Goal: Task Accomplishment & Management: Complete application form

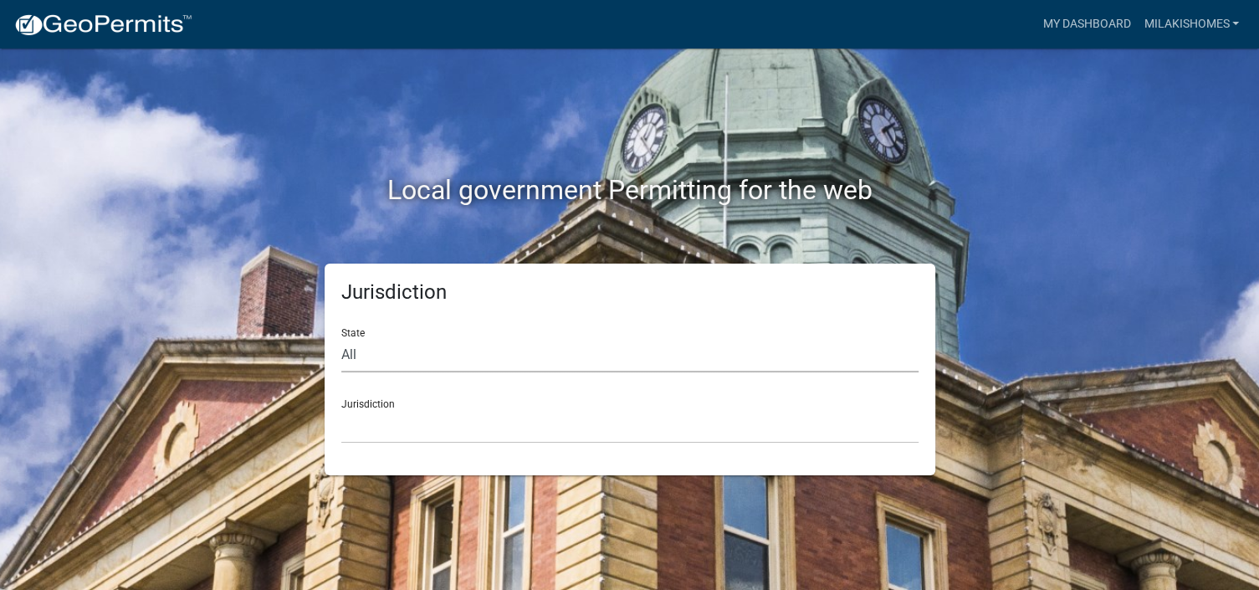
click at [378, 360] on select "All [US_STATE] [US_STATE] [US_STATE] [US_STATE] [US_STATE] [US_STATE] [US_STATE…" at bounding box center [629, 355] width 577 height 34
select select "[US_STATE]"
click at [341, 338] on select "All [US_STATE] [US_STATE] [US_STATE] [US_STATE] [US_STATE] [US_STATE] [US_STATE…" at bounding box center [629, 355] width 577 height 34
click at [361, 434] on select "City of [GEOGRAPHIC_DATA], [US_STATE] City of [GEOGRAPHIC_DATA], [US_STATE] Cit…" at bounding box center [629, 426] width 577 height 34
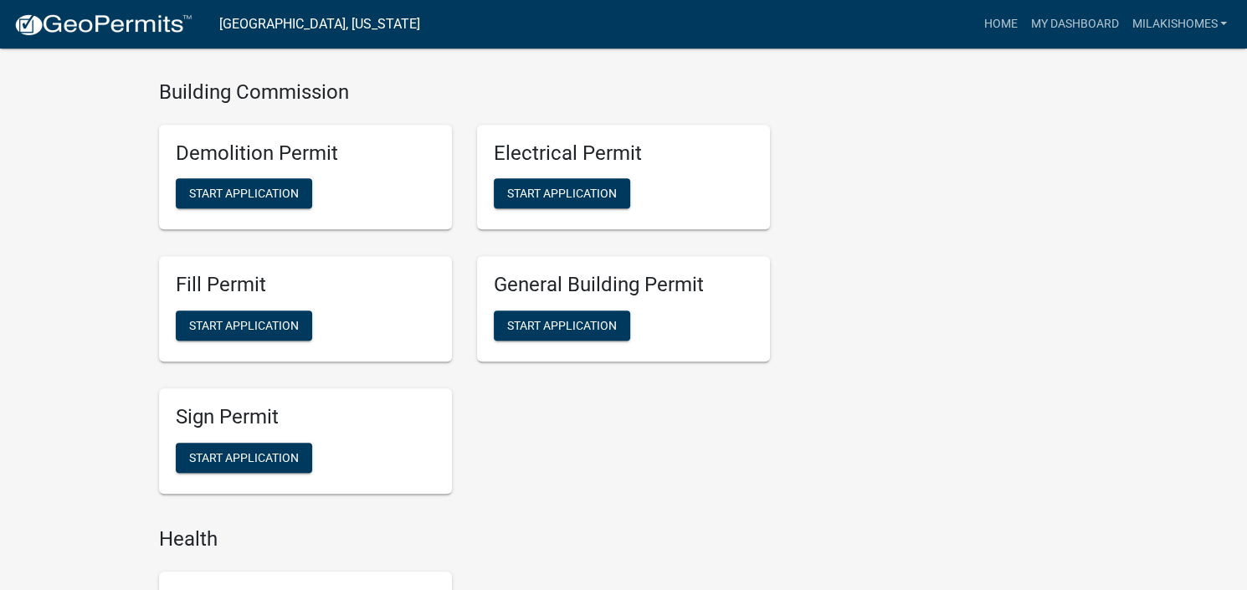
scroll to position [1004, 0]
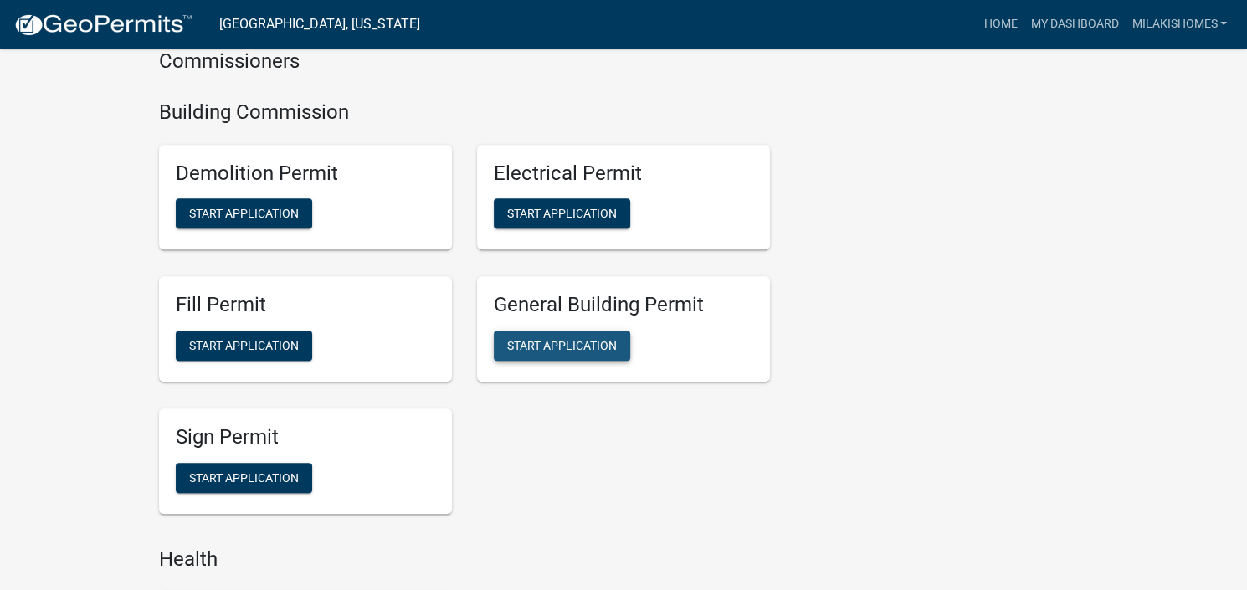
click at [530, 343] on span "Start Application" at bounding box center [562, 345] width 110 height 13
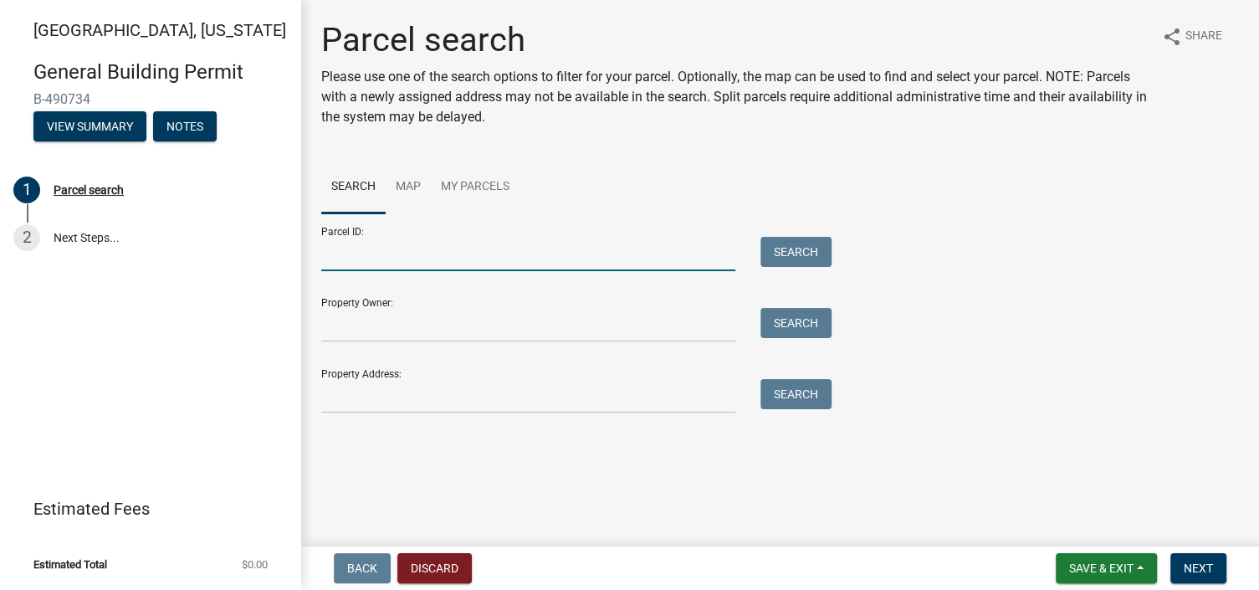
click at [385, 258] on input "Parcel ID:" at bounding box center [528, 254] width 414 height 34
type input "79-02-34-409-076.000-022"
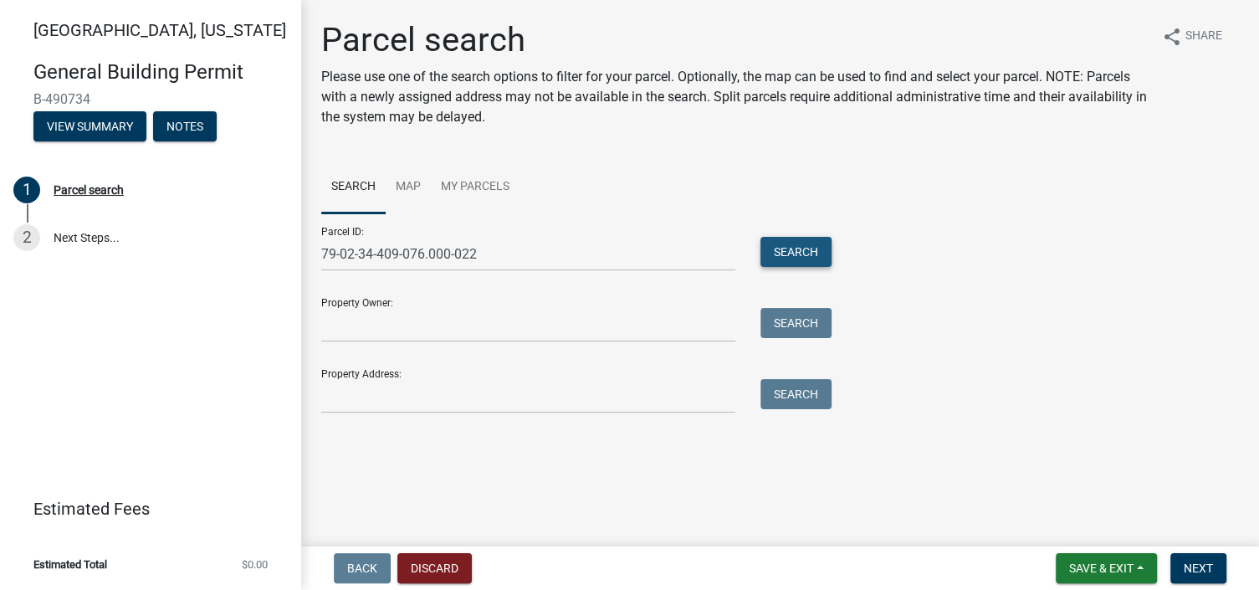
click at [787, 249] on button "Search" at bounding box center [795, 252] width 71 height 30
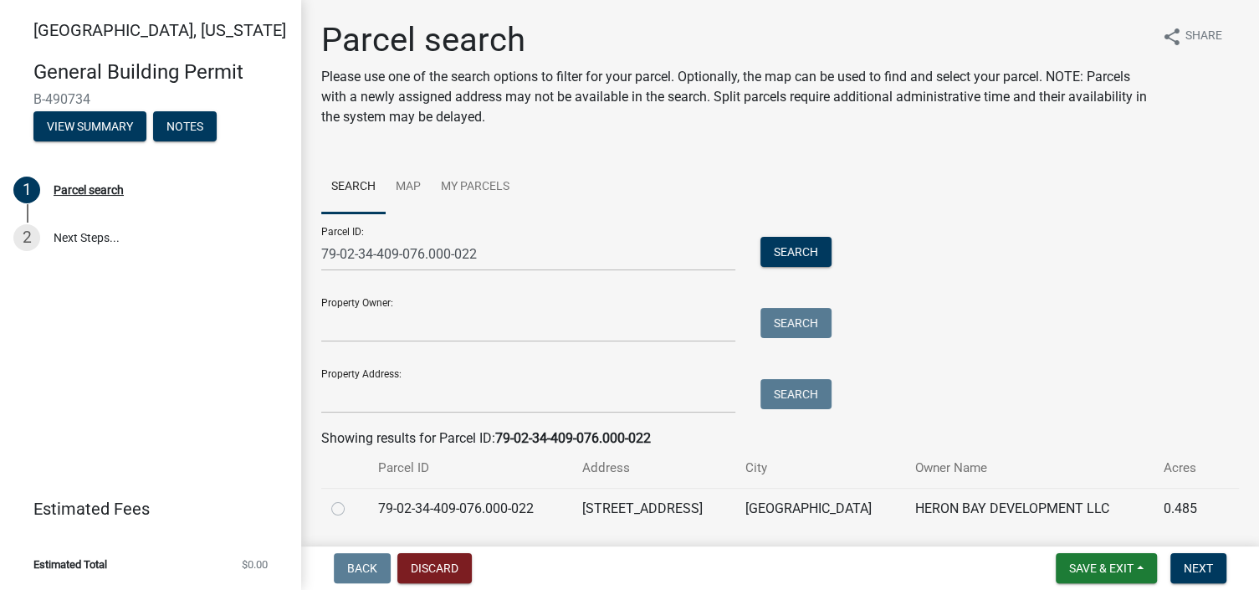
click at [351, 499] on label at bounding box center [351, 499] width 0 height 0
click at [351, 508] on input "radio" at bounding box center [356, 504] width 11 height 11
radio input "true"
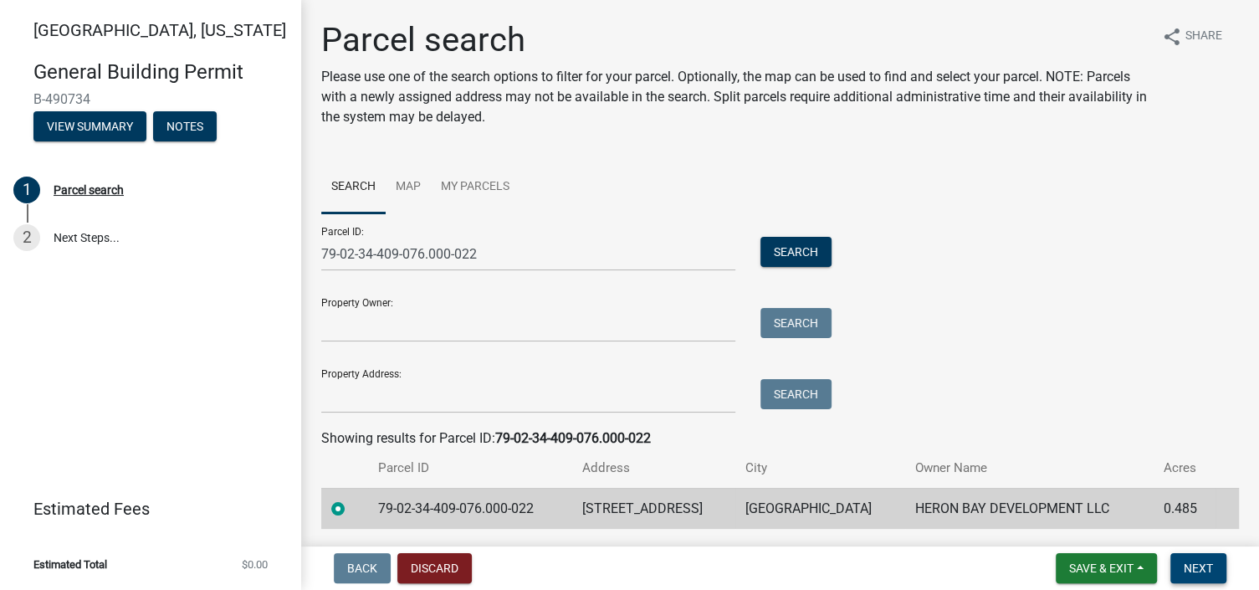
click at [1205, 571] on span "Next" at bounding box center [1198, 567] width 29 height 13
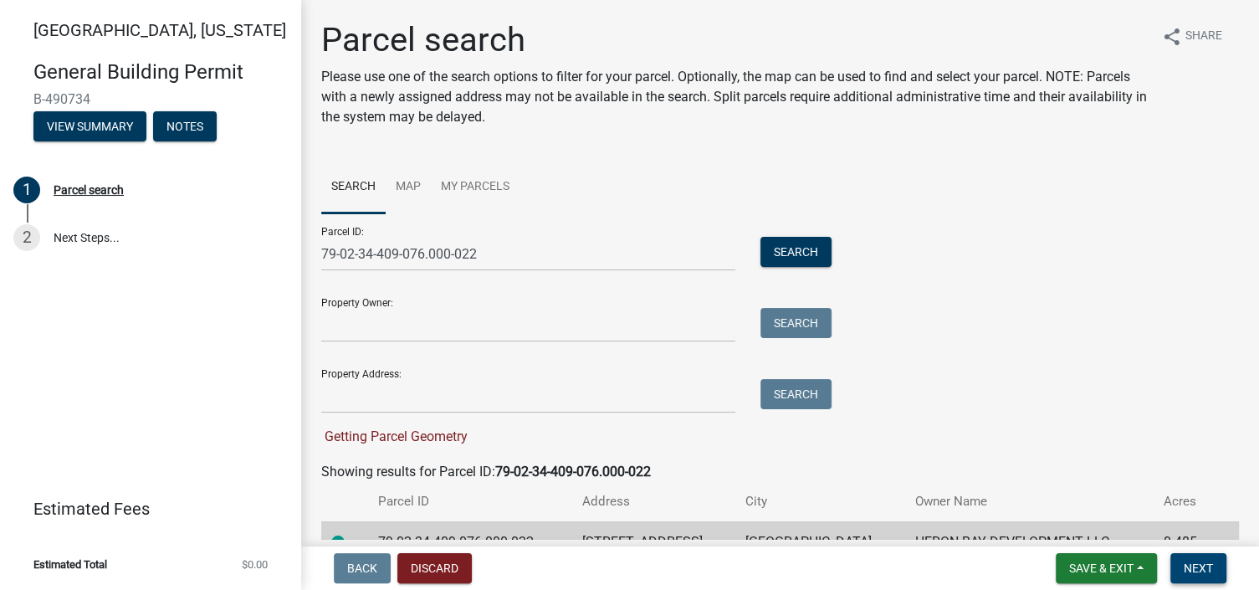
scroll to position [84, 0]
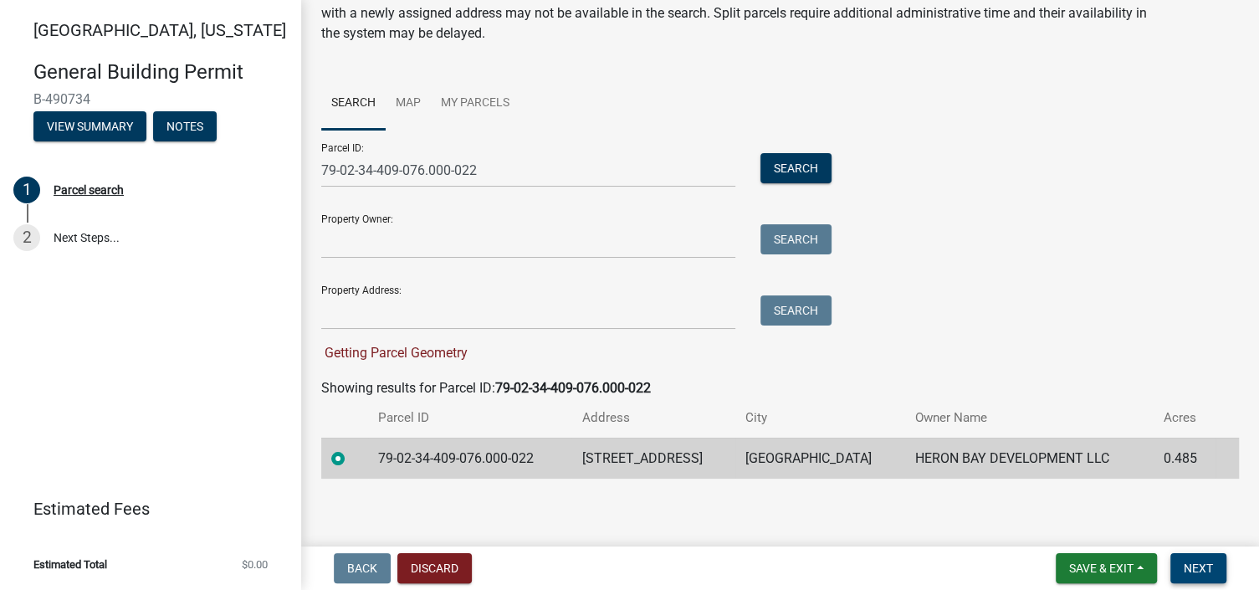
click at [1198, 568] on span "Next" at bounding box center [1198, 567] width 29 height 13
click at [402, 321] on input "Property Address:" at bounding box center [528, 312] width 414 height 34
type input "[STREET_ADDRESS]"
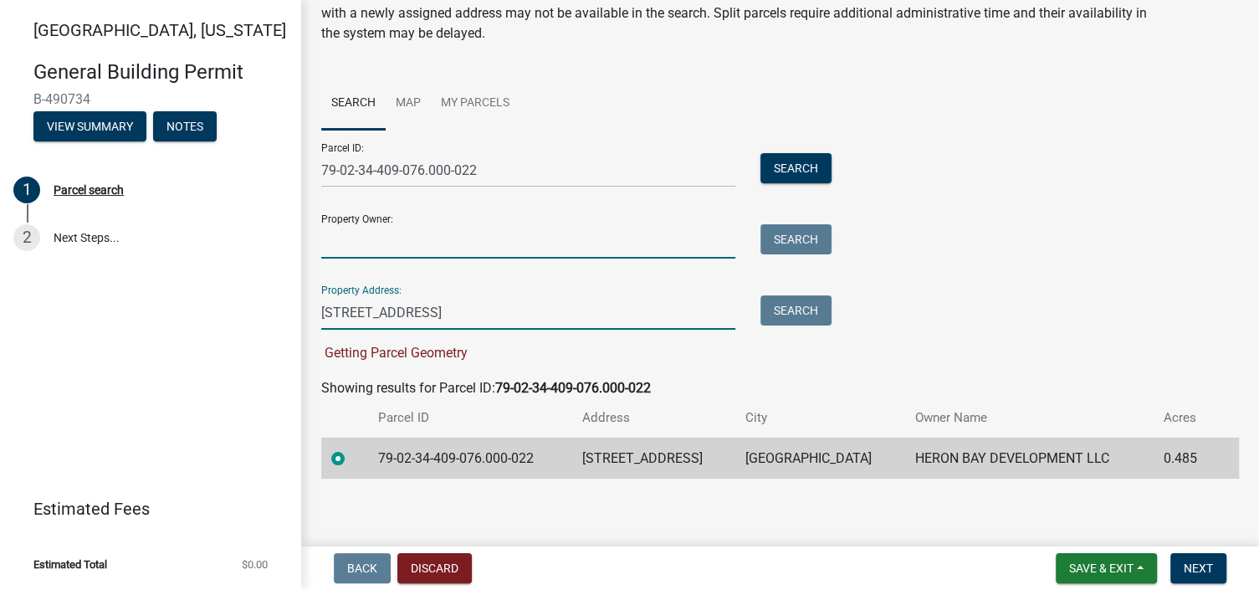
type input "M & C DEVELOPMENT LLC"
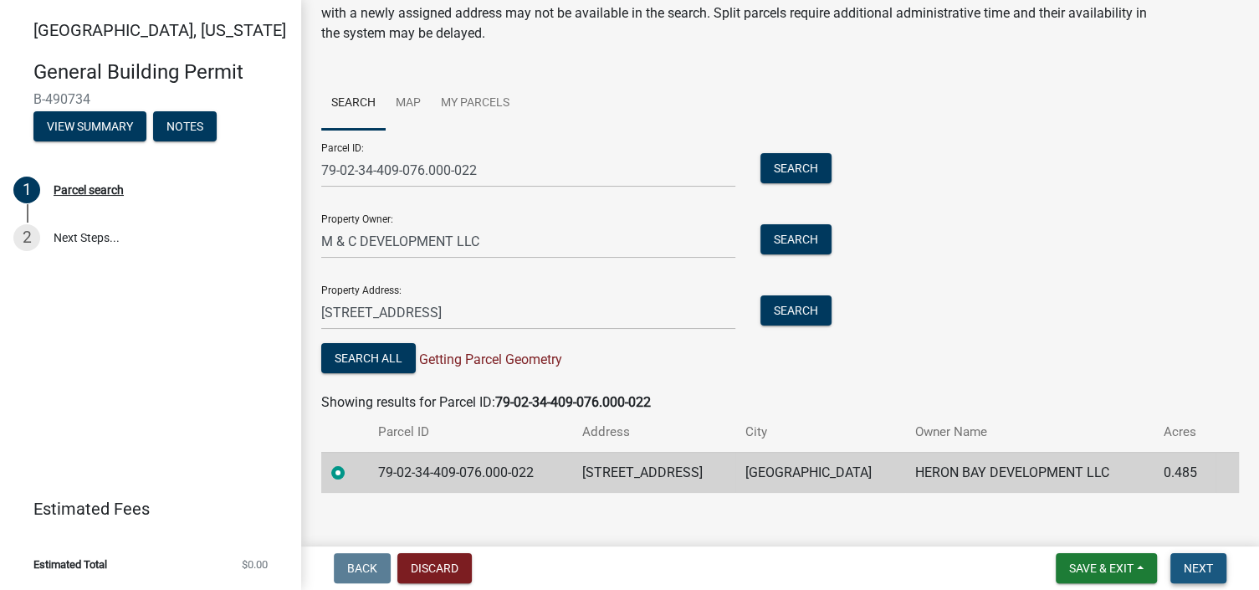
click at [1205, 567] on span "Next" at bounding box center [1198, 567] width 29 height 13
click at [356, 358] on button "Search All" at bounding box center [368, 358] width 95 height 30
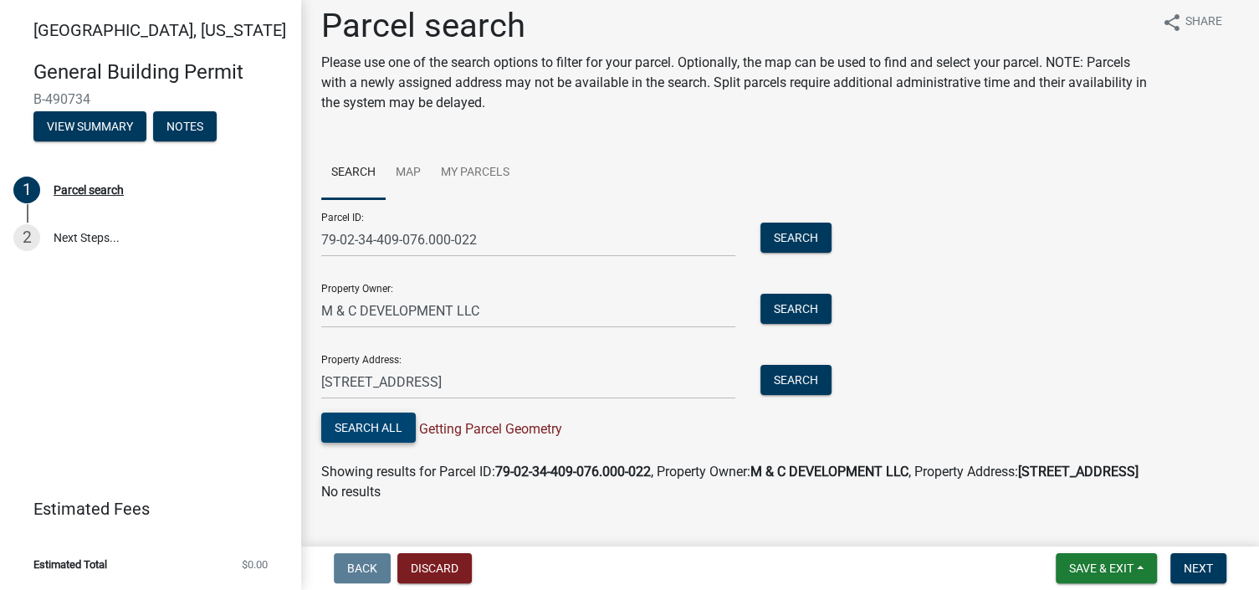
scroll to position [0, 0]
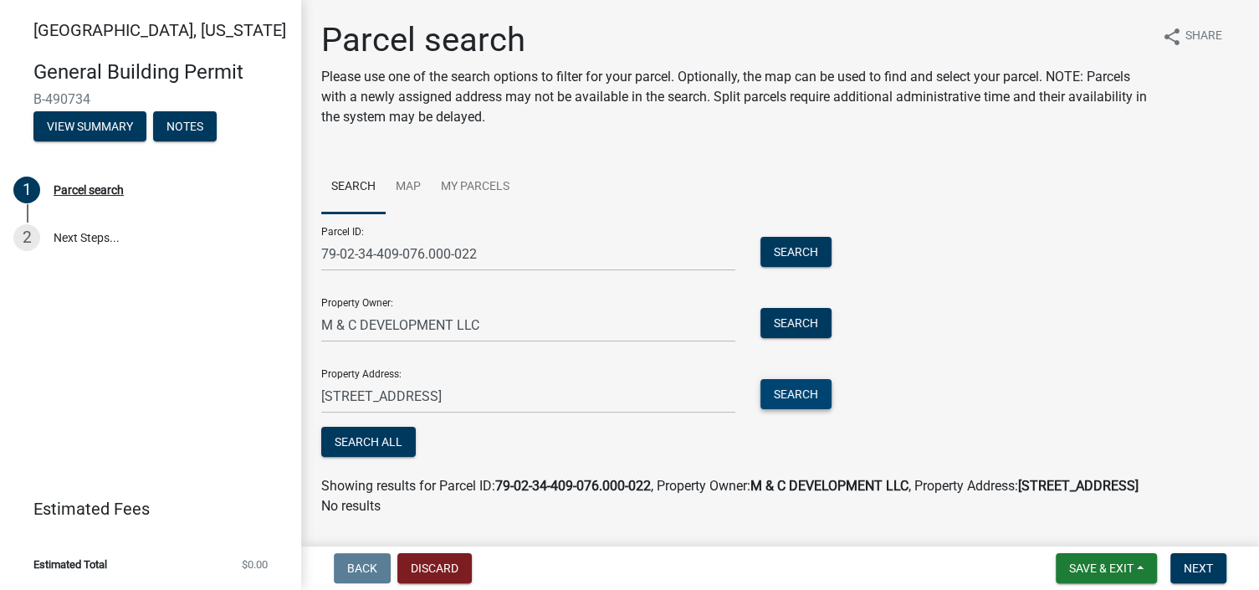
click at [790, 392] on button "Search" at bounding box center [795, 394] width 71 height 30
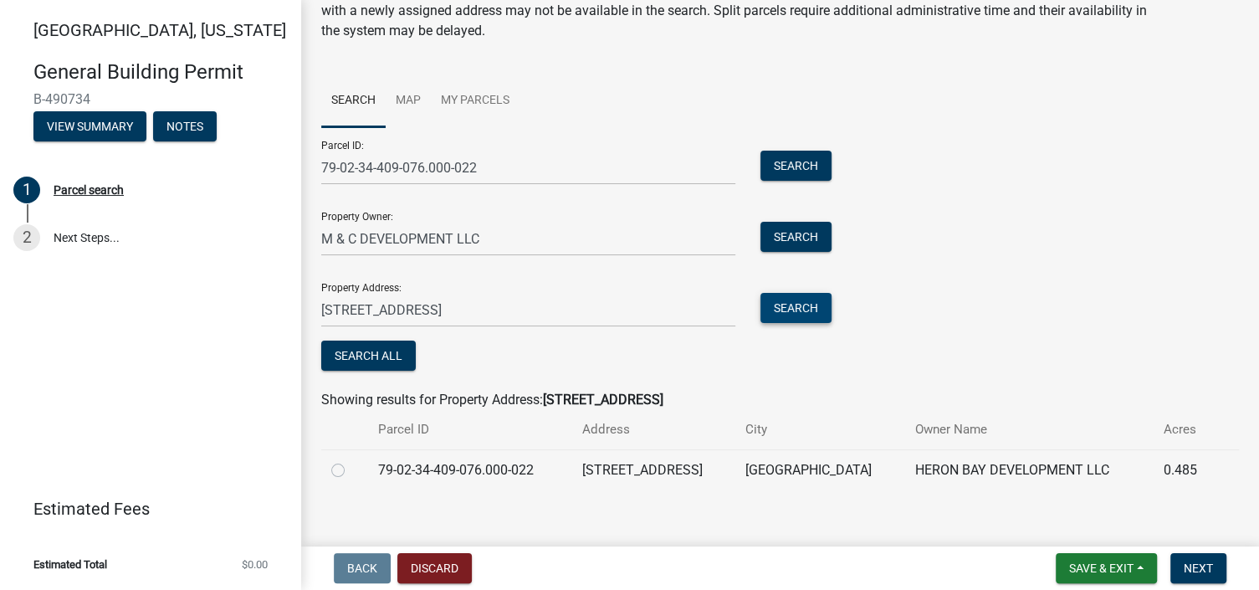
scroll to position [100, 0]
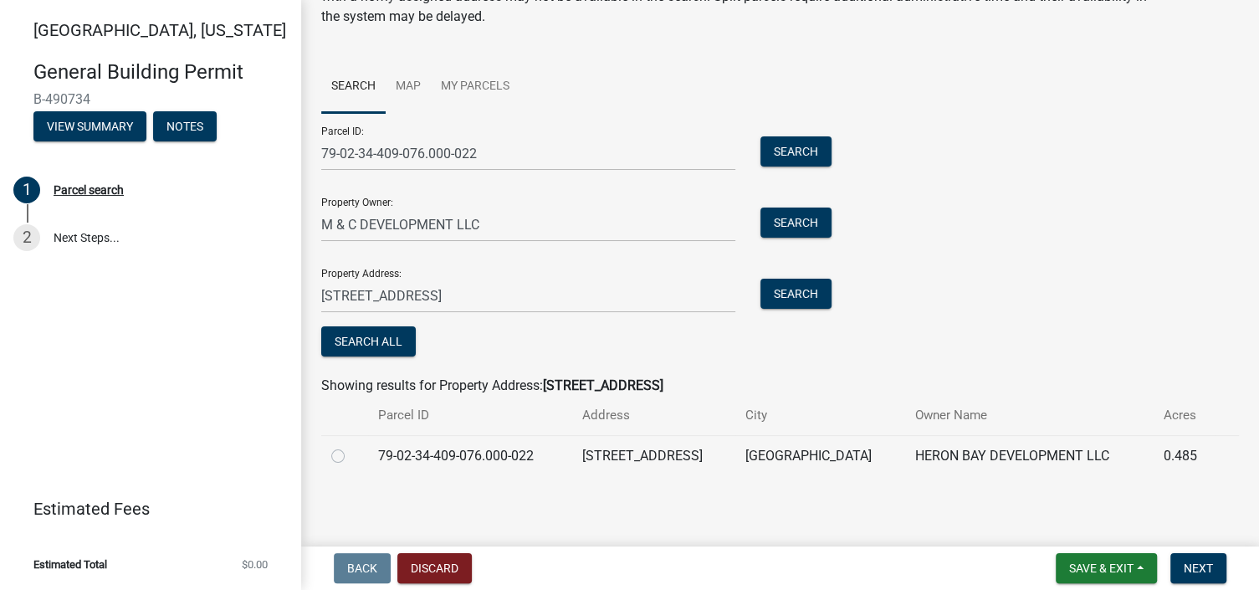
click at [351, 446] on label at bounding box center [351, 446] width 0 height 0
click at [351, 455] on input "radio" at bounding box center [356, 451] width 11 height 11
radio input "true"
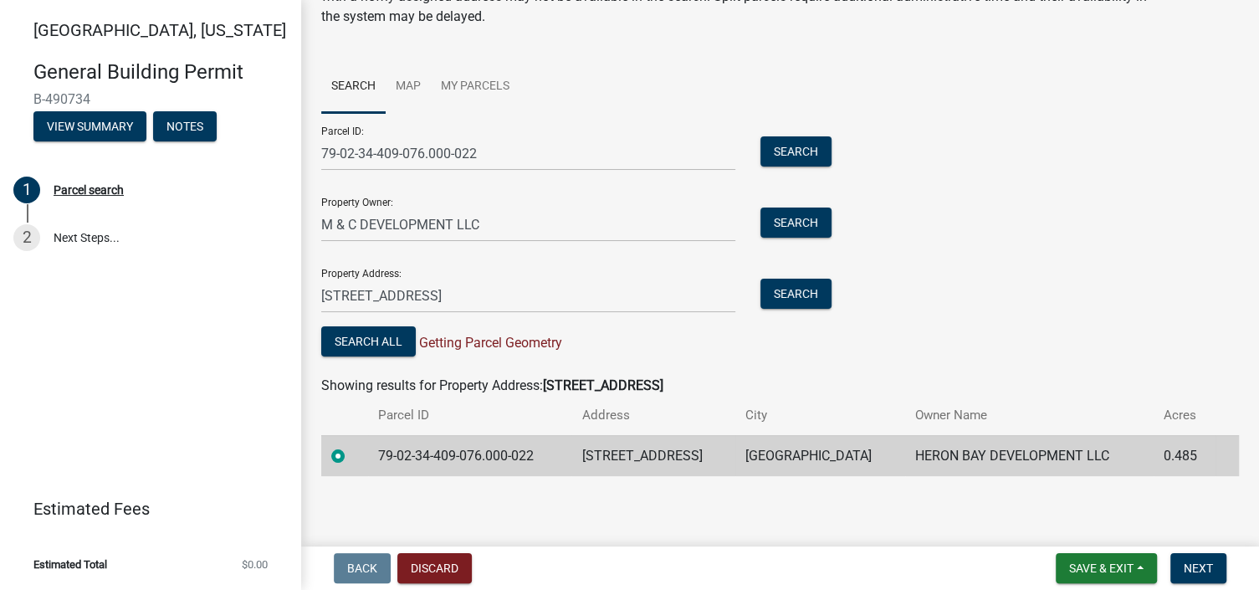
click at [351, 446] on label at bounding box center [351, 446] width 0 height 0
click at [351, 455] on input "radio" at bounding box center [356, 451] width 11 height 11
click at [362, 338] on button "Search All" at bounding box center [368, 341] width 95 height 30
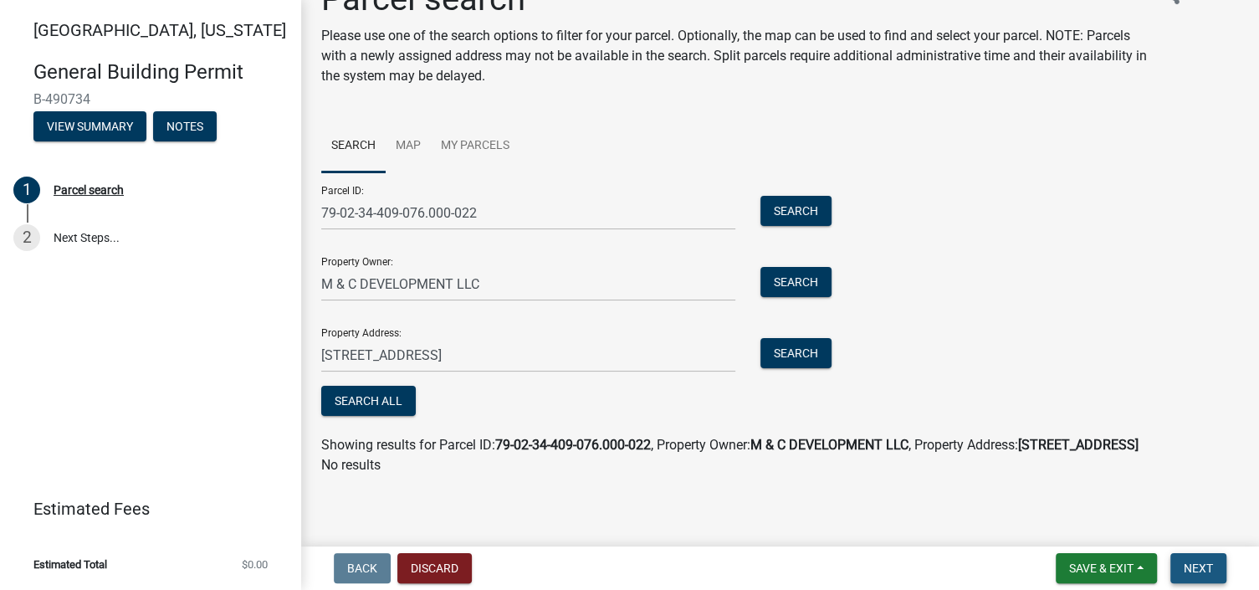
click at [1179, 567] on button "Next" at bounding box center [1198, 568] width 56 height 30
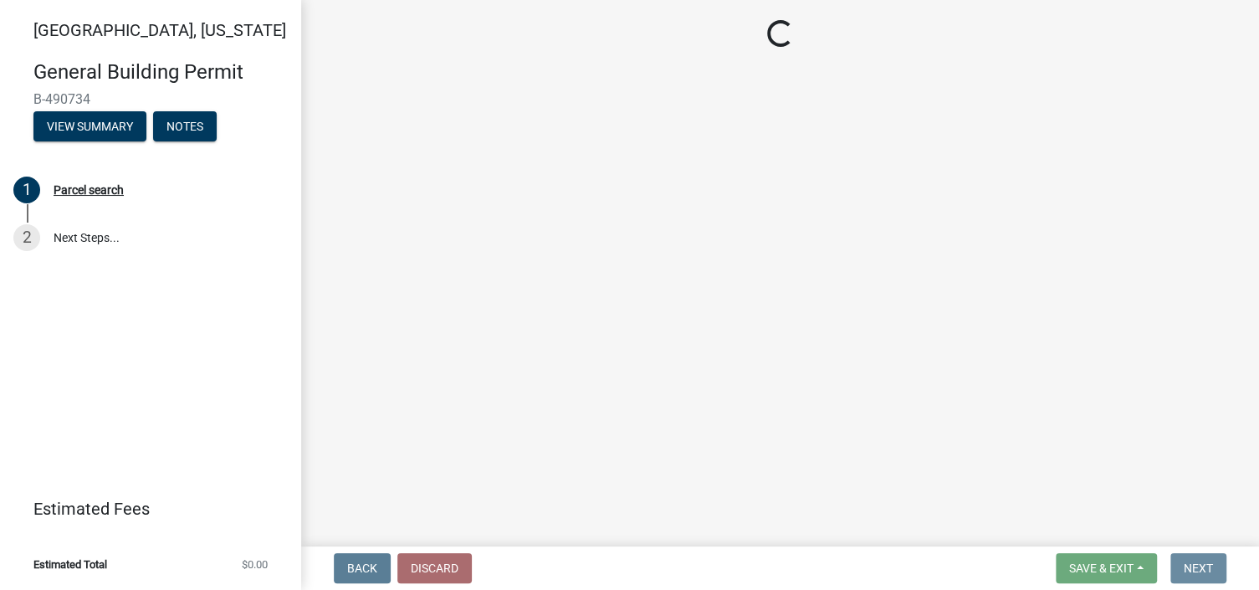
scroll to position [0, 0]
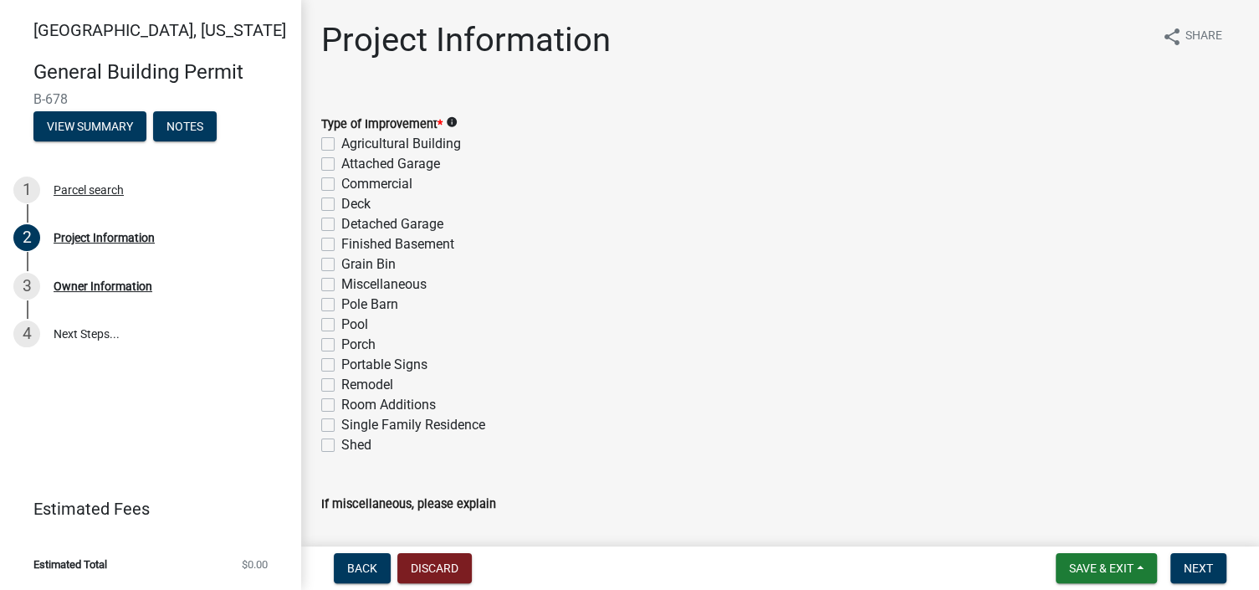
click at [341, 424] on label "Single Family Residence" at bounding box center [413, 425] width 144 height 20
click at [341, 424] on input "Single Family Residence" at bounding box center [346, 420] width 11 height 11
checkbox input "true"
checkbox input "false"
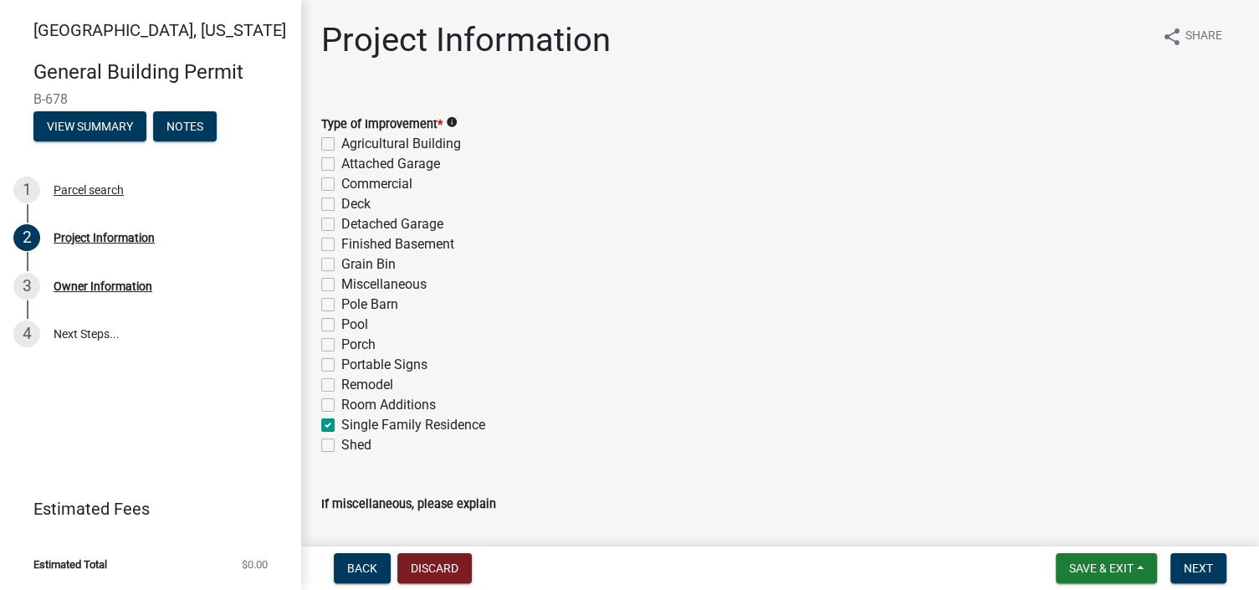
checkbox input "false"
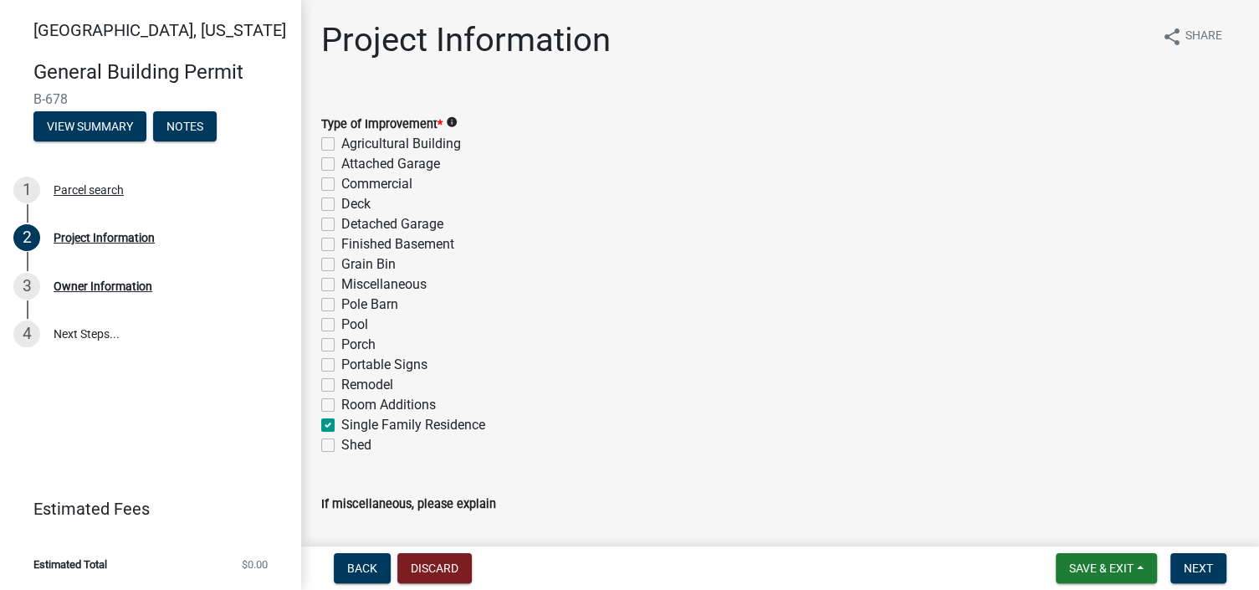
checkbox input "false"
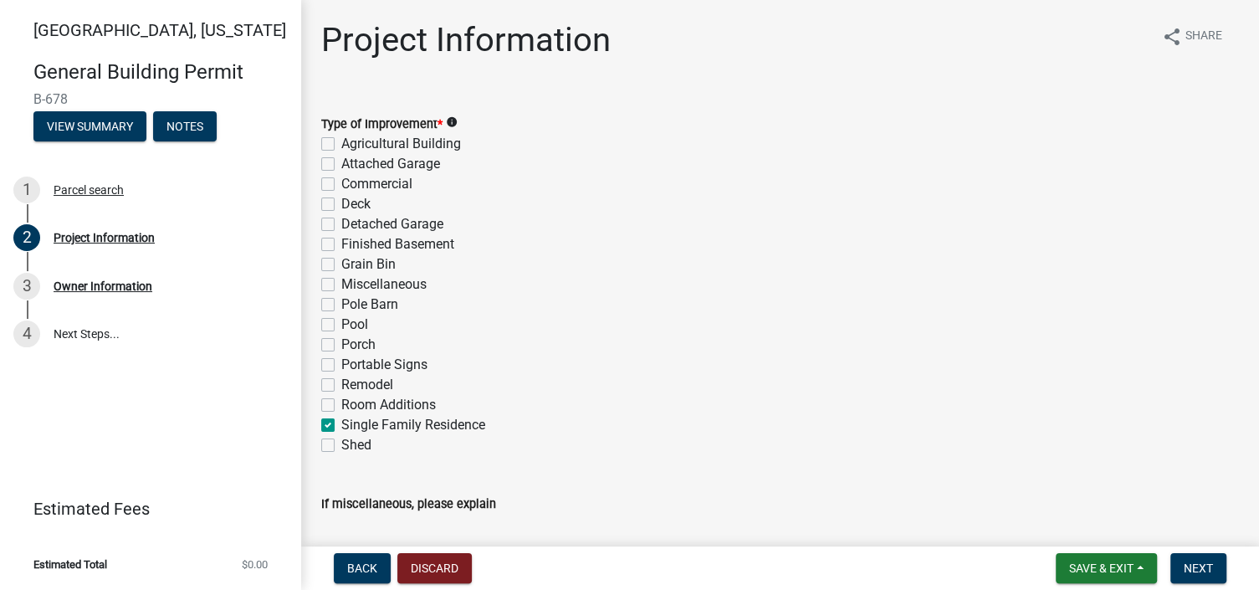
checkbox input "false"
checkbox input "true"
checkbox input "false"
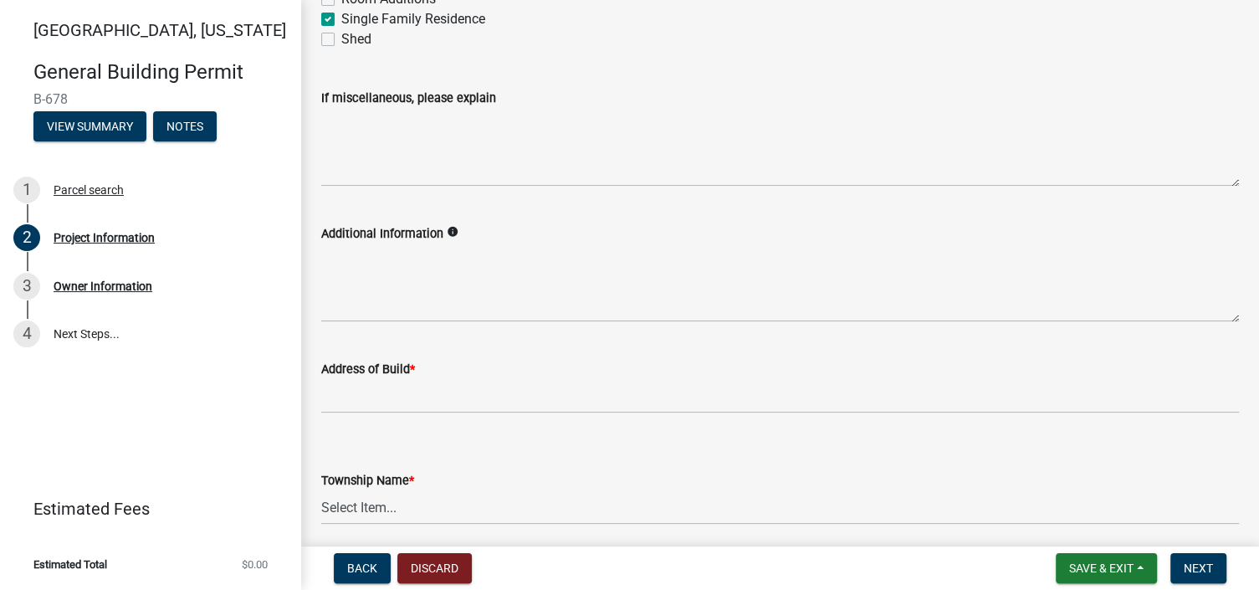
scroll to position [418, 0]
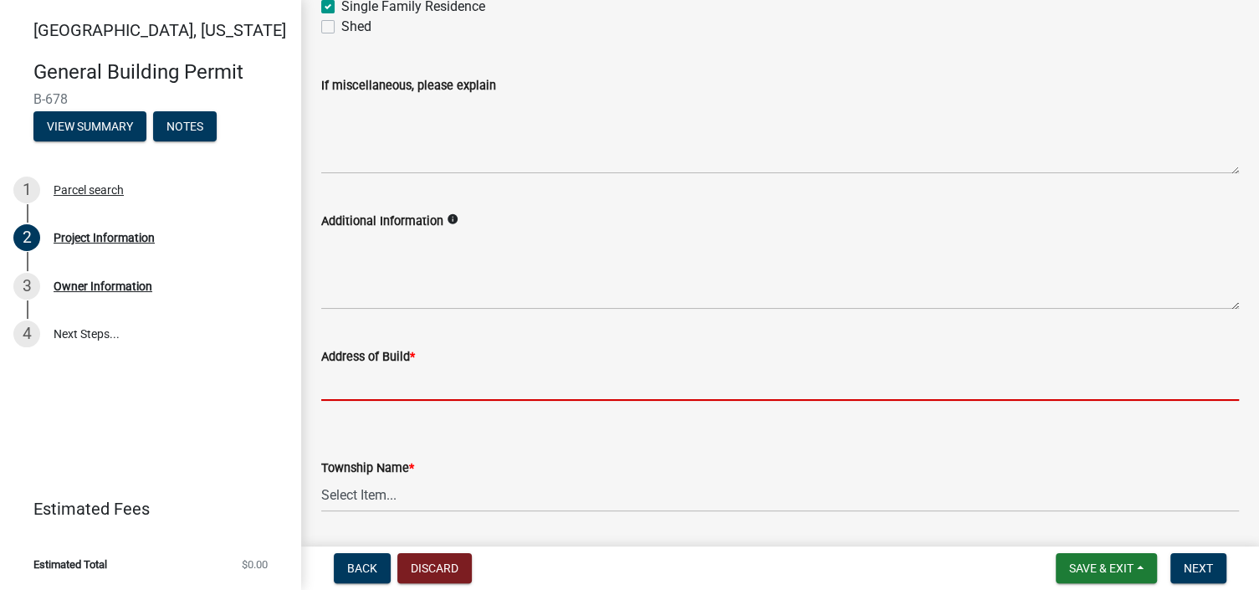
click at [430, 377] on input "Address of Build *" at bounding box center [780, 383] width 918 height 34
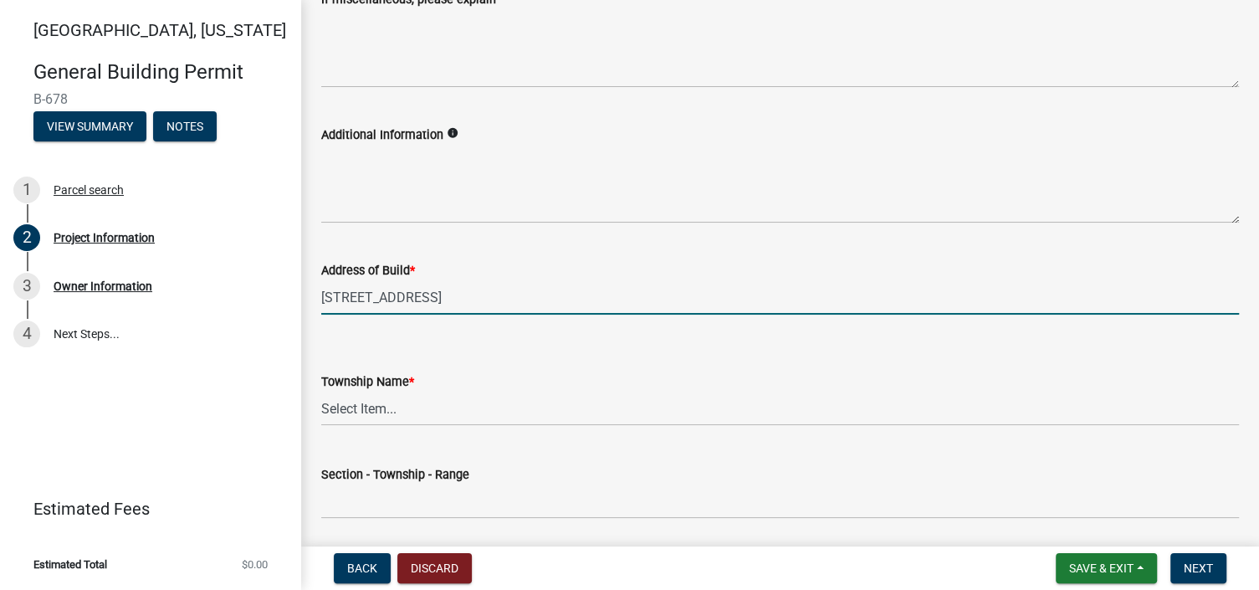
scroll to position [586, 0]
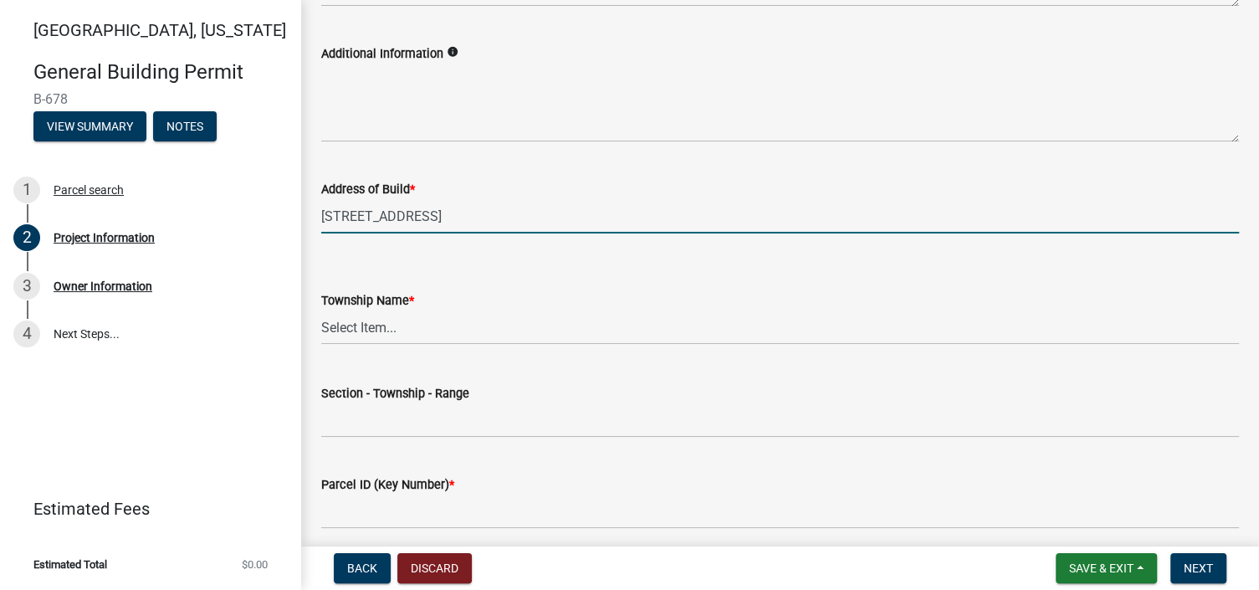
type input "[STREET_ADDRESS]"
click at [387, 327] on select "Select Item... [PERSON_NAME] [PERSON_NAME] [GEOGRAPHIC_DATA][PERSON_NAME] Tippe…" at bounding box center [780, 327] width 918 height 34
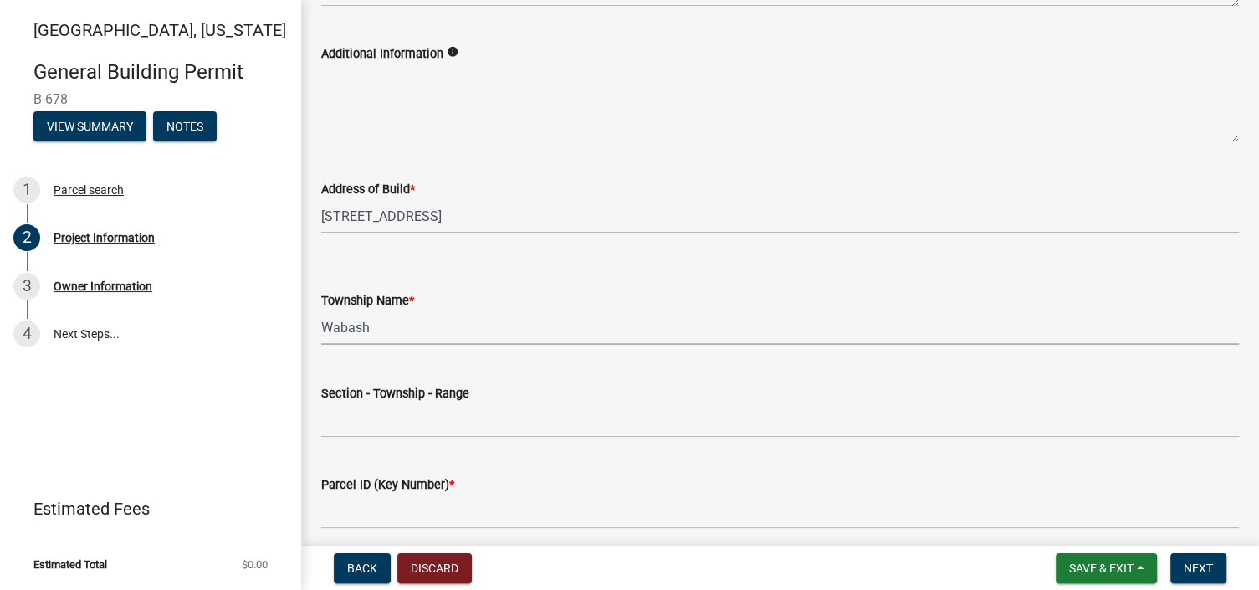
click at [321, 310] on select "Select Item... [PERSON_NAME] [PERSON_NAME] [GEOGRAPHIC_DATA][PERSON_NAME] Tippe…" at bounding box center [780, 327] width 918 height 34
select select "f62e9ec7-2ce1-40c9-9d70-ac6e7ddc5d7c"
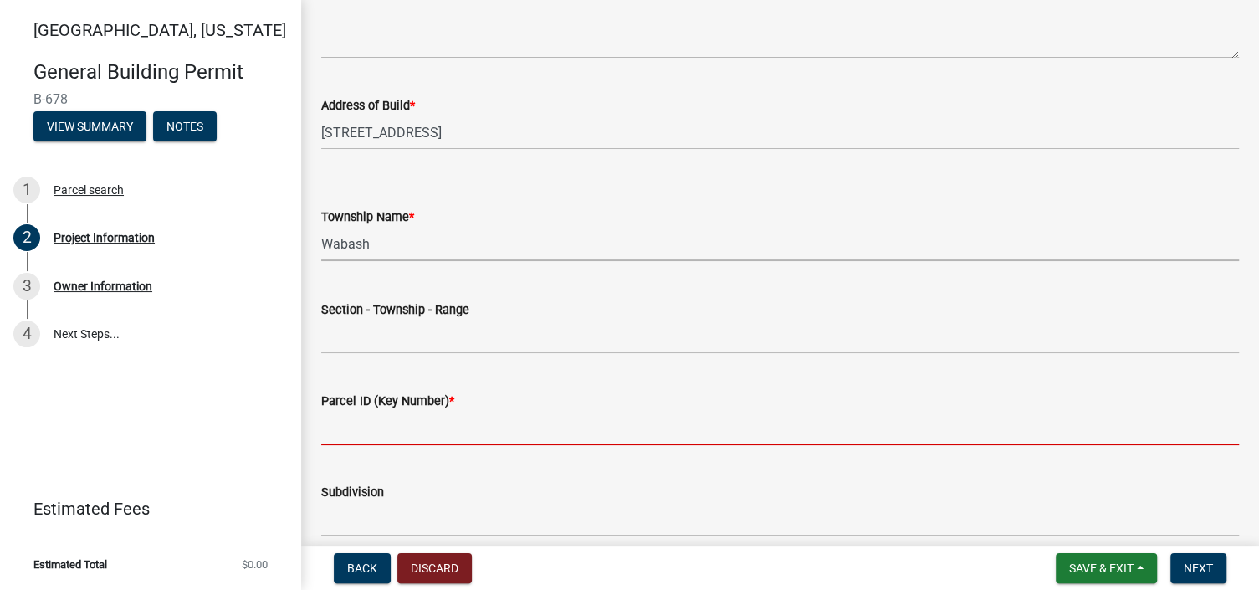
click at [525, 422] on input "Parcel ID (Key Number) *" at bounding box center [780, 428] width 918 height 34
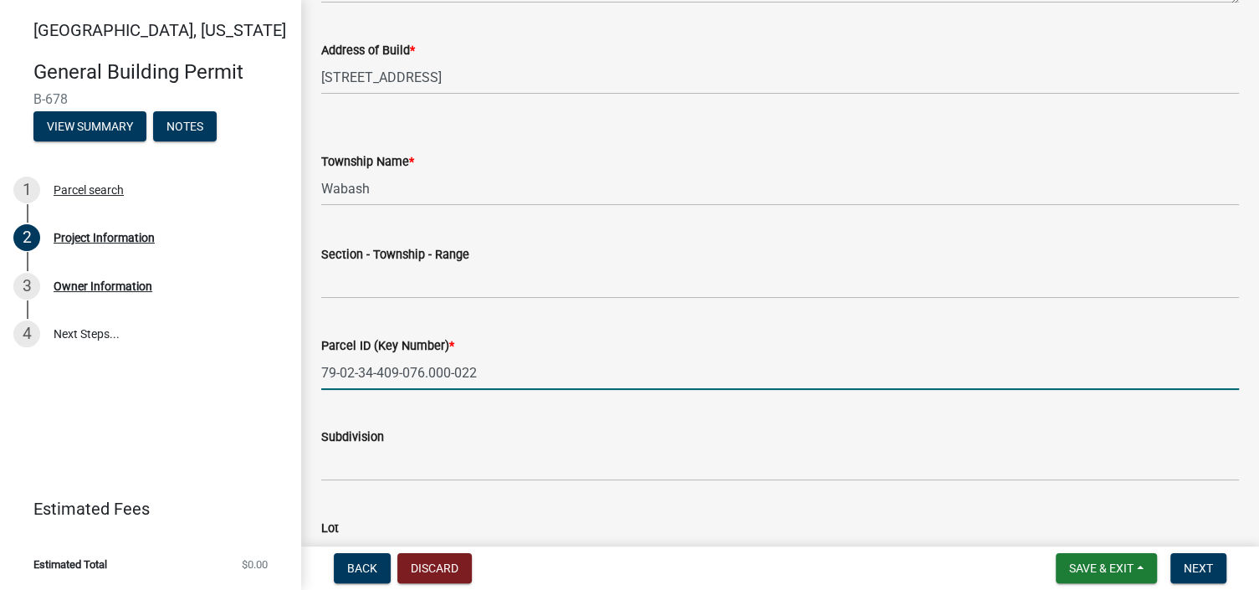
scroll to position [753, 0]
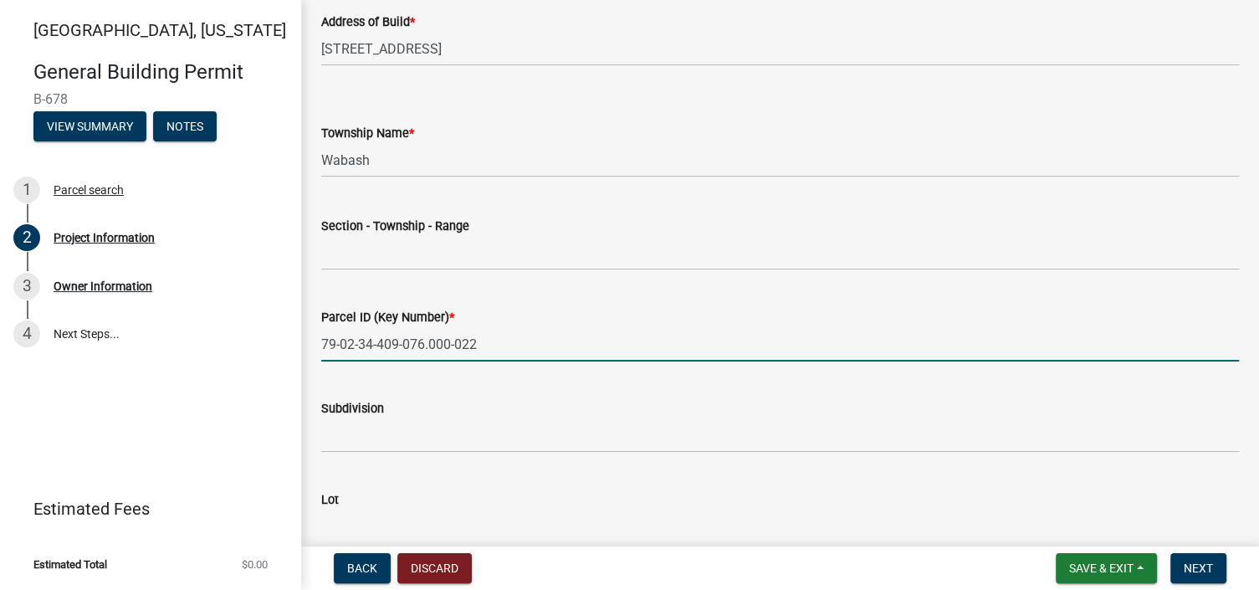
type input "79-02-34-409-076.000-022"
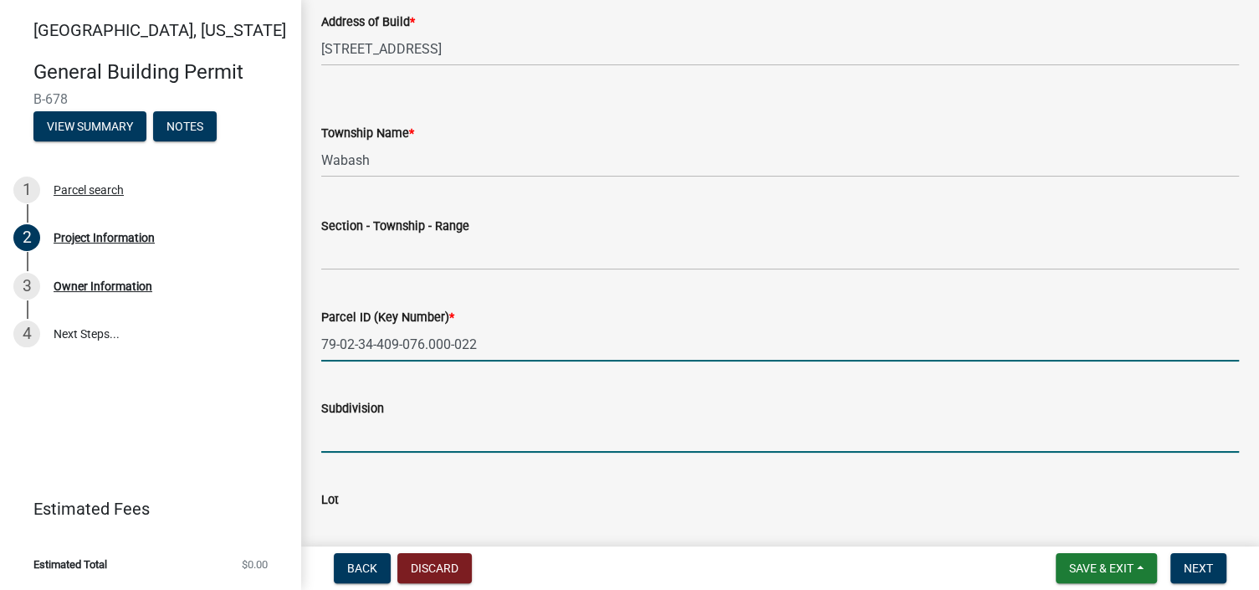
click at [458, 428] on input "Subdivision" at bounding box center [780, 435] width 918 height 34
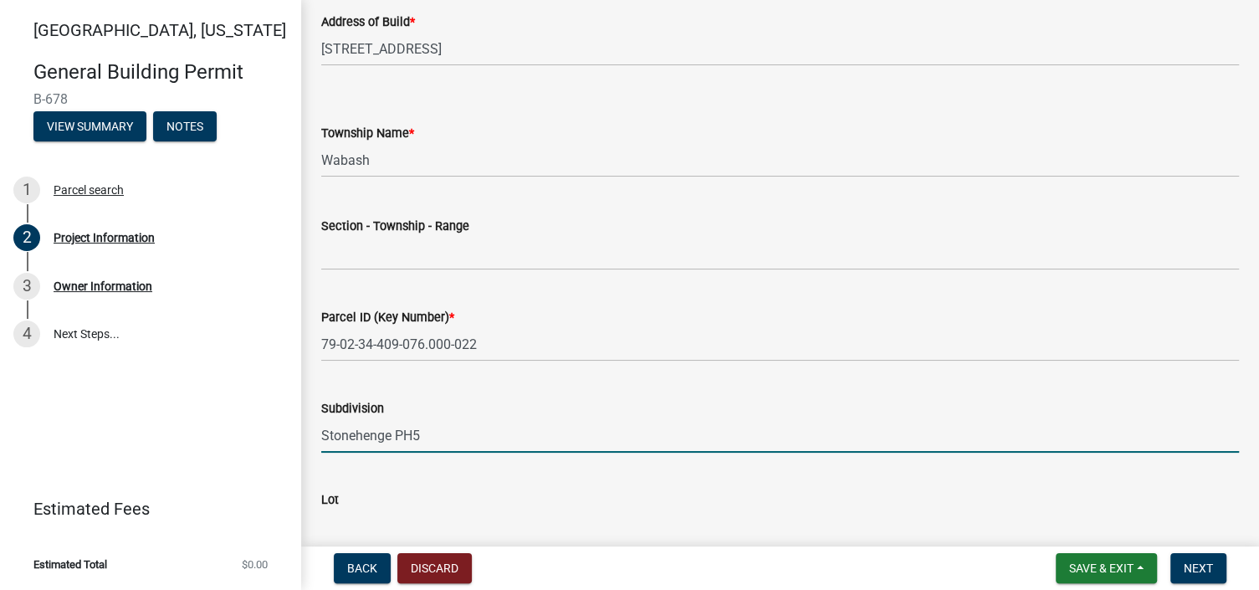
type input "Stonehenge PH5"
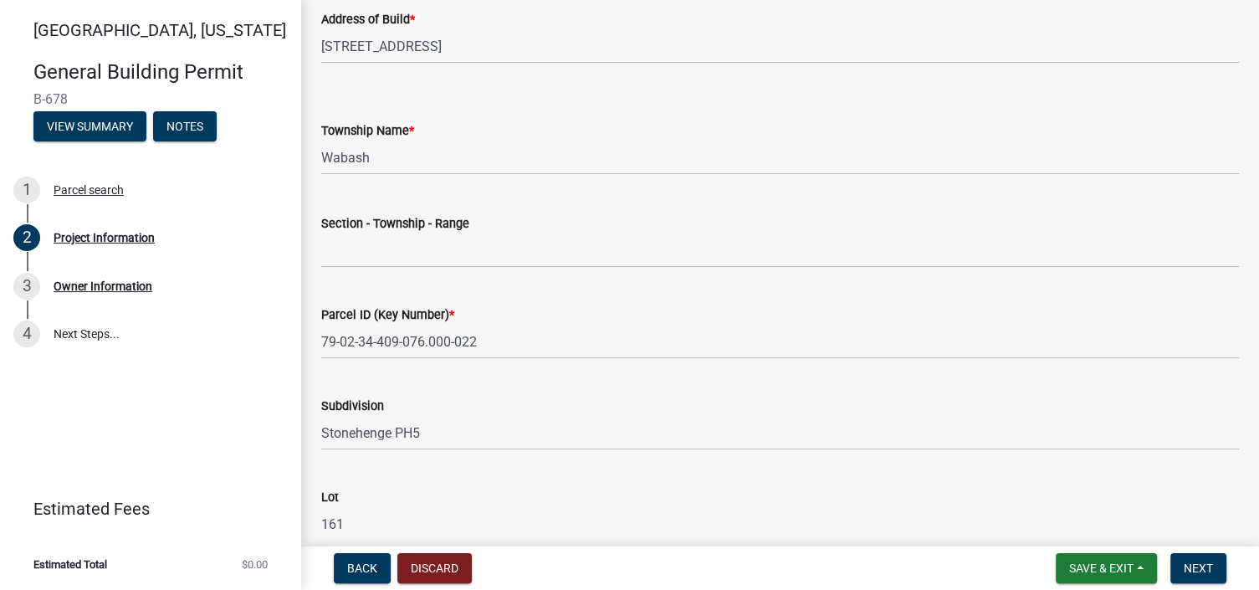
type input "161"
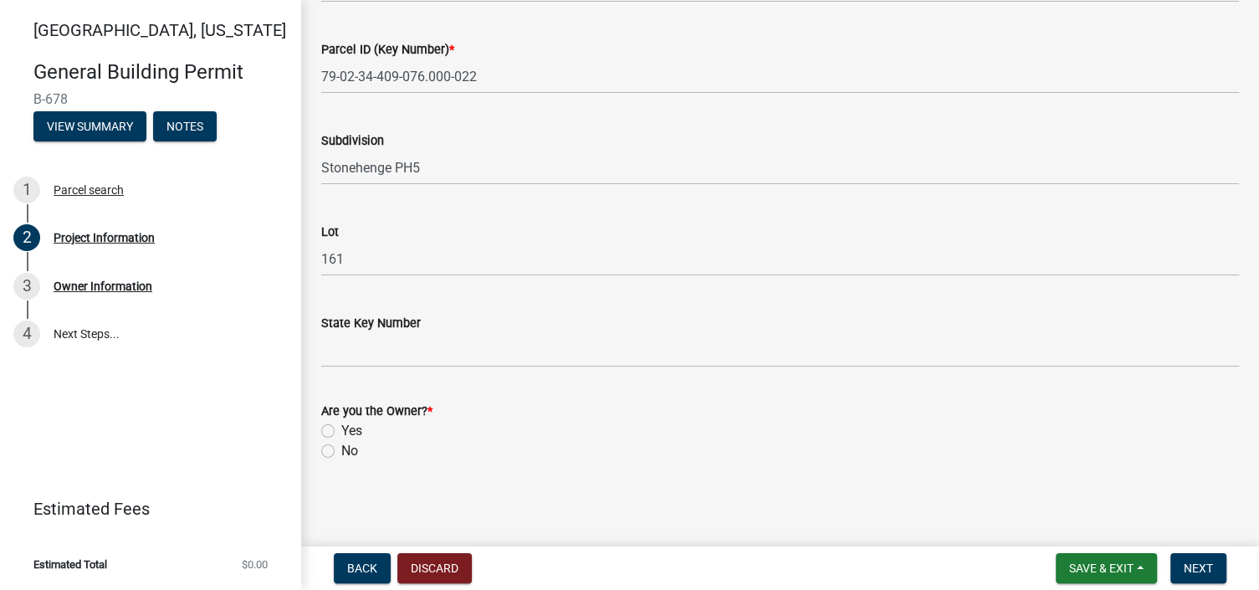
click at [341, 427] on label "Yes" at bounding box center [351, 431] width 21 height 20
click at [341, 427] on input "Yes" at bounding box center [346, 426] width 11 height 11
radio input "true"
click at [1196, 561] on span "Next" at bounding box center [1198, 567] width 29 height 13
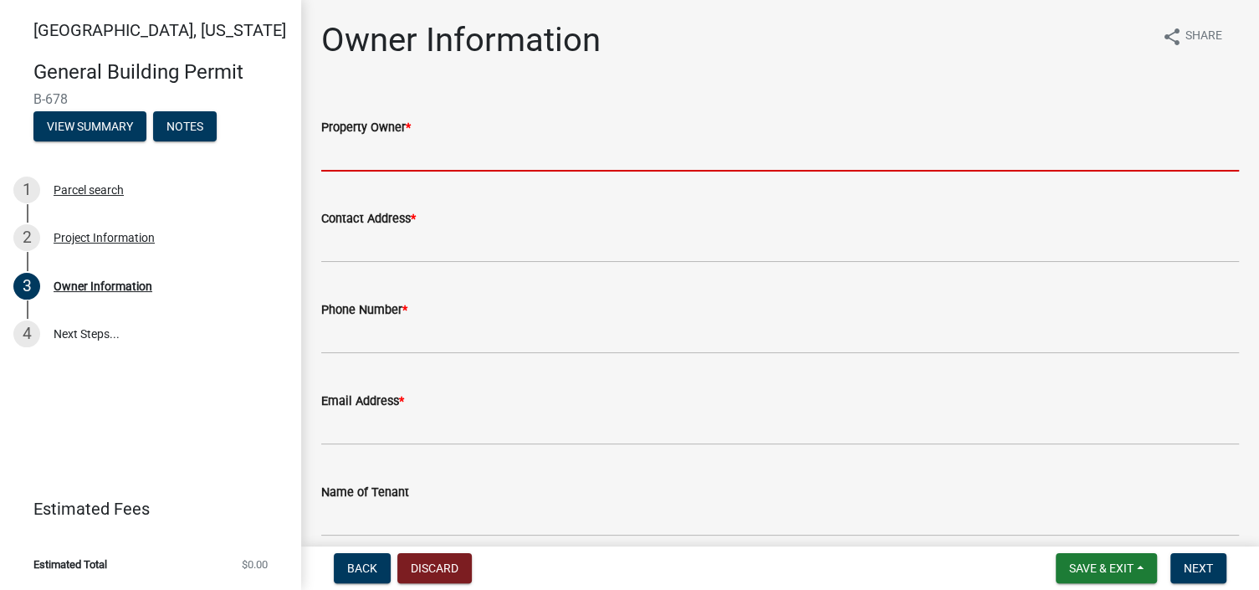
click at [405, 164] on input "Property Owner *" at bounding box center [780, 154] width 918 height 34
type input "HERON BAY DEVELOPMENT LLC"
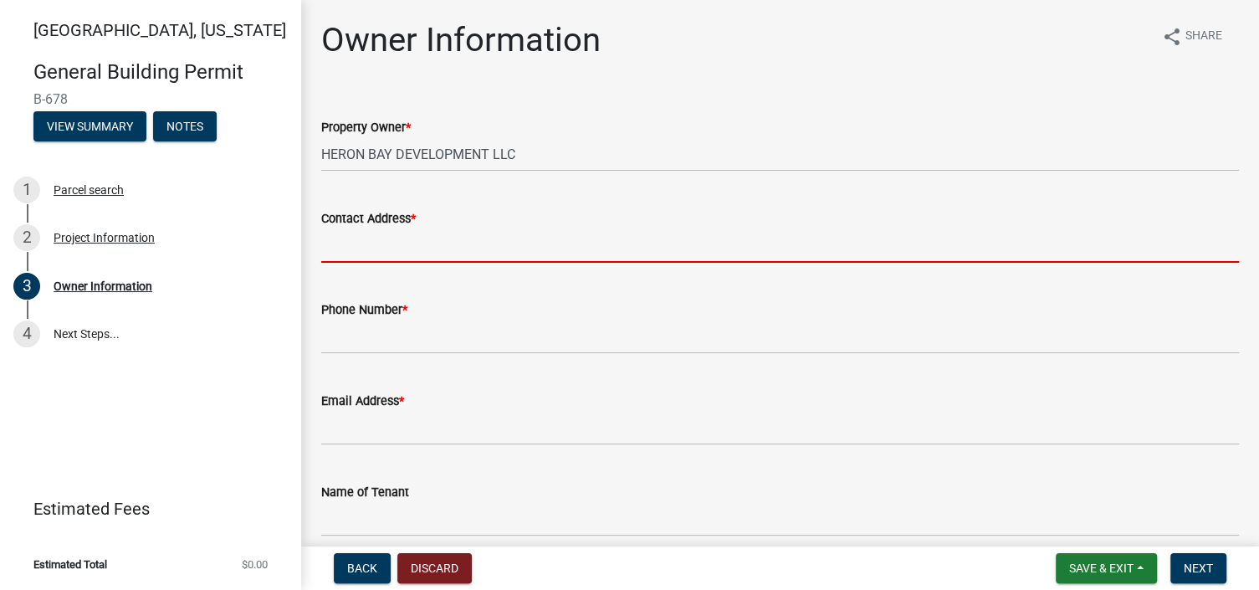
click at [390, 242] on input "Contact Address *" at bounding box center [780, 245] width 918 height 34
type input "PO BOX 496"
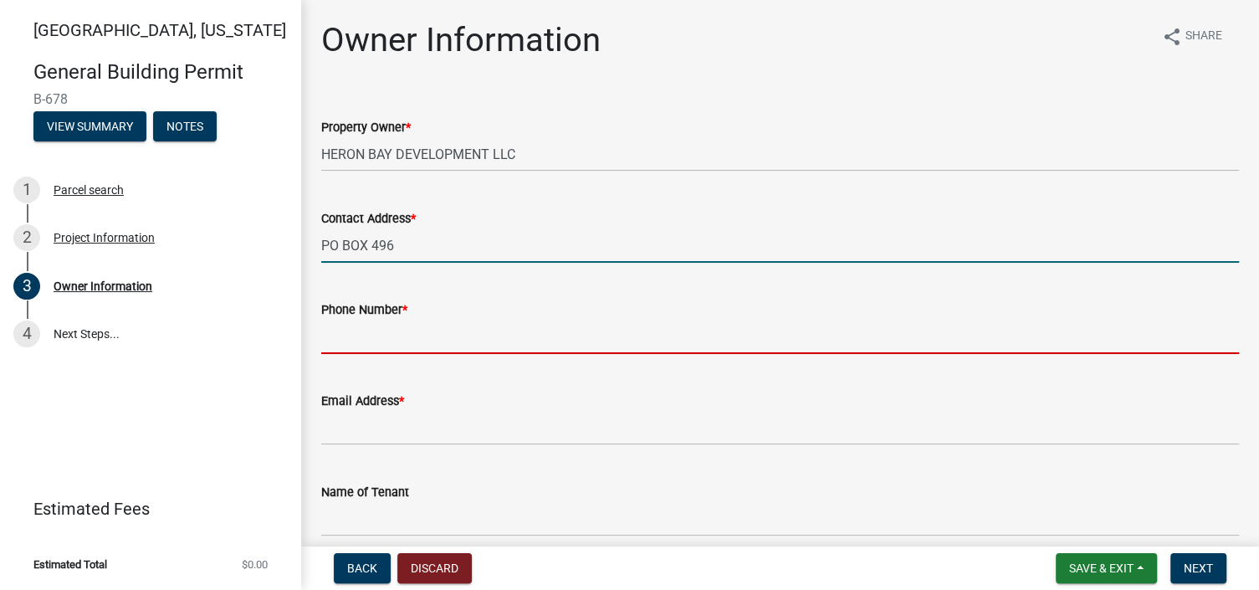
type input "7654913671"
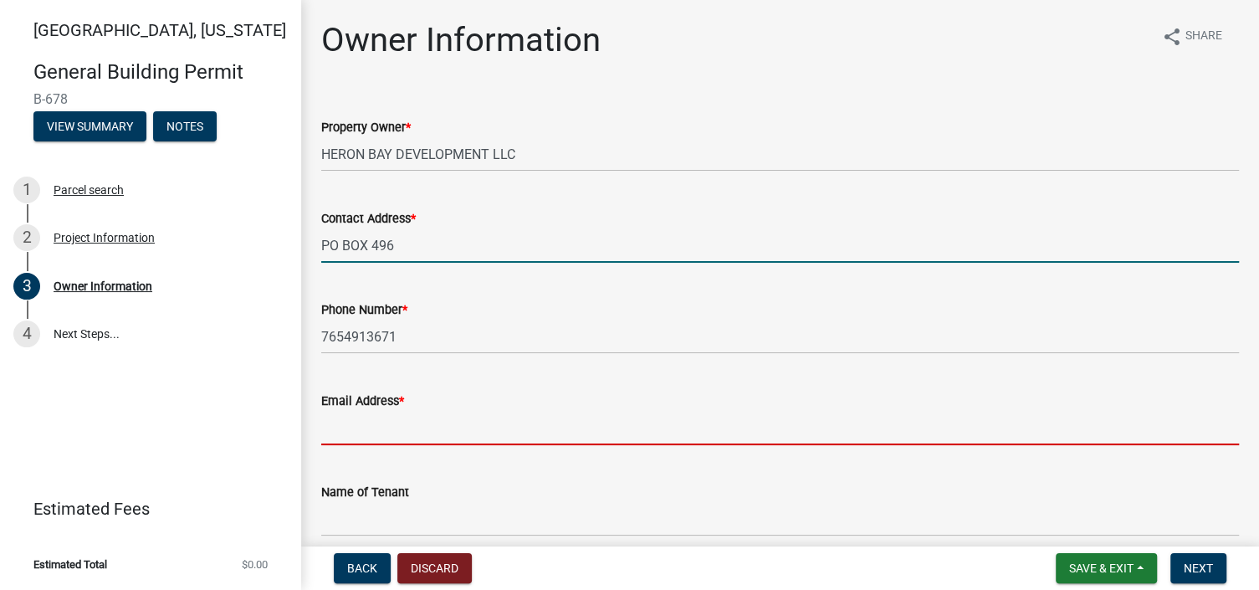
type input "[PERSON_NAME][EMAIL_ADDRESS][DOMAIN_NAME]"
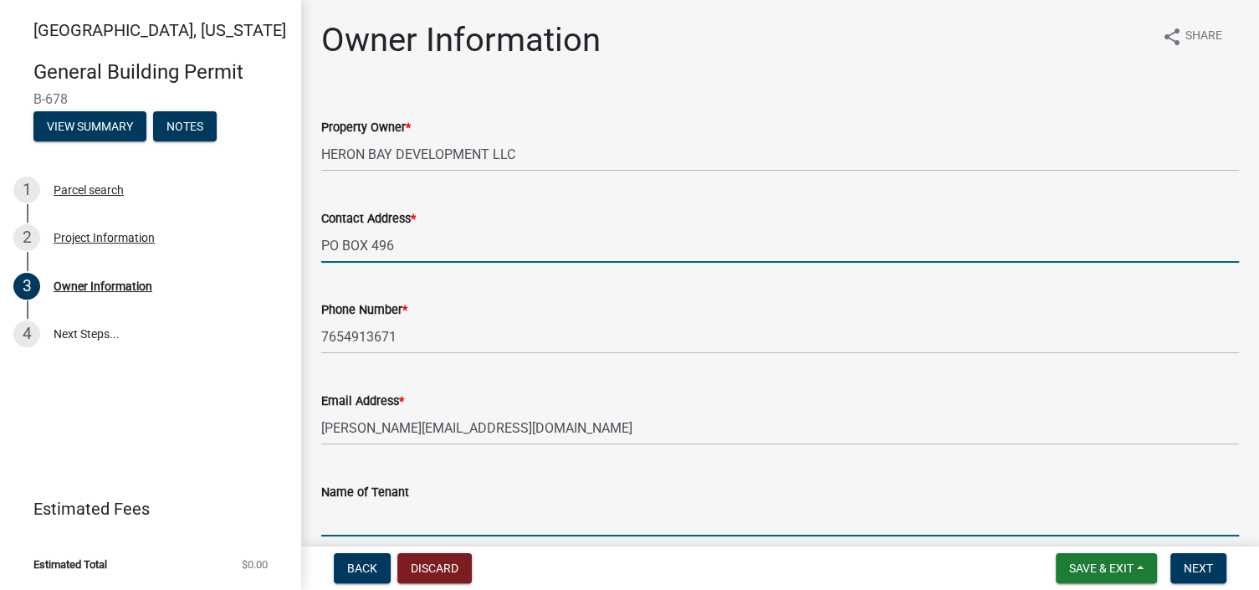
type input "[PERSON_NAME] HOMES LLC"
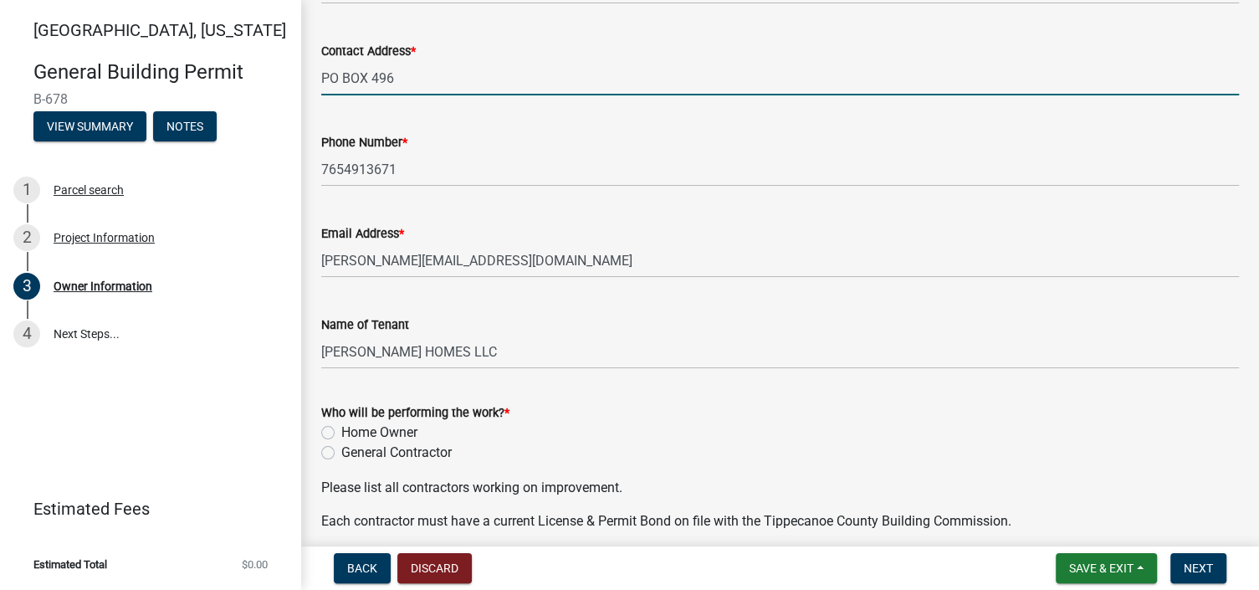
scroll to position [251, 0]
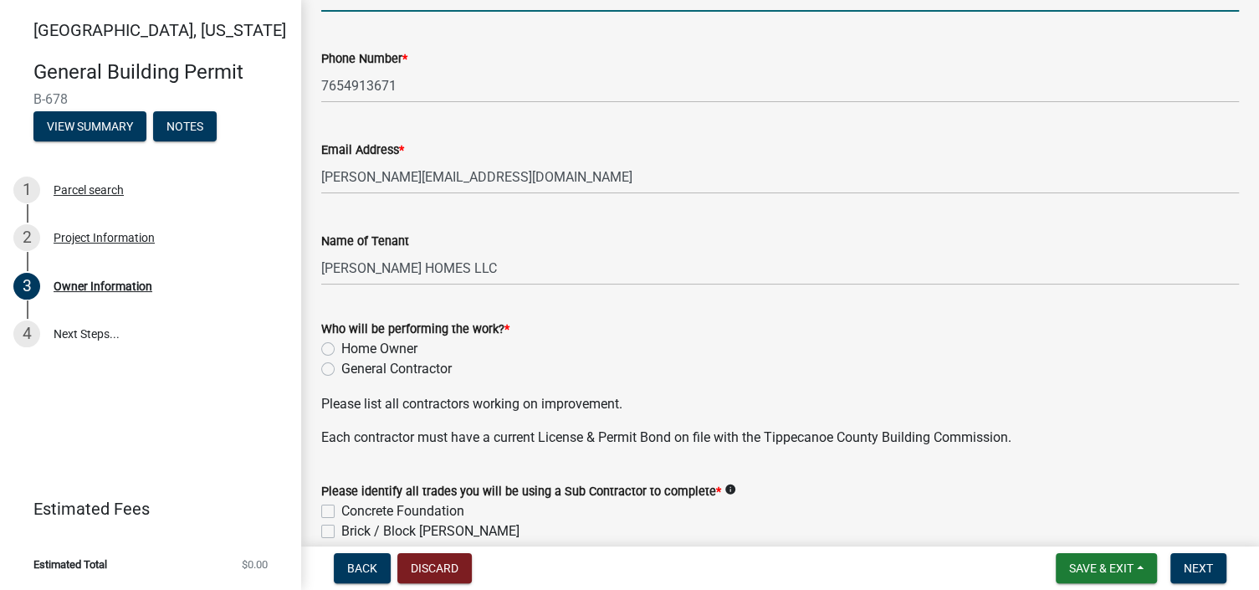
click at [341, 367] on label "General Contractor" at bounding box center [396, 369] width 110 height 20
click at [341, 367] on input "General Contractor" at bounding box center [346, 364] width 11 height 11
radio input "true"
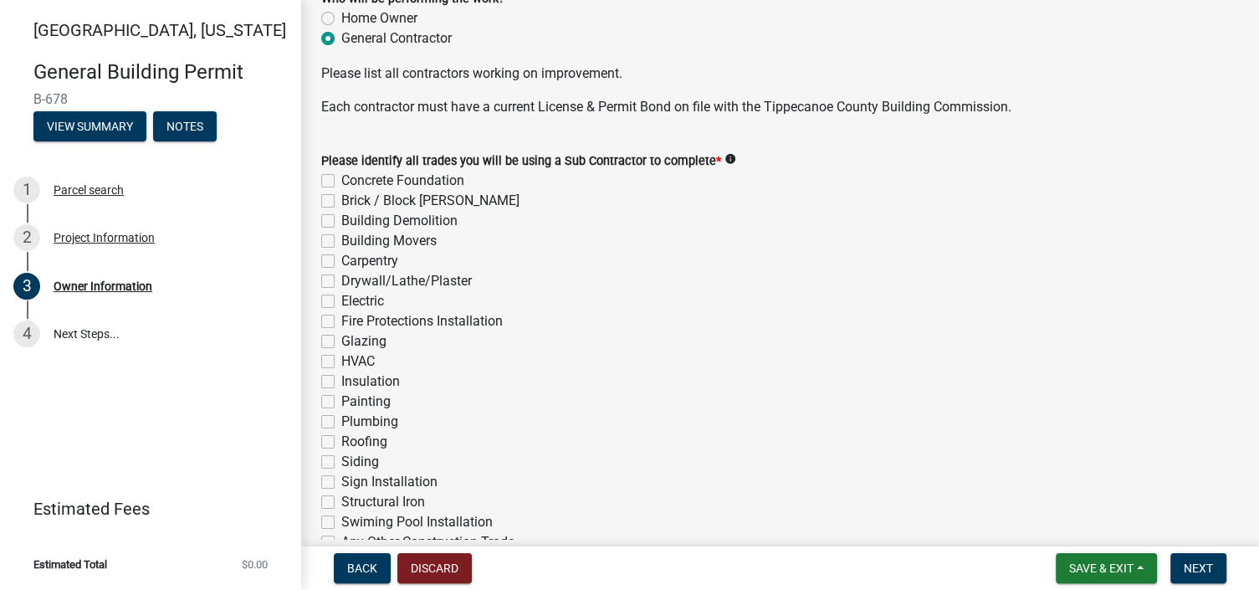
scroll to position [586, 0]
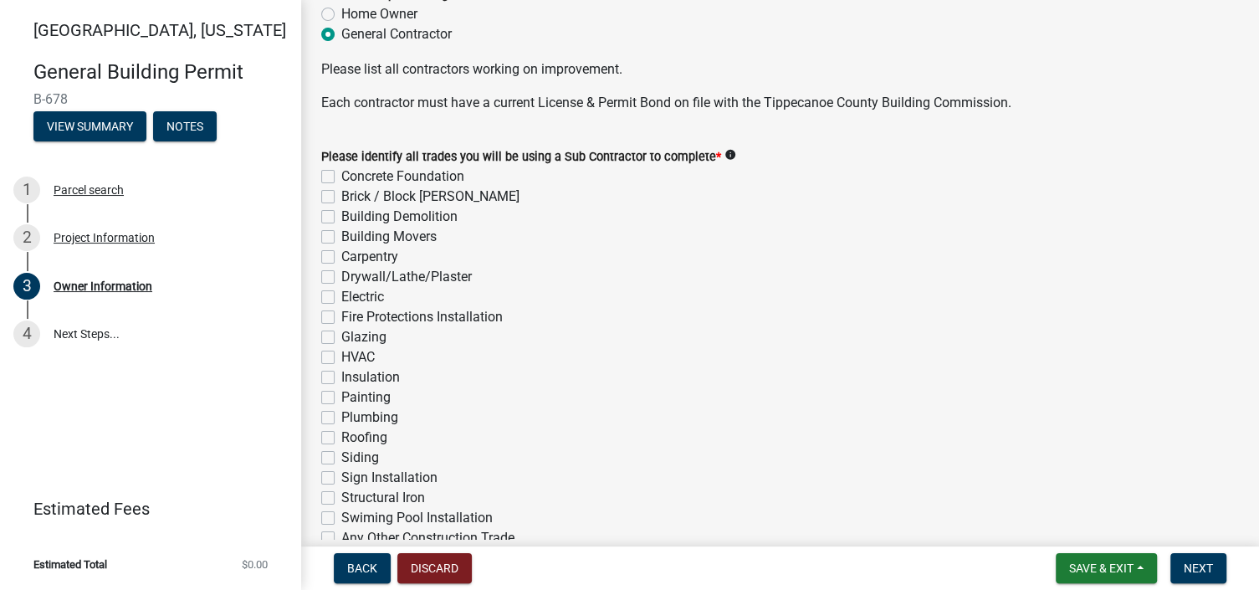
click at [341, 177] on label "Concrete Foundation" at bounding box center [402, 176] width 123 height 20
click at [341, 177] on input "Concrete Foundation" at bounding box center [346, 171] width 11 height 11
checkbox input "true"
checkbox input "false"
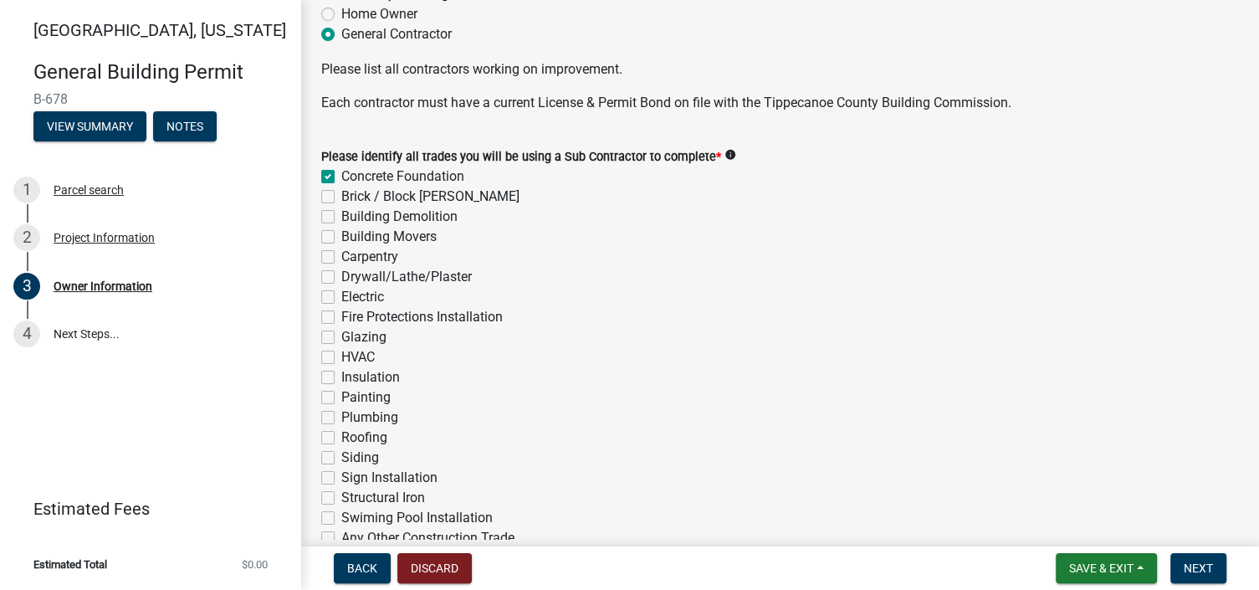
checkbox input "false"
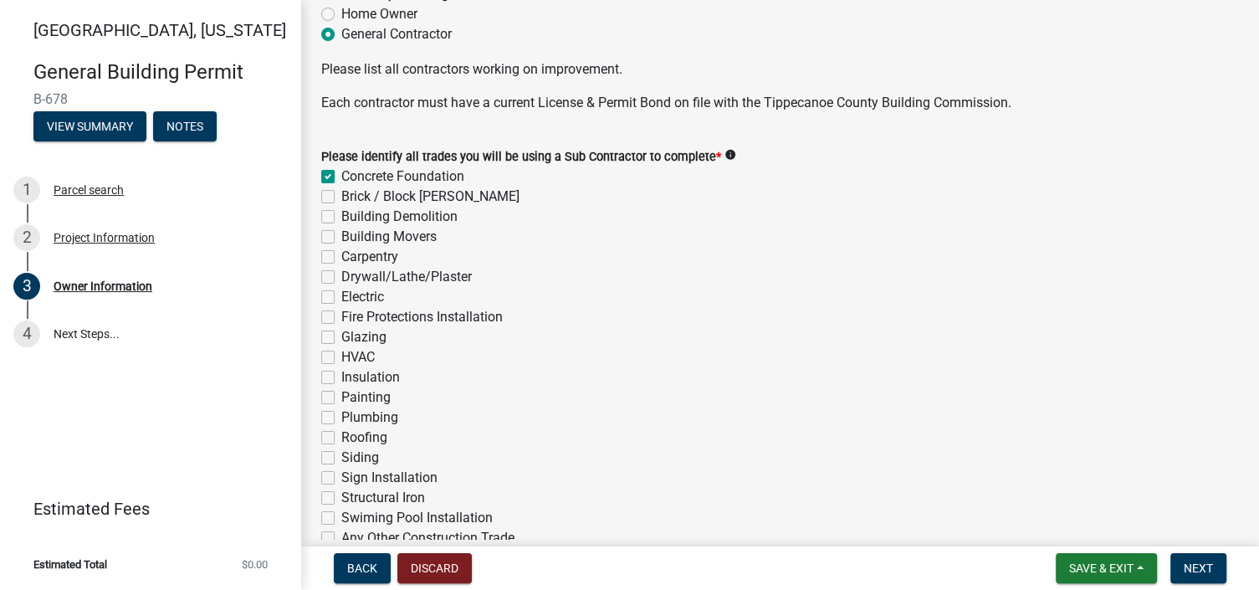
checkbox input "false"
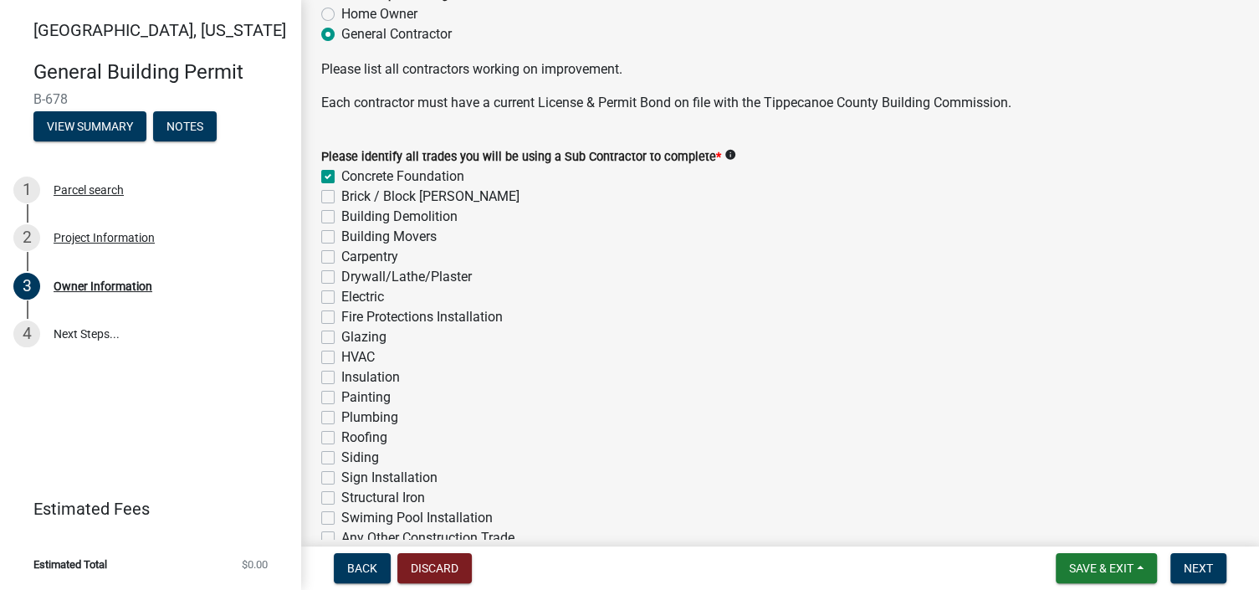
checkbox input "false"
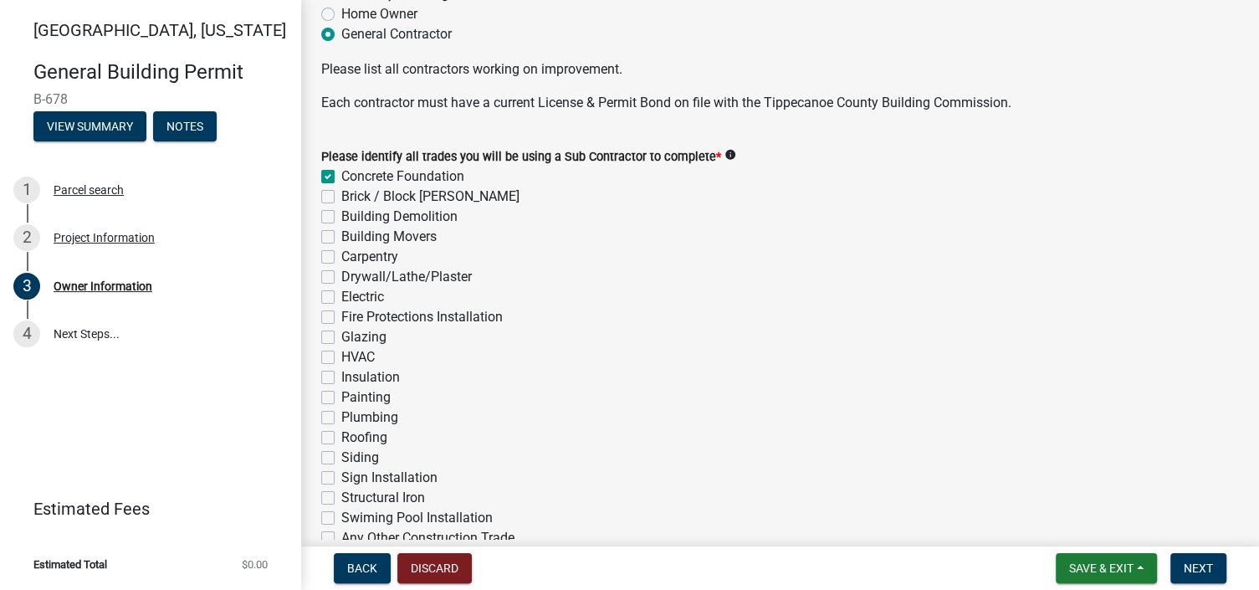
checkbox input "false"
click at [341, 196] on label "Brick / Block [PERSON_NAME]" at bounding box center [430, 197] width 178 height 20
click at [341, 196] on input "Brick / Block [PERSON_NAME]" at bounding box center [346, 192] width 11 height 11
checkbox input "true"
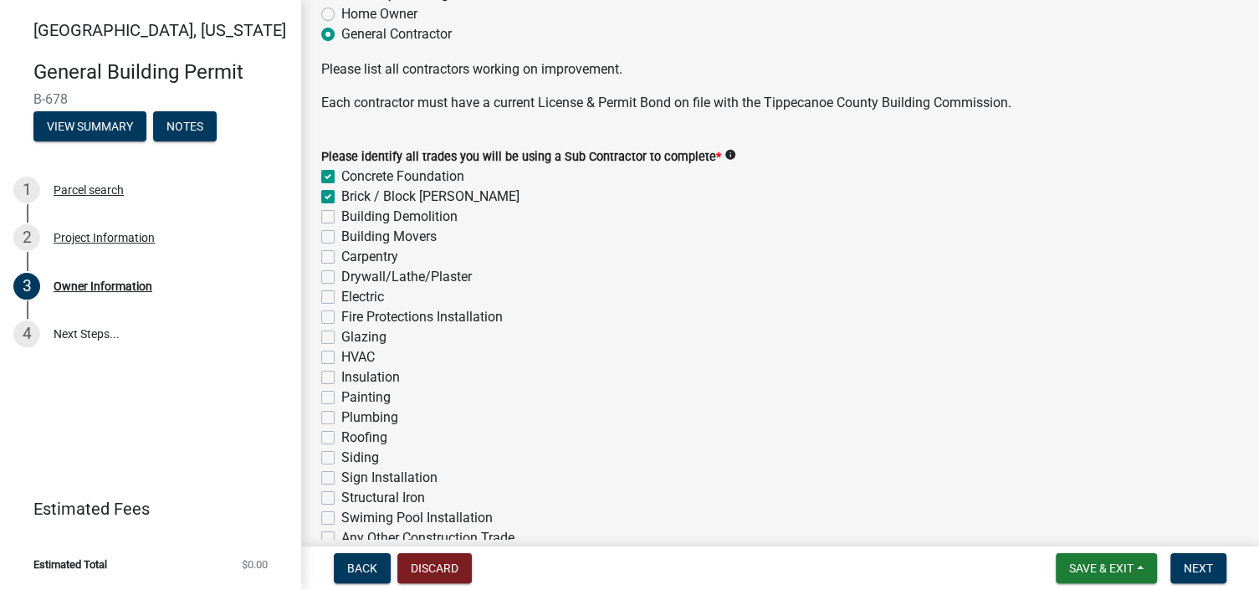
checkbox input "true"
checkbox input "false"
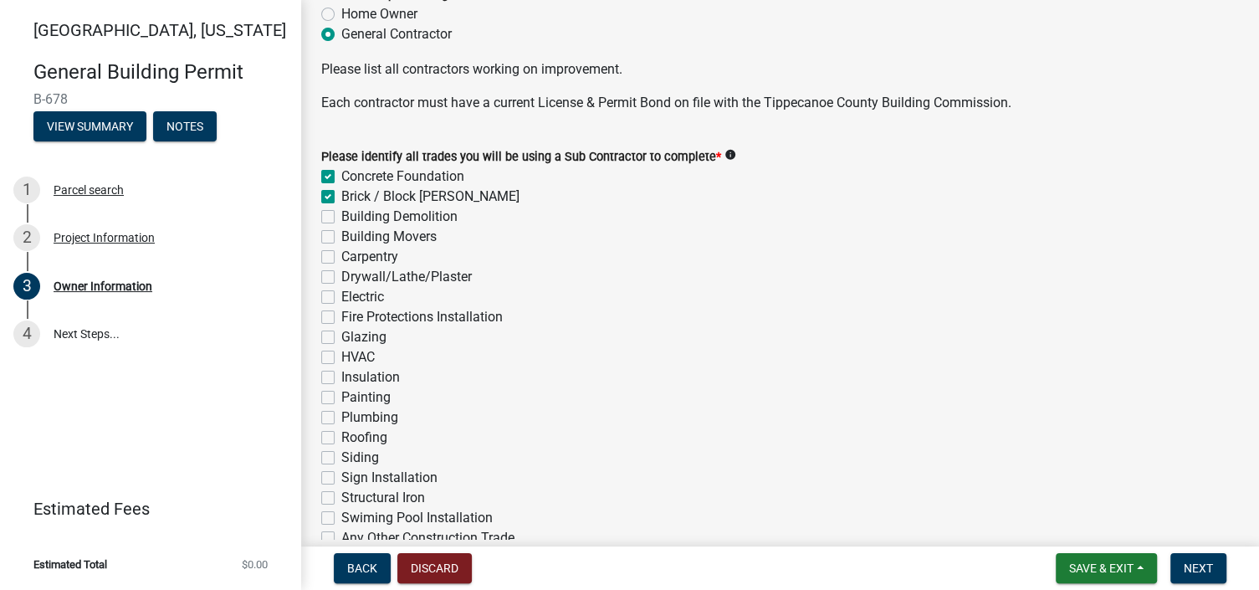
checkbox input "false"
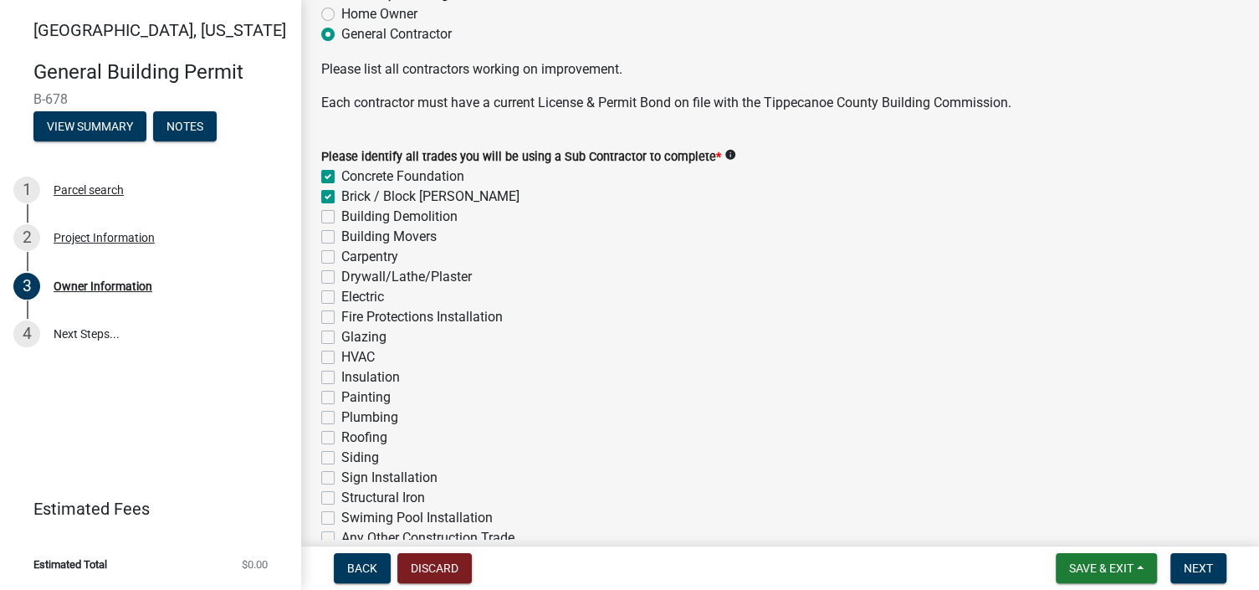
checkbox input "false"
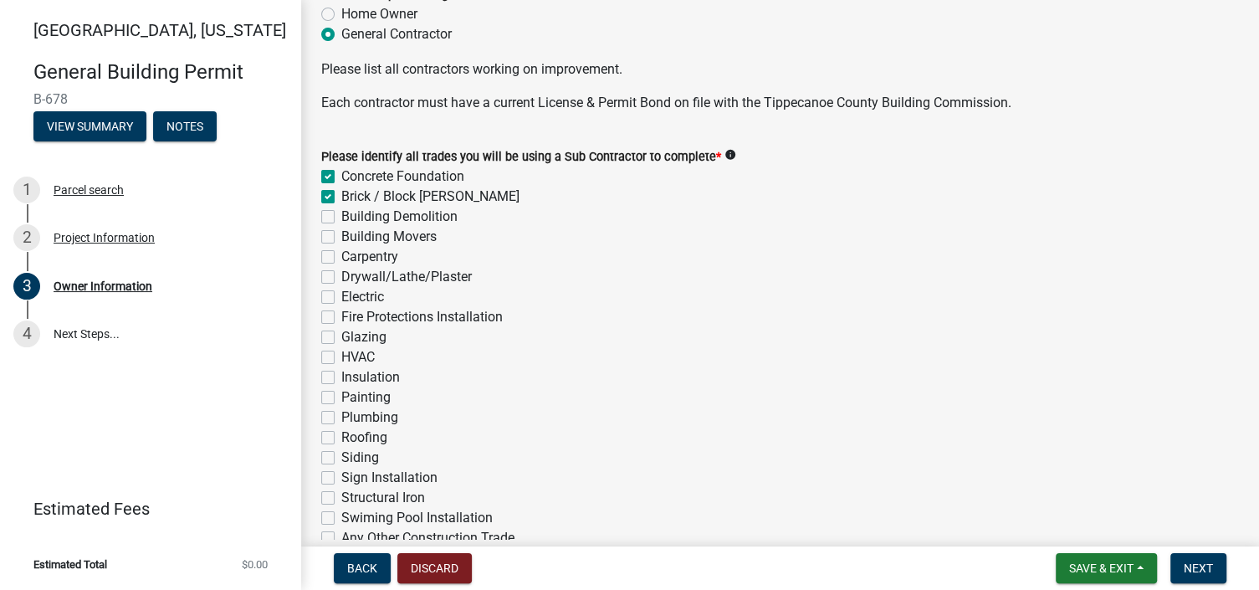
checkbox input "false"
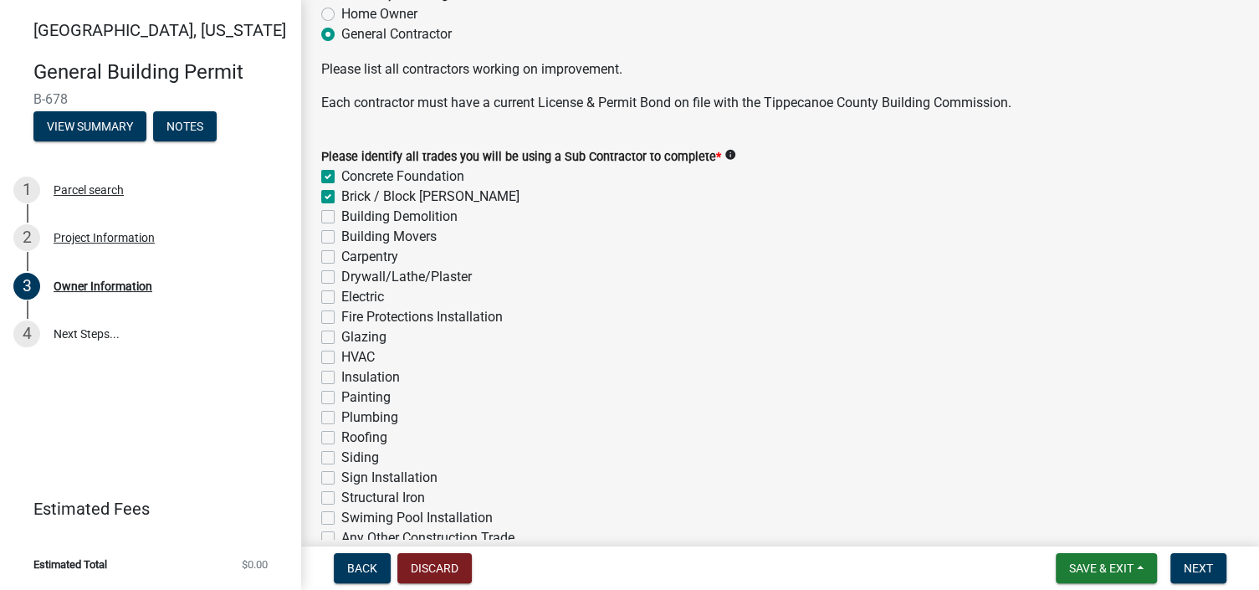
click at [341, 259] on label "Carpentry" at bounding box center [369, 257] width 57 height 20
click at [341, 258] on input "Carpentry" at bounding box center [346, 252] width 11 height 11
checkbox input "true"
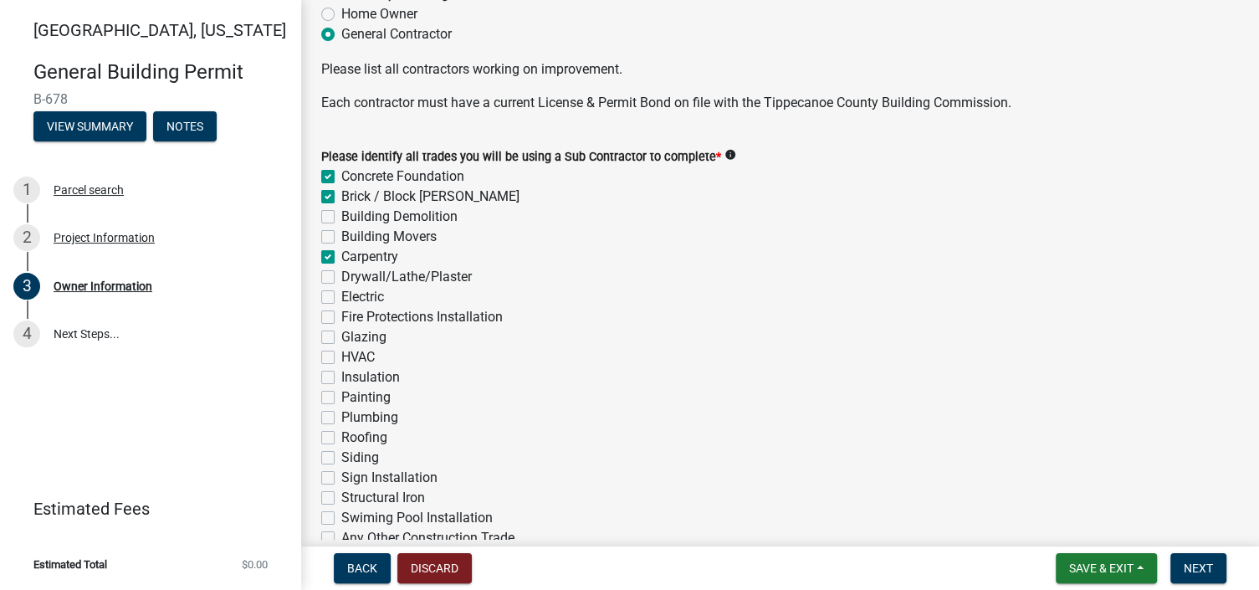
checkbox input "false"
checkbox input "true"
checkbox input "false"
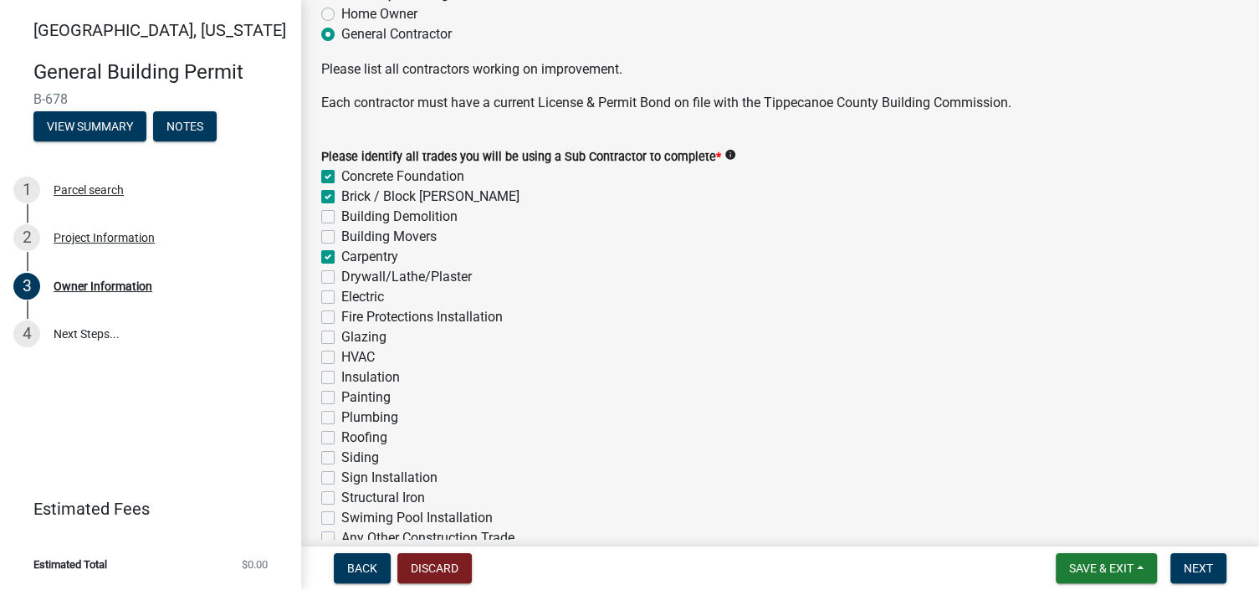
checkbox input "false"
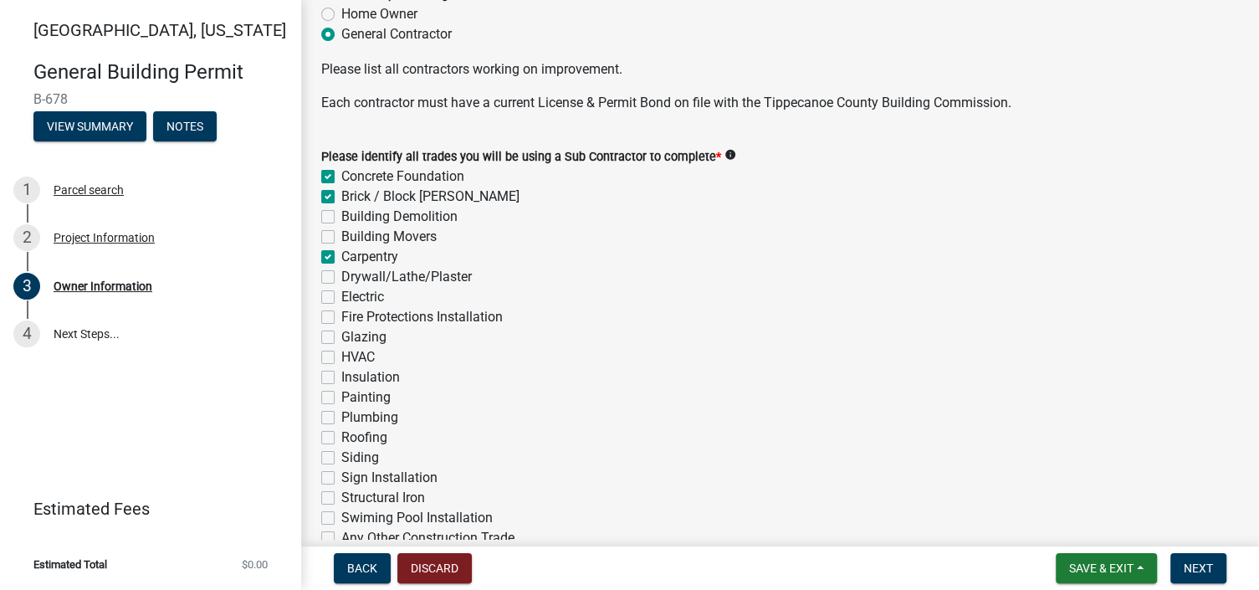
checkbox input "false"
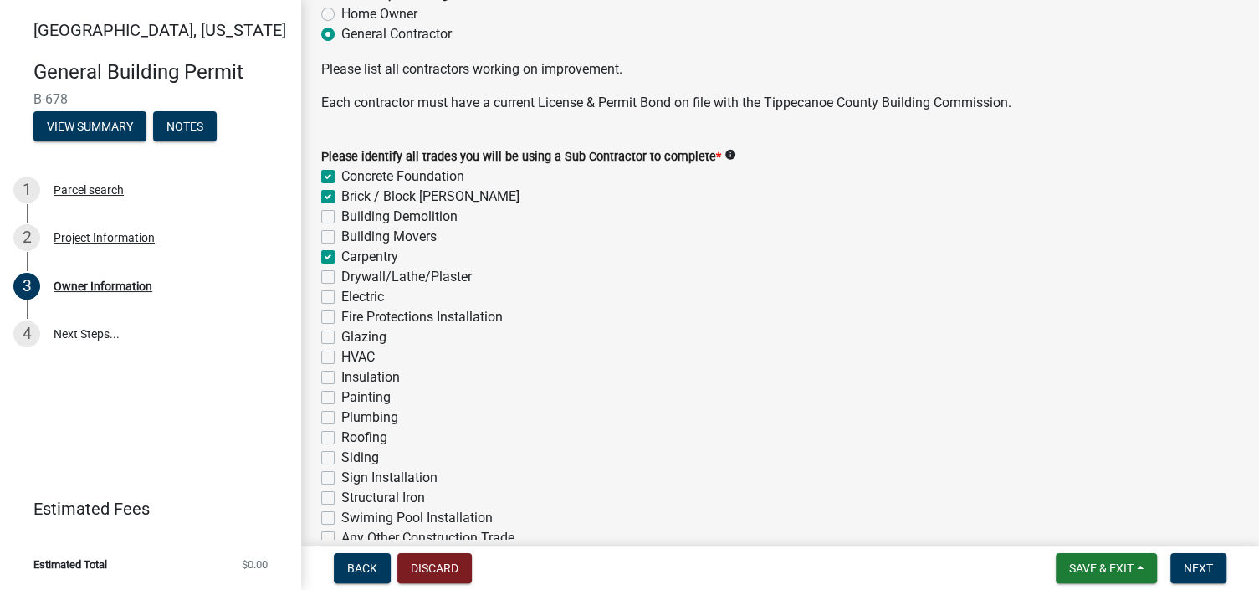
checkbox input "false"
click at [341, 279] on label "Drywall/Lathe/Plaster" at bounding box center [406, 277] width 131 height 20
click at [341, 278] on input "Drywall/Lathe/Plaster" at bounding box center [346, 272] width 11 height 11
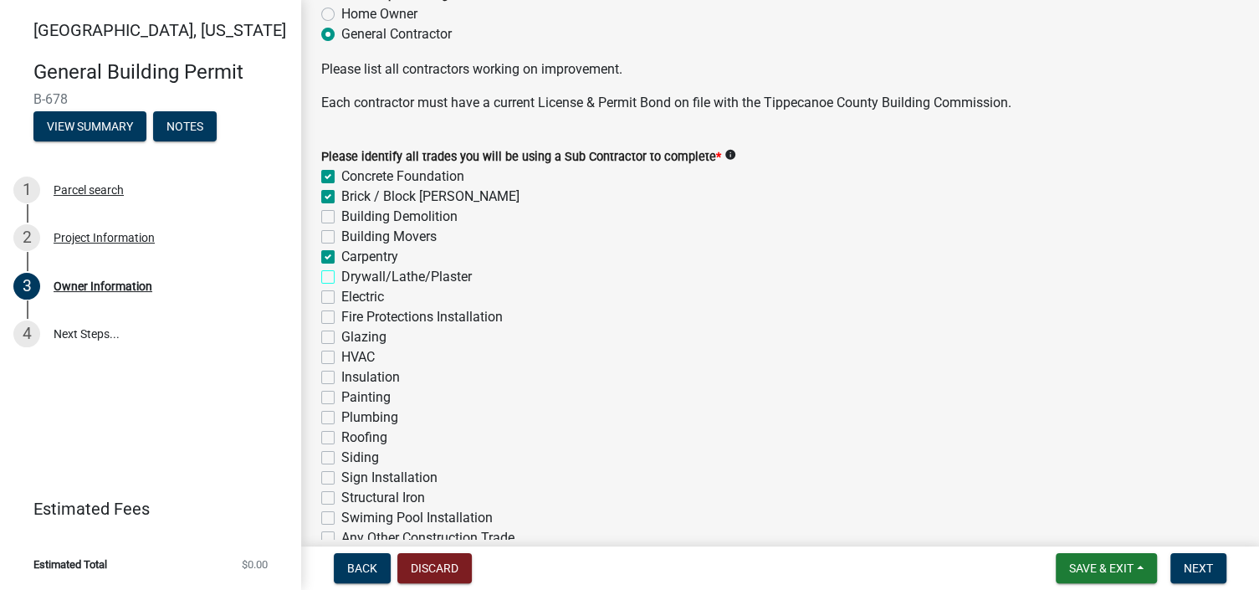
checkbox input "true"
checkbox input "false"
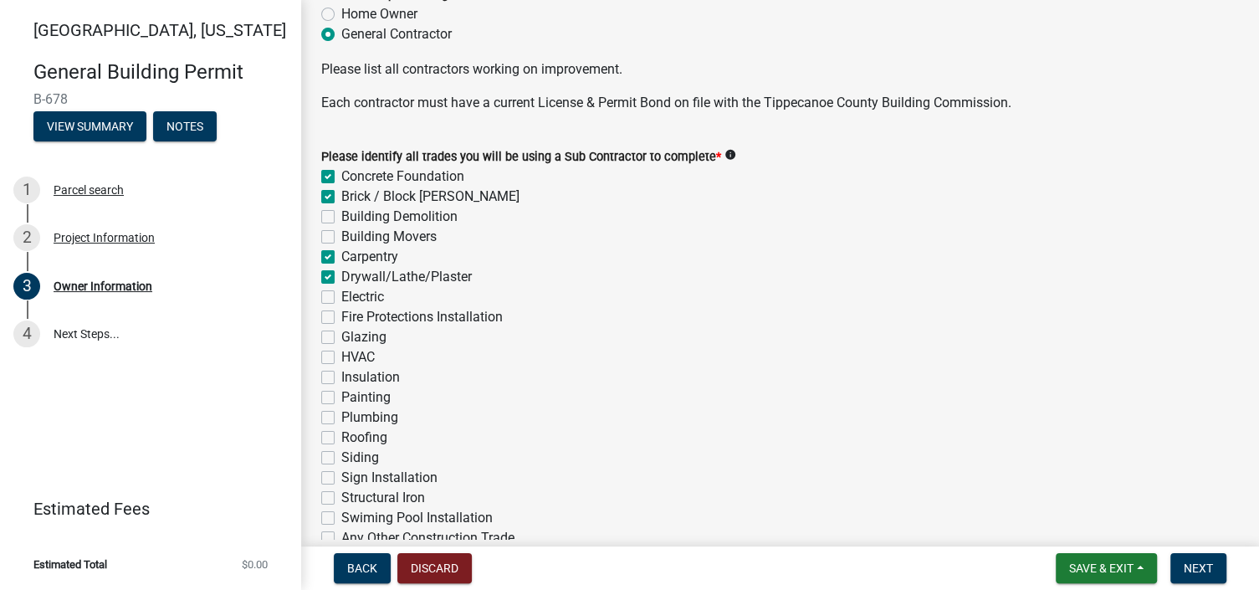
checkbox input "true"
checkbox input "false"
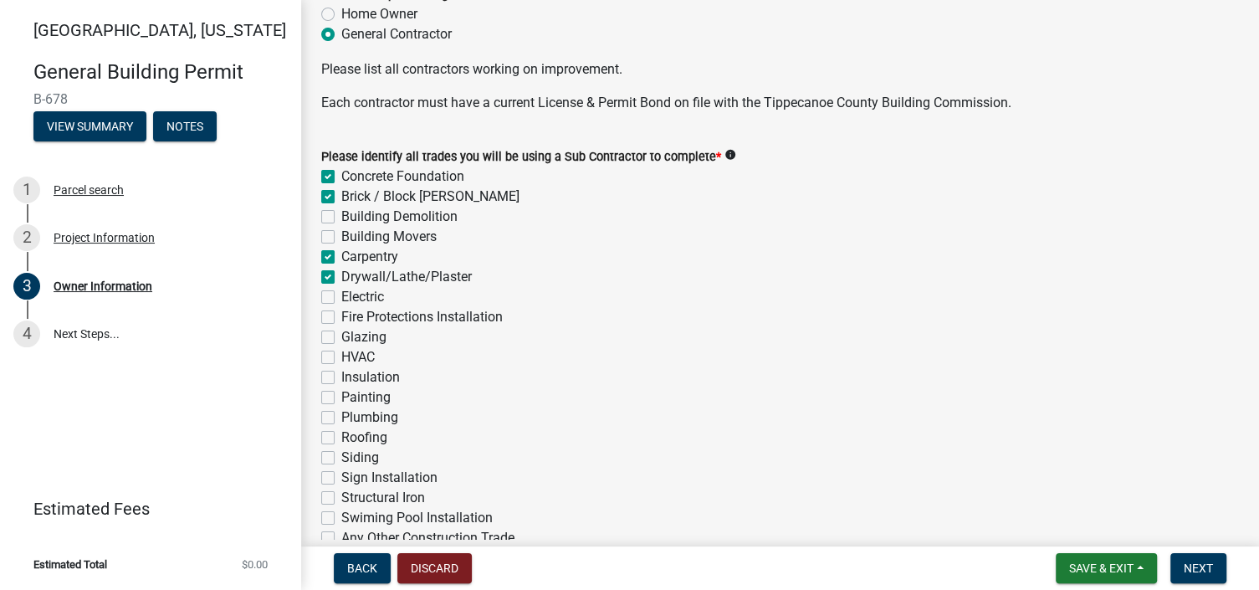
checkbox input "false"
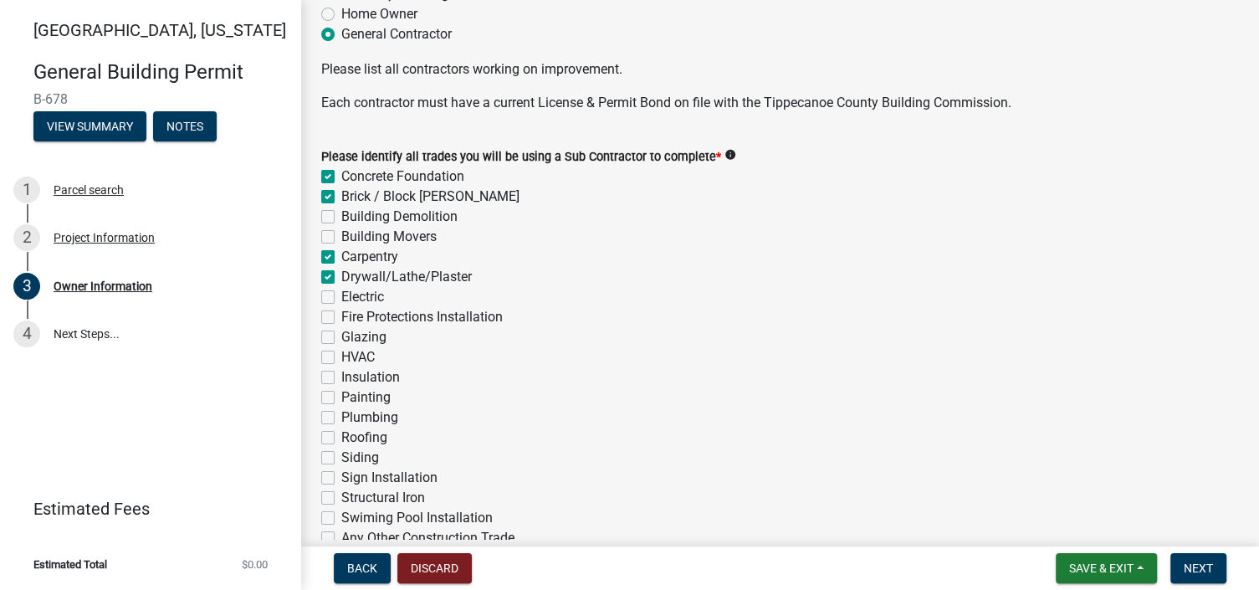
checkbox input "false"
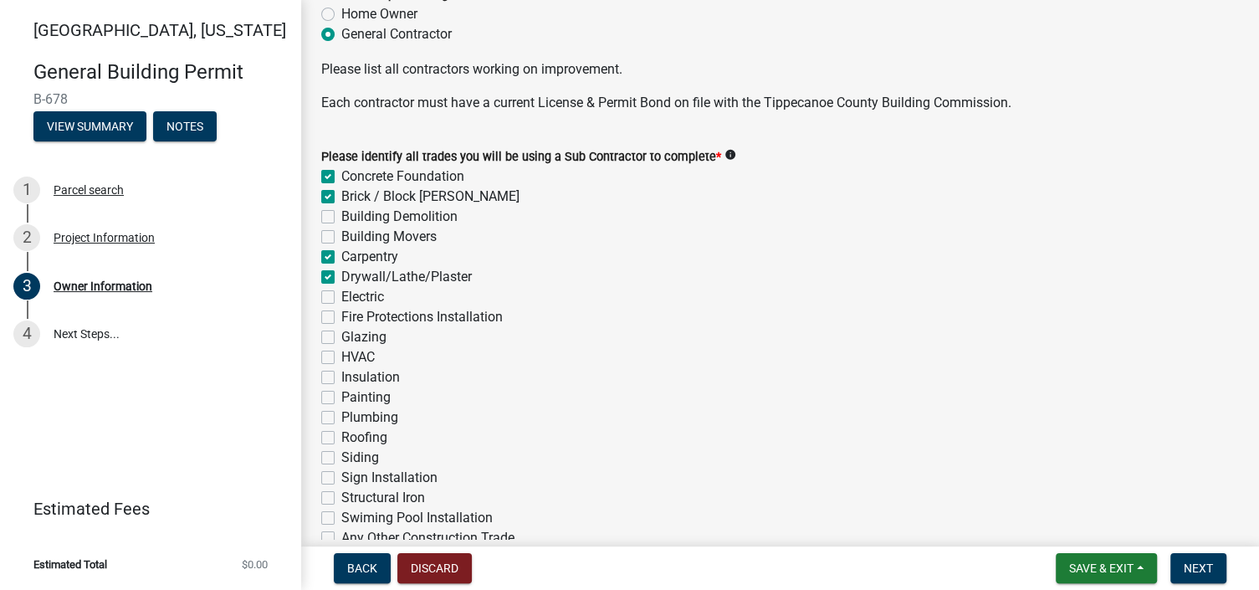
checkbox input "false"
click at [341, 294] on label "Electric" at bounding box center [362, 297] width 43 height 20
click at [341, 294] on input "Electric" at bounding box center [346, 292] width 11 height 11
checkbox input "true"
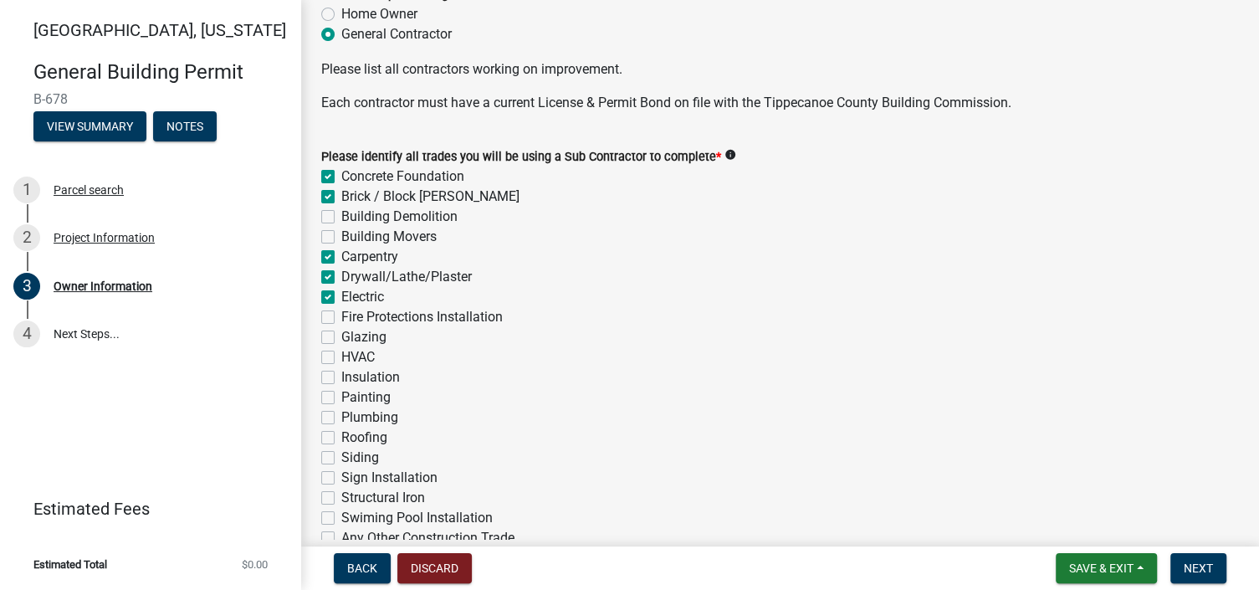
checkbox input "true"
checkbox input "false"
checkbox input "true"
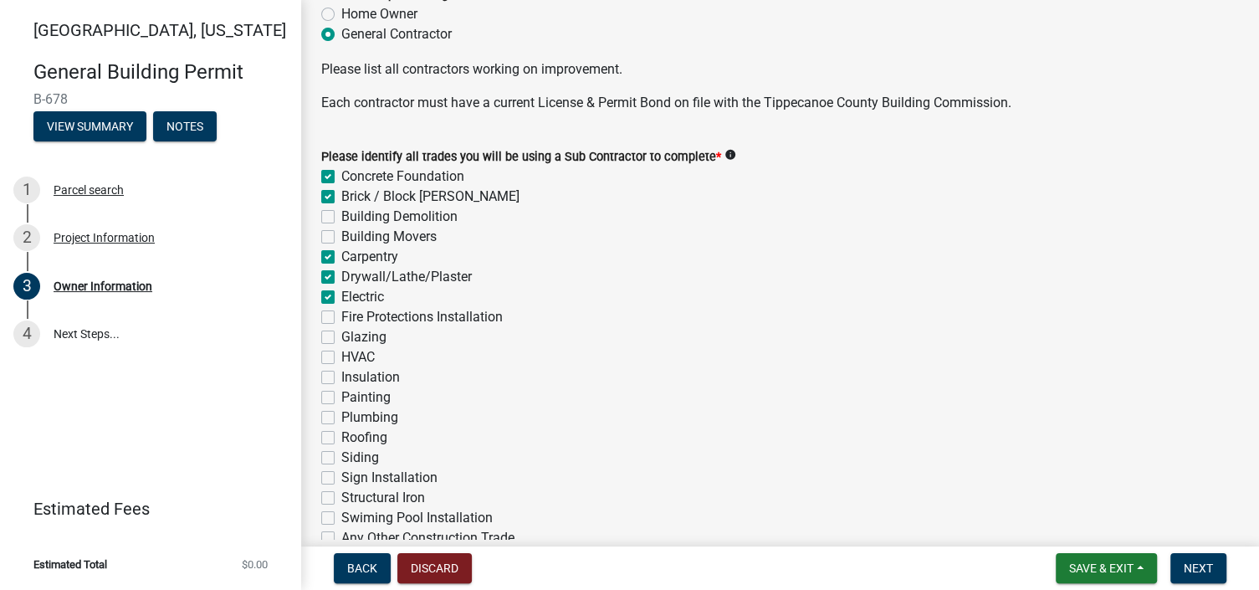
checkbox input "true"
checkbox input "false"
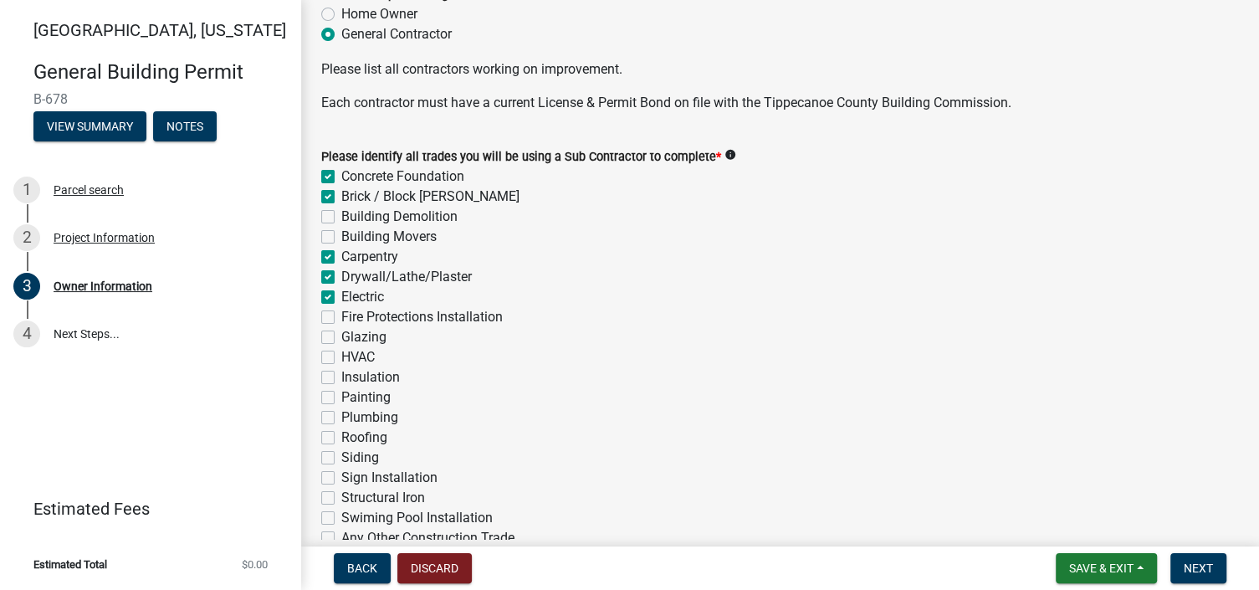
checkbox input "false"
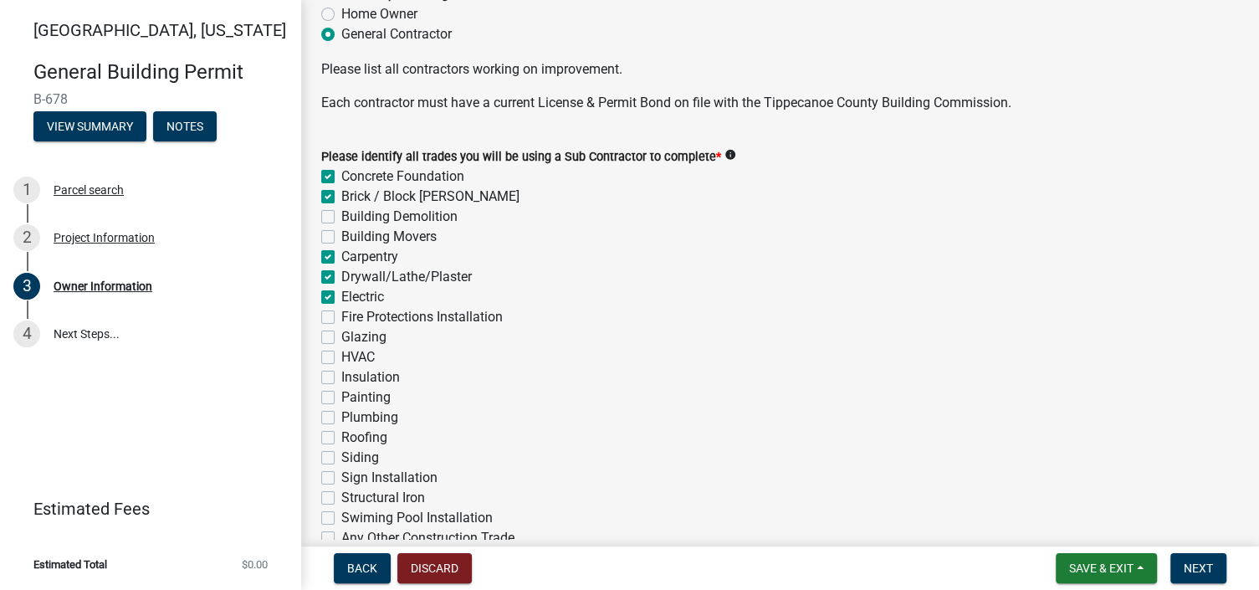
checkbox input "false"
click at [341, 355] on label "HVAC" at bounding box center [357, 357] width 33 height 20
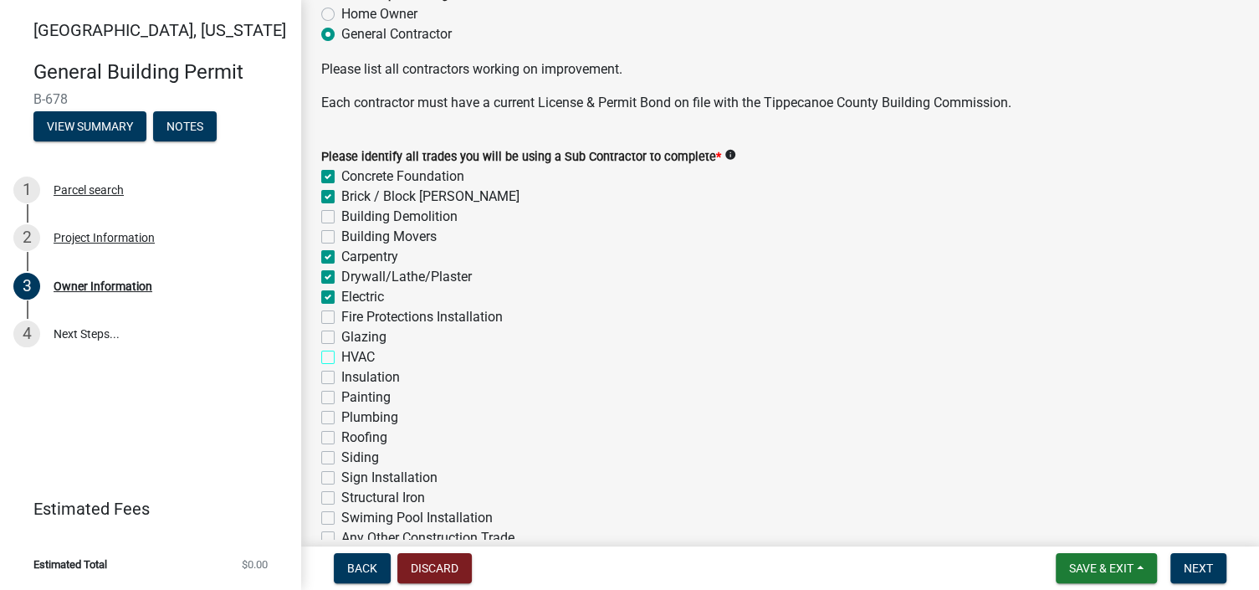
click at [341, 355] on input "HVAC" at bounding box center [346, 352] width 11 height 11
checkbox input "true"
checkbox input "false"
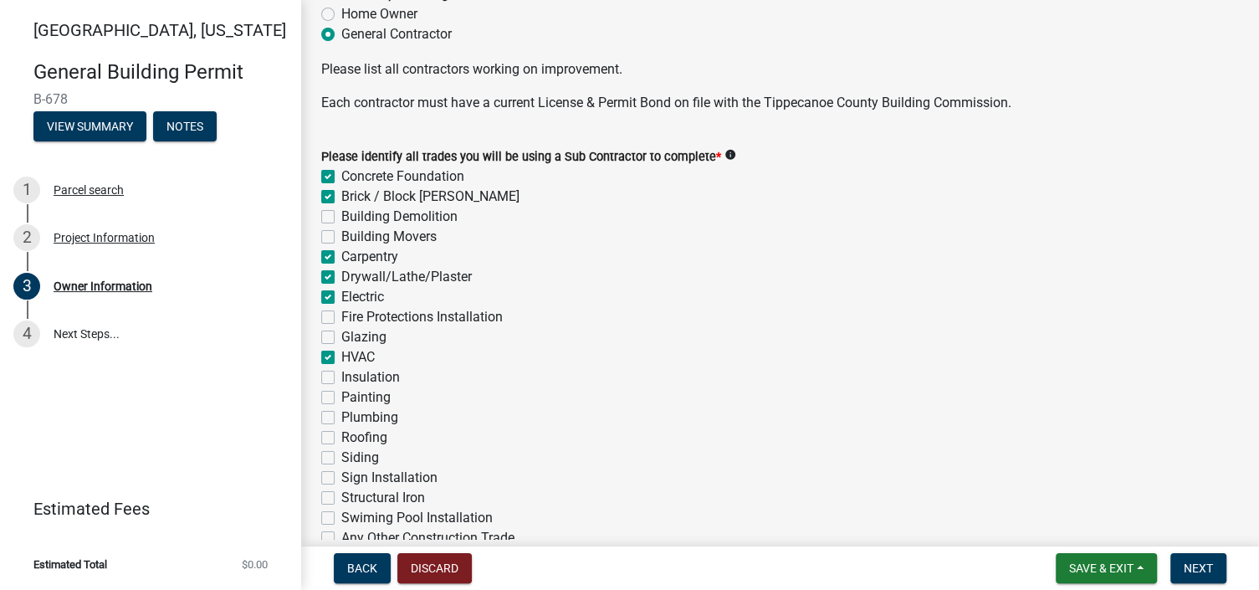
checkbox input "false"
checkbox input "true"
checkbox input "false"
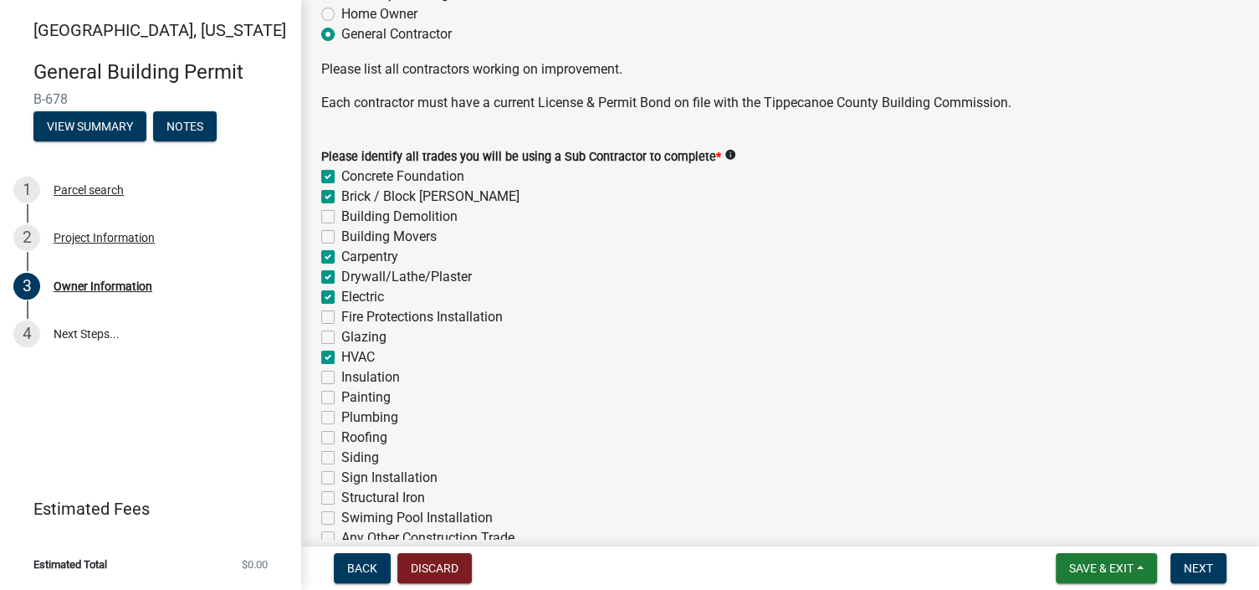
checkbox input "false"
checkbox input "true"
checkbox input "false"
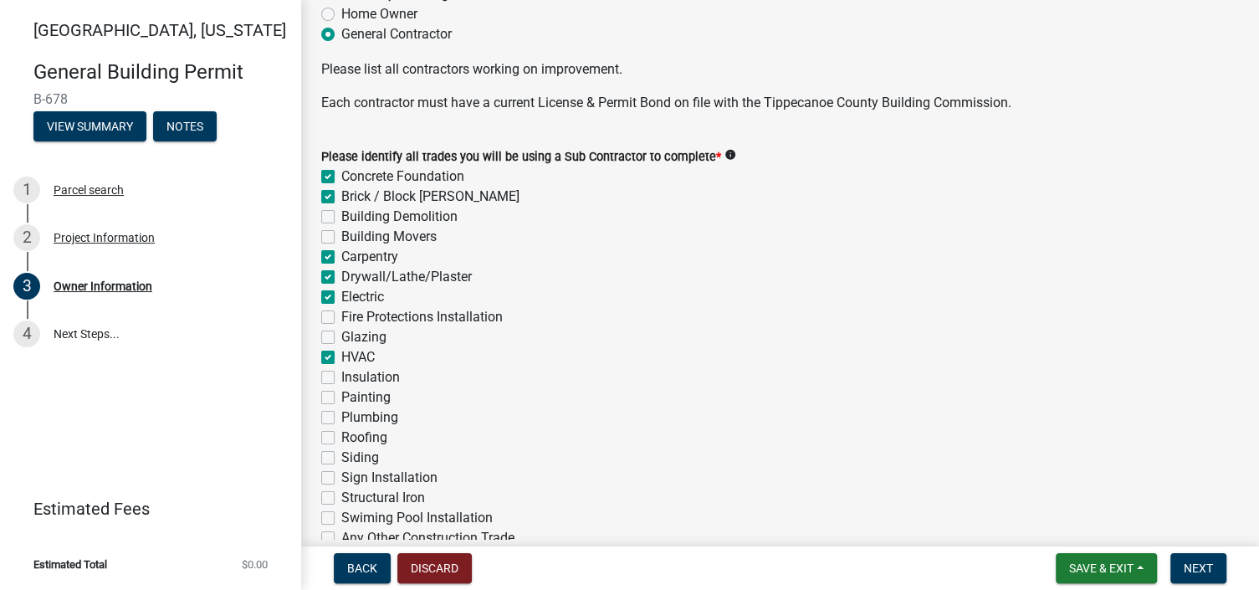
checkbox input "false"
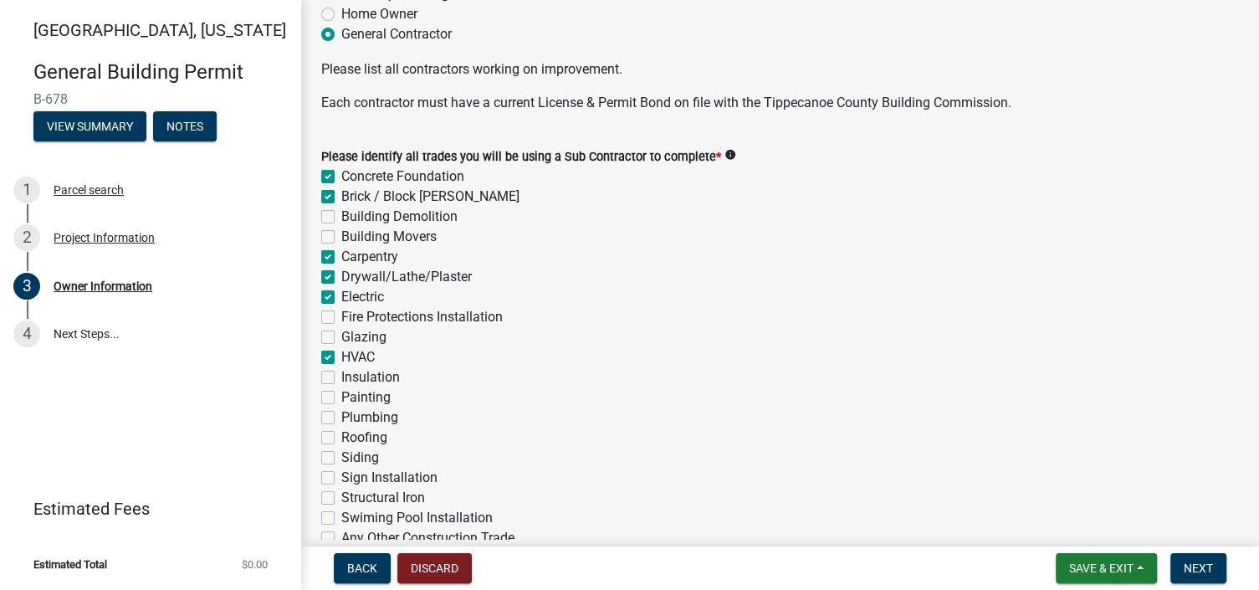
checkbox input "false"
click at [341, 377] on label "Insulation" at bounding box center [370, 377] width 59 height 20
click at [341, 377] on input "Insulation" at bounding box center [346, 372] width 11 height 11
checkbox input "true"
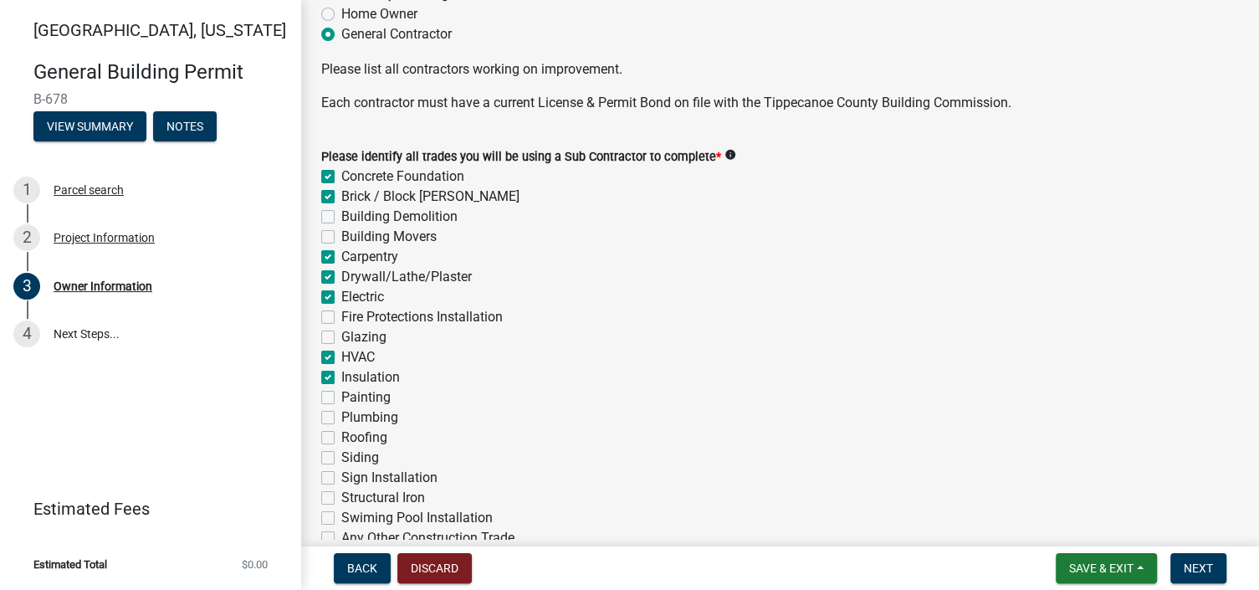
checkbox input "true"
checkbox input "false"
checkbox input "true"
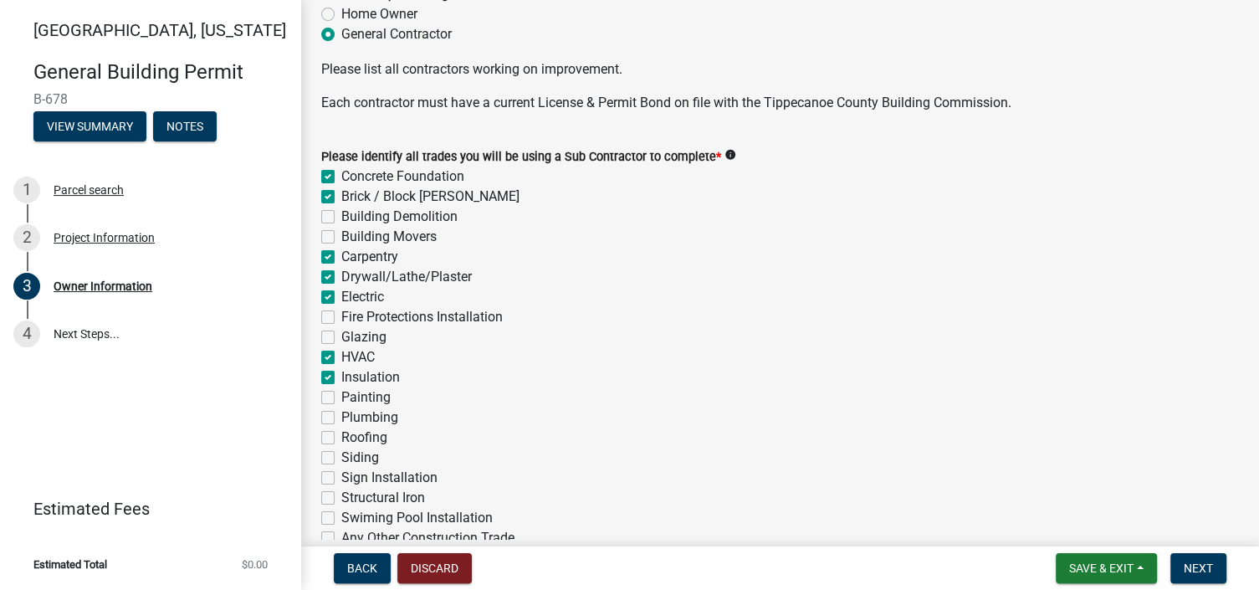
checkbox input "true"
checkbox input "false"
checkbox input "true"
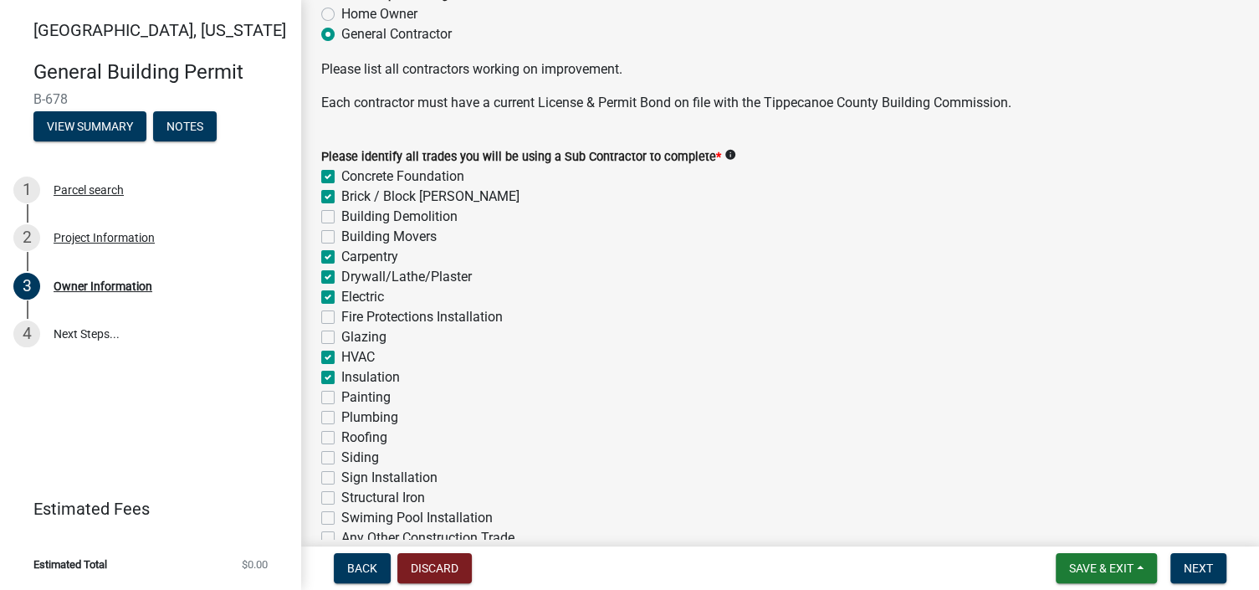
checkbox input "true"
checkbox input "false"
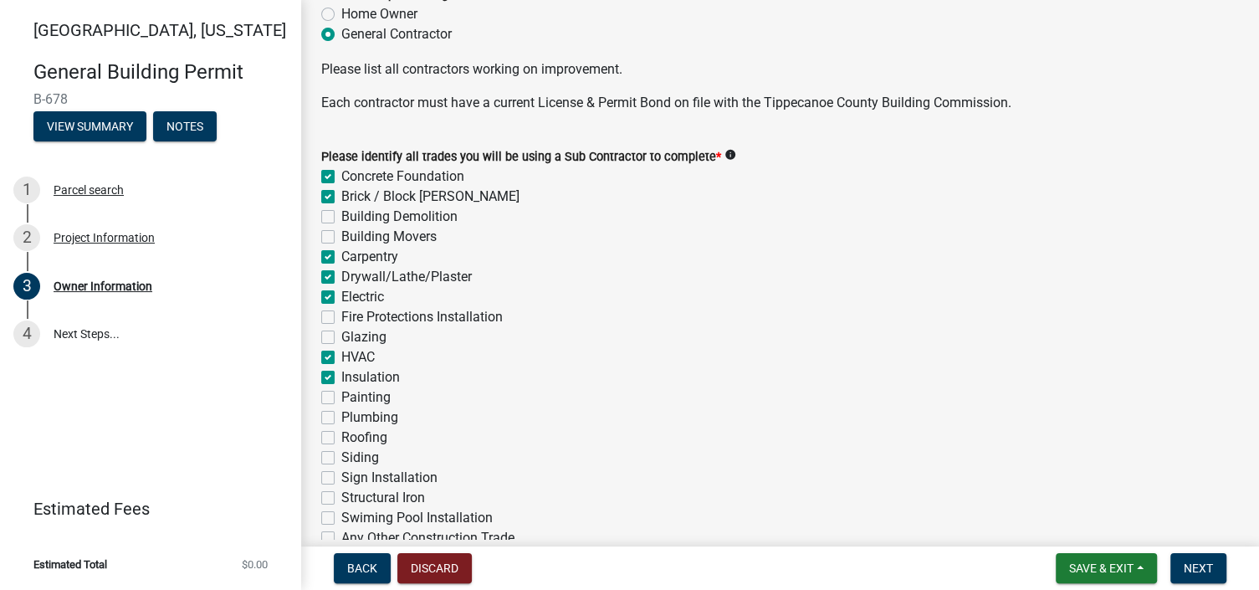
checkbox input "false"
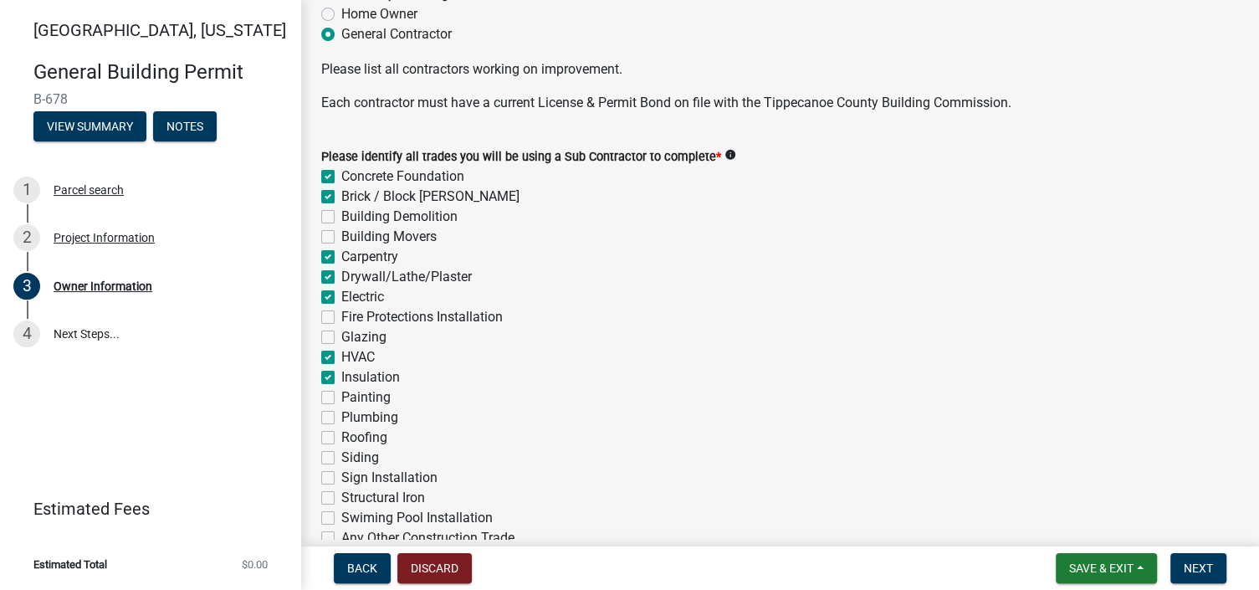
click at [341, 395] on label "Painting" at bounding box center [365, 397] width 49 height 20
click at [341, 395] on input "Painting" at bounding box center [346, 392] width 11 height 11
checkbox input "true"
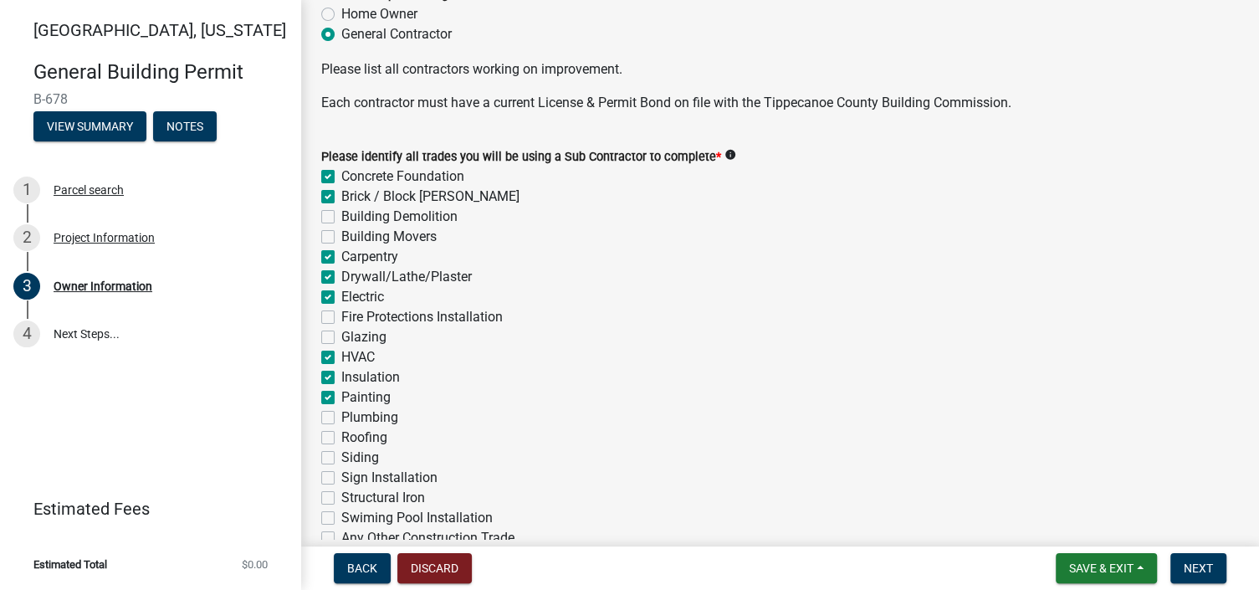
checkbox input "false"
checkbox input "true"
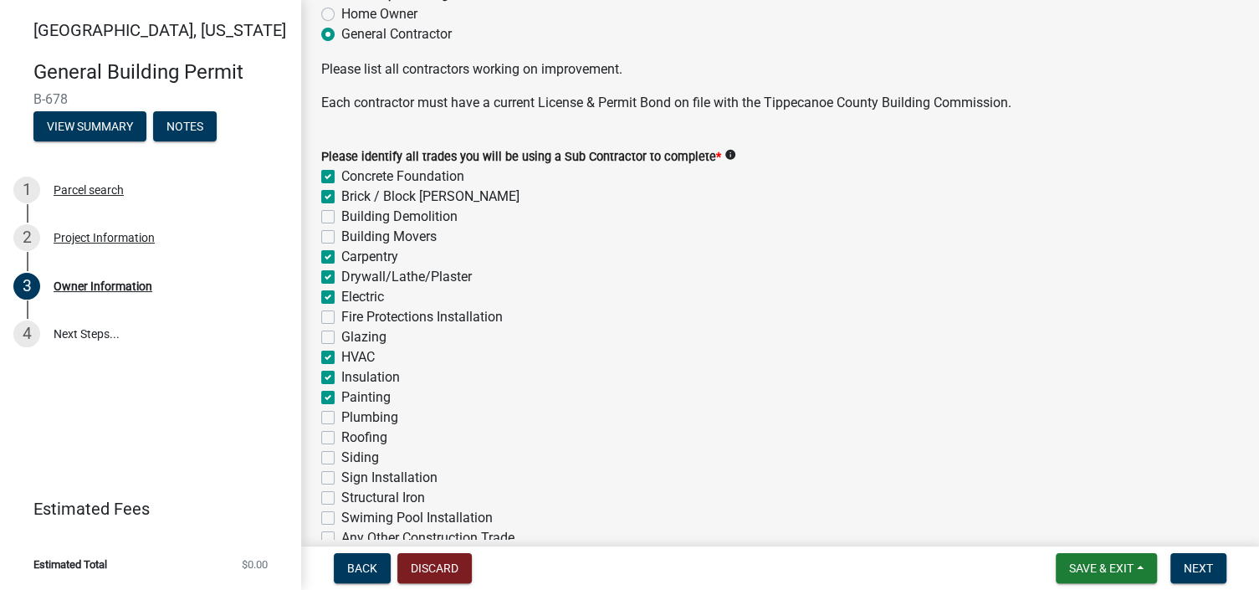
checkbox input "false"
checkbox input "true"
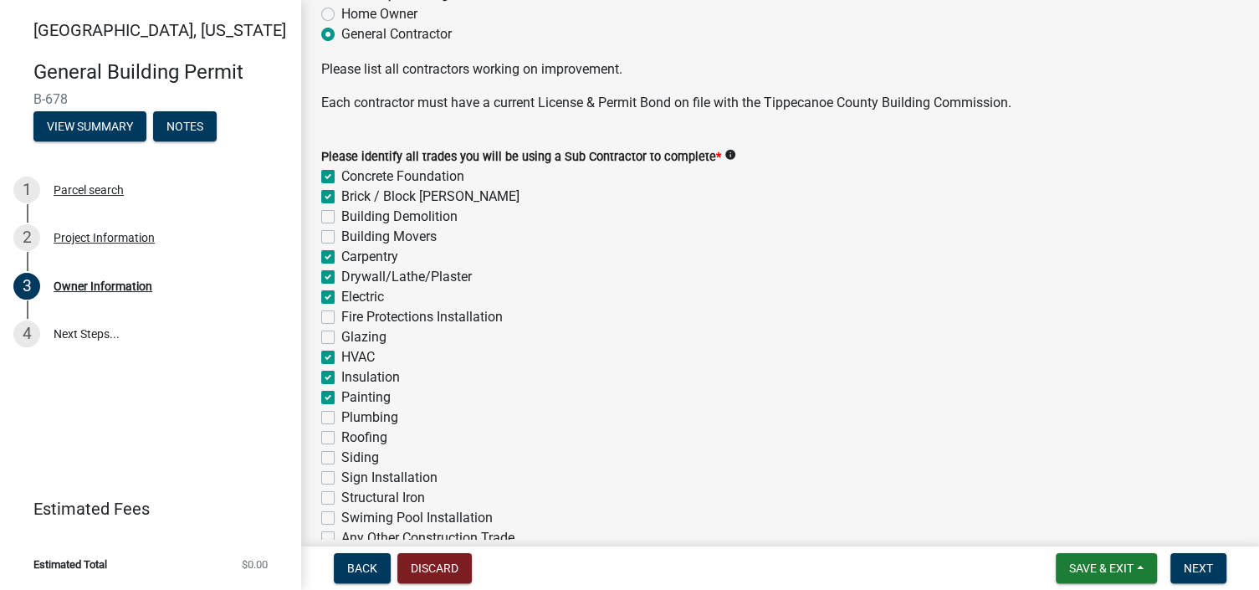
checkbox input "false"
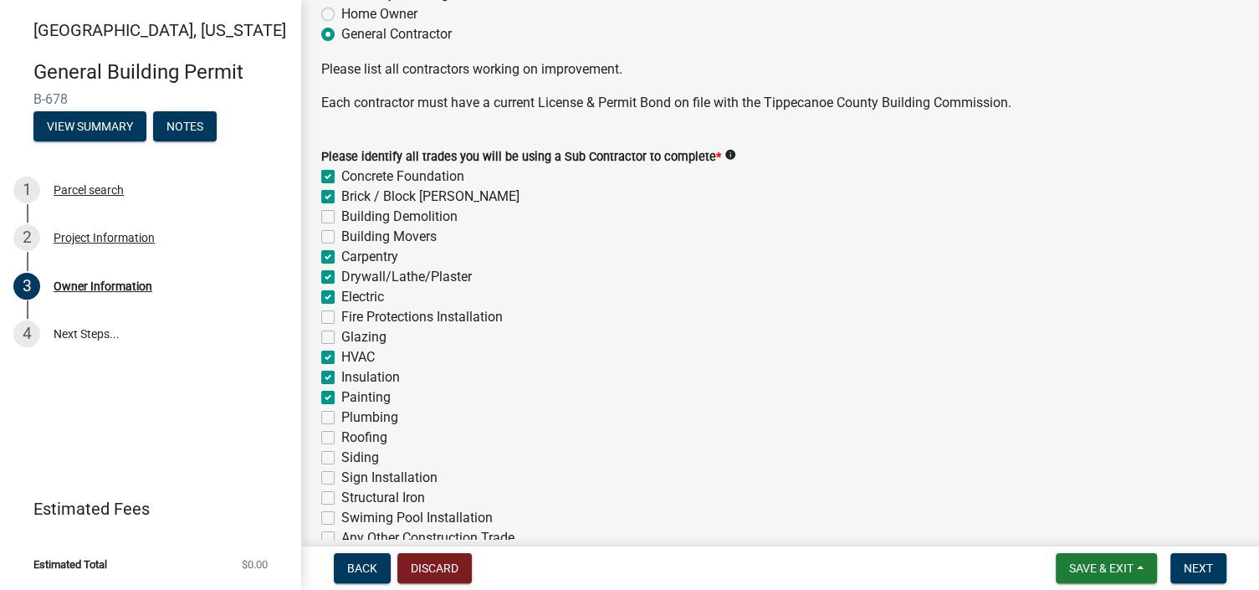
checkbox input "false"
click at [341, 415] on label "Plumbing" at bounding box center [369, 417] width 57 height 20
click at [341, 415] on input "Plumbing" at bounding box center [346, 412] width 11 height 11
click at [341, 433] on label "Roofing" at bounding box center [364, 438] width 46 height 20
click at [341, 433] on input "Roofing" at bounding box center [346, 433] width 11 height 11
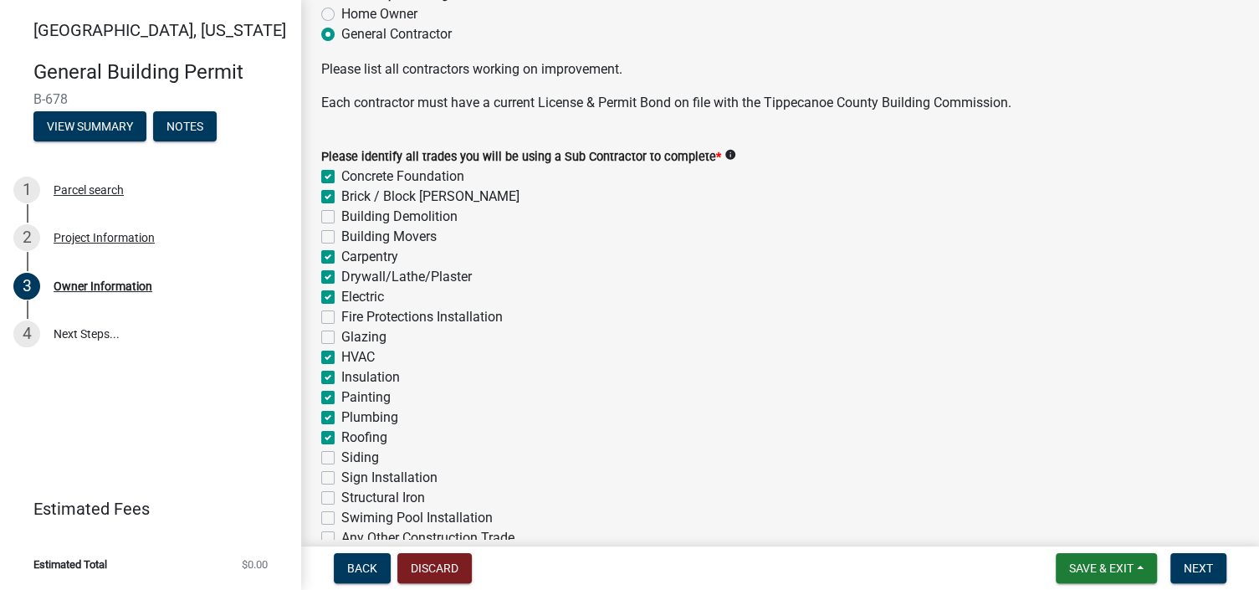
click at [341, 450] on label "Siding" at bounding box center [360, 458] width 38 height 20
click at [341, 450] on input "Siding" at bounding box center [346, 453] width 11 height 11
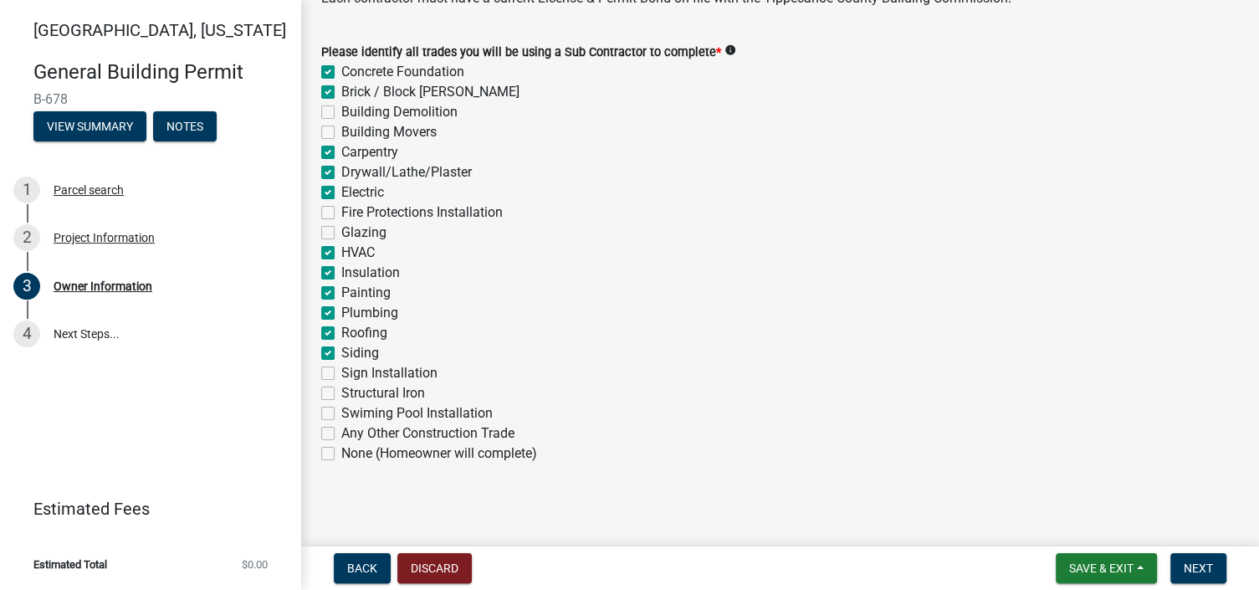
scroll to position [694, 0]
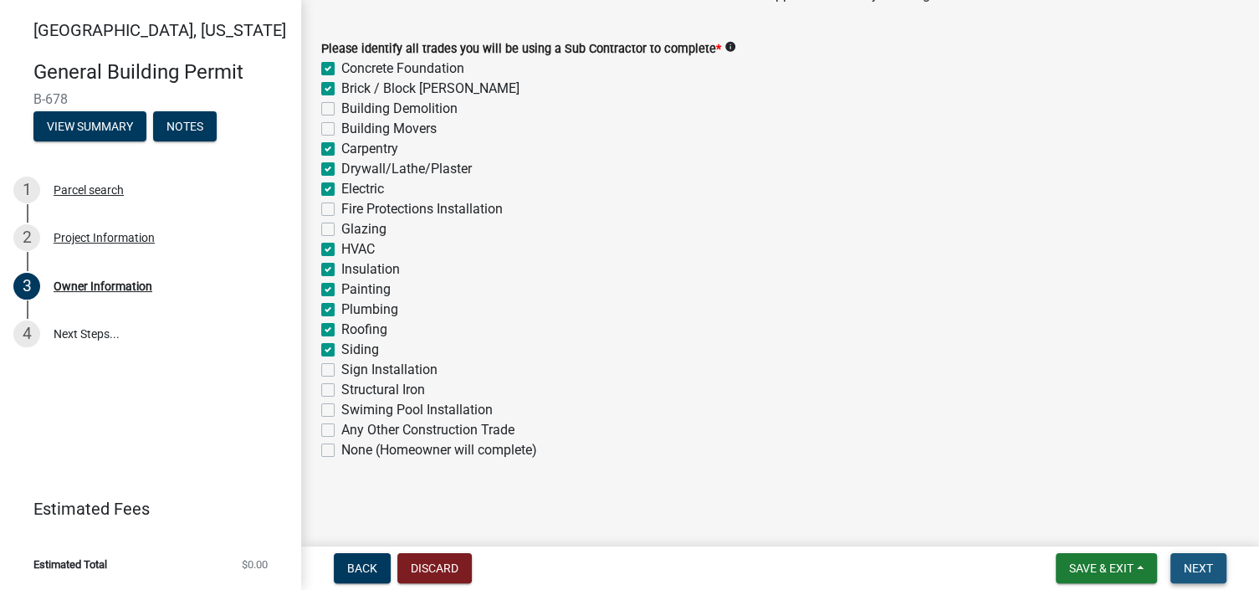
click at [1195, 570] on span "Next" at bounding box center [1198, 567] width 29 height 13
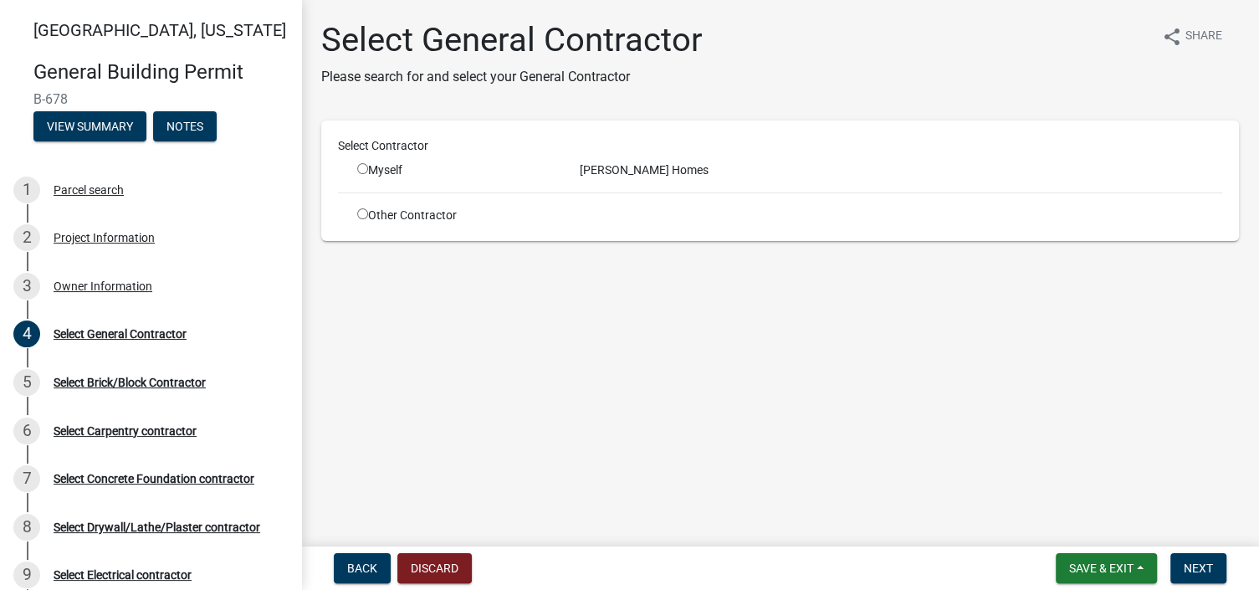
click at [359, 164] on input "radio" at bounding box center [362, 168] width 11 height 11
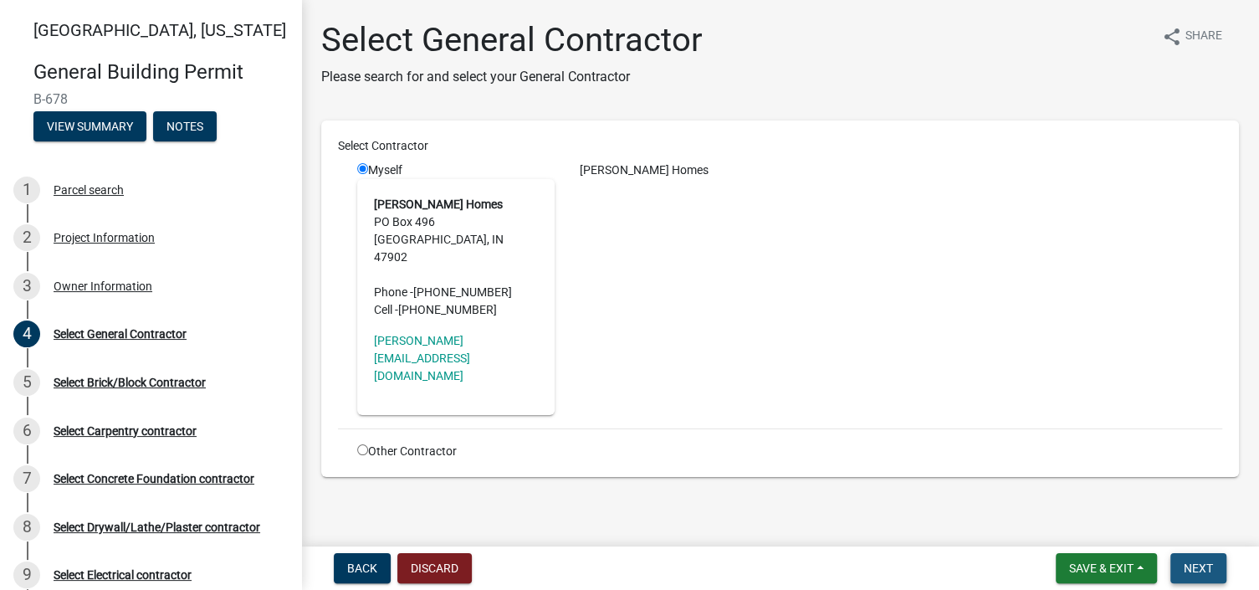
click at [1202, 570] on span "Next" at bounding box center [1198, 567] width 29 height 13
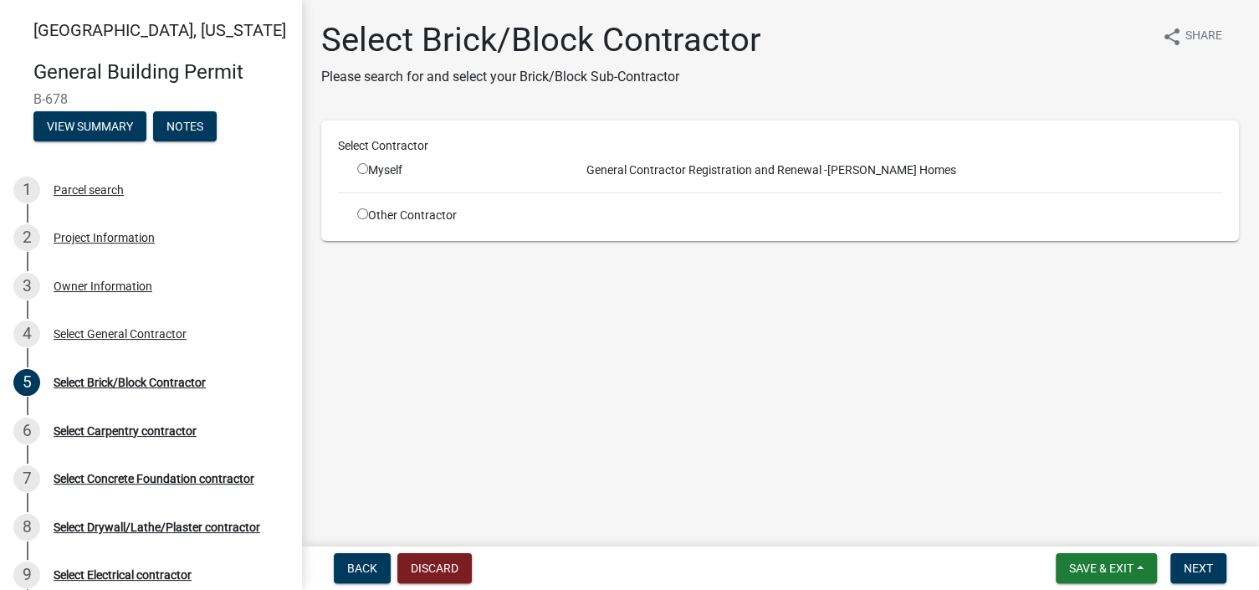
click at [362, 216] on input "radio" at bounding box center [362, 213] width 11 height 11
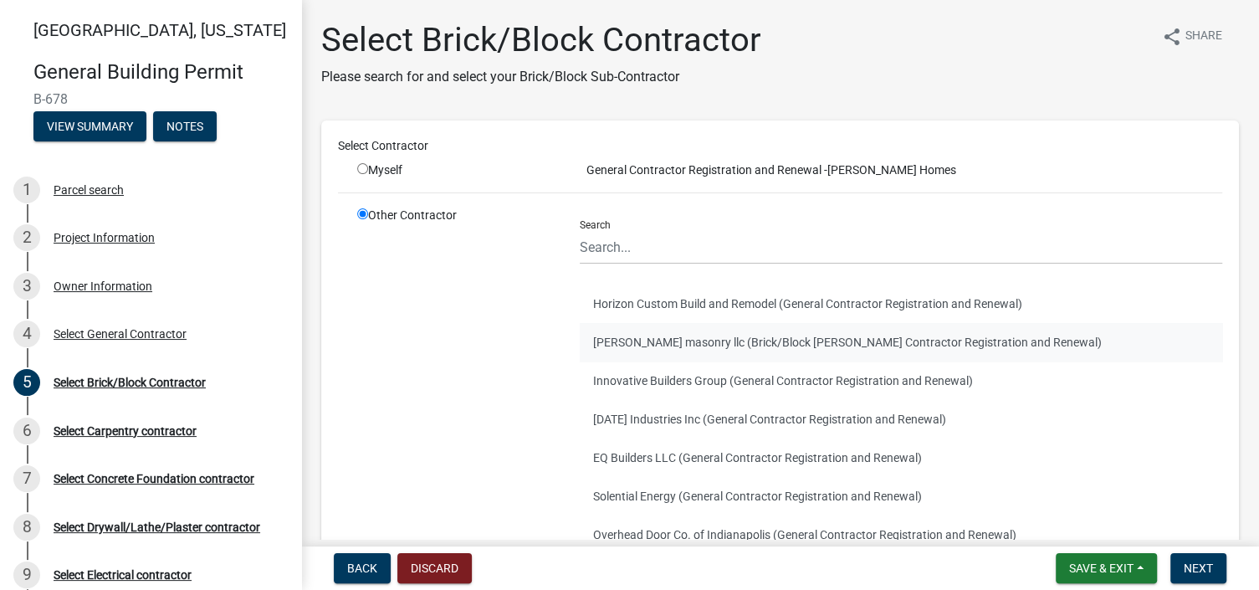
click at [648, 341] on button "[PERSON_NAME] masonry llc (Brick/Block [PERSON_NAME] Contractor Registration an…" at bounding box center [901, 342] width 643 height 38
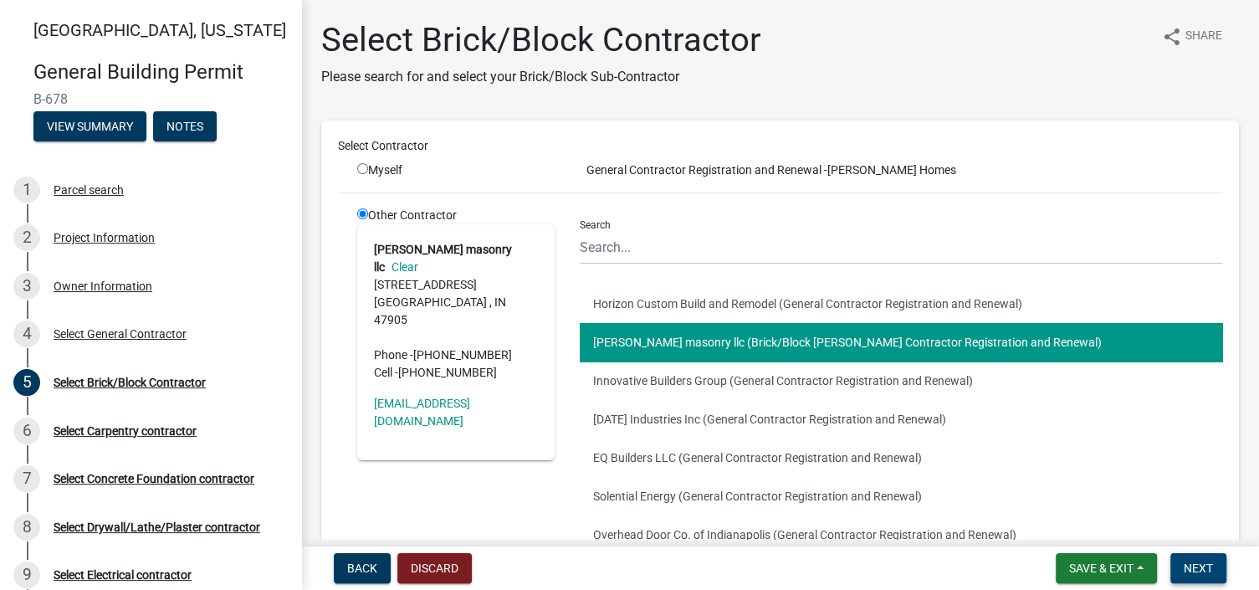
click at [1202, 567] on span "Next" at bounding box center [1198, 567] width 29 height 13
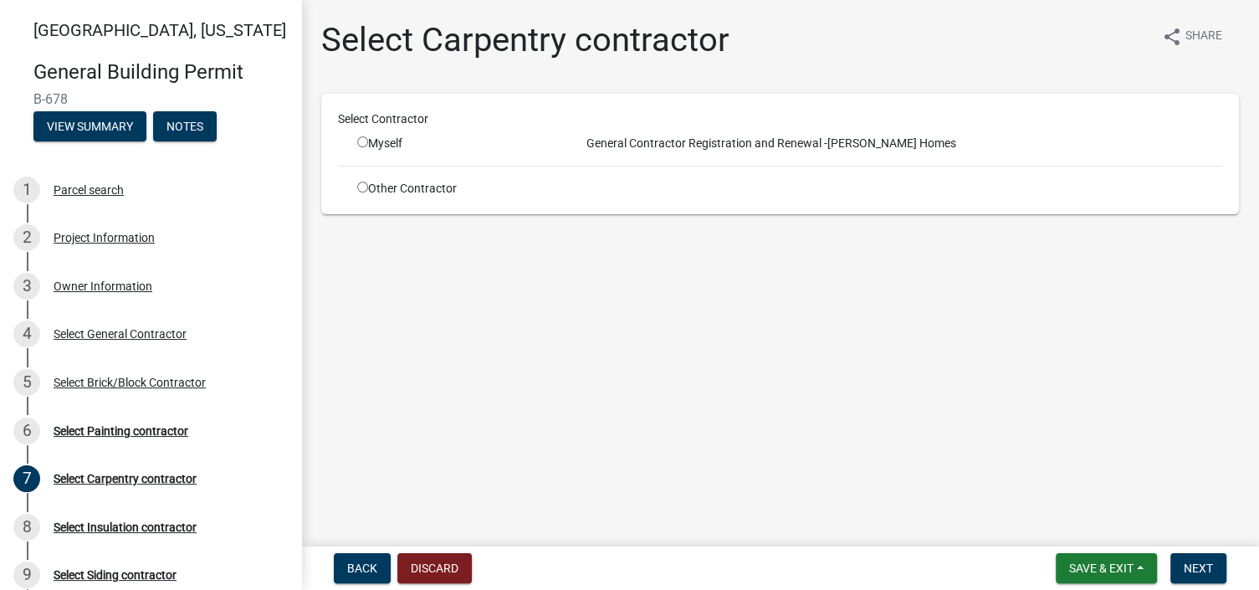
click at [362, 186] on input "radio" at bounding box center [362, 187] width 11 height 11
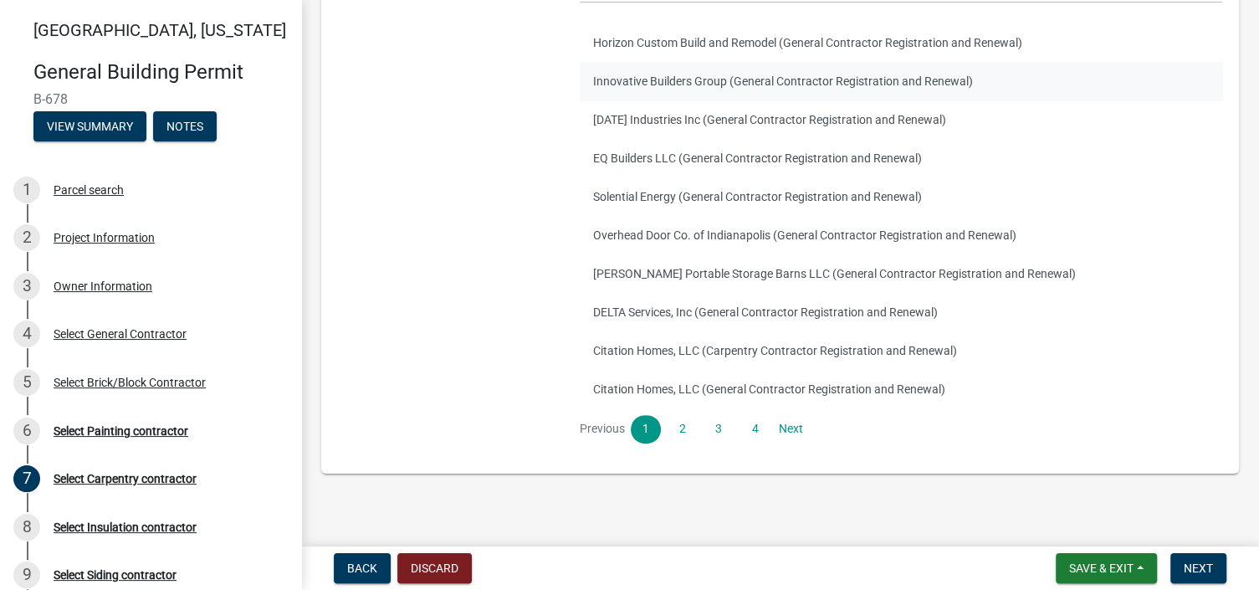
scroll to position [245, 0]
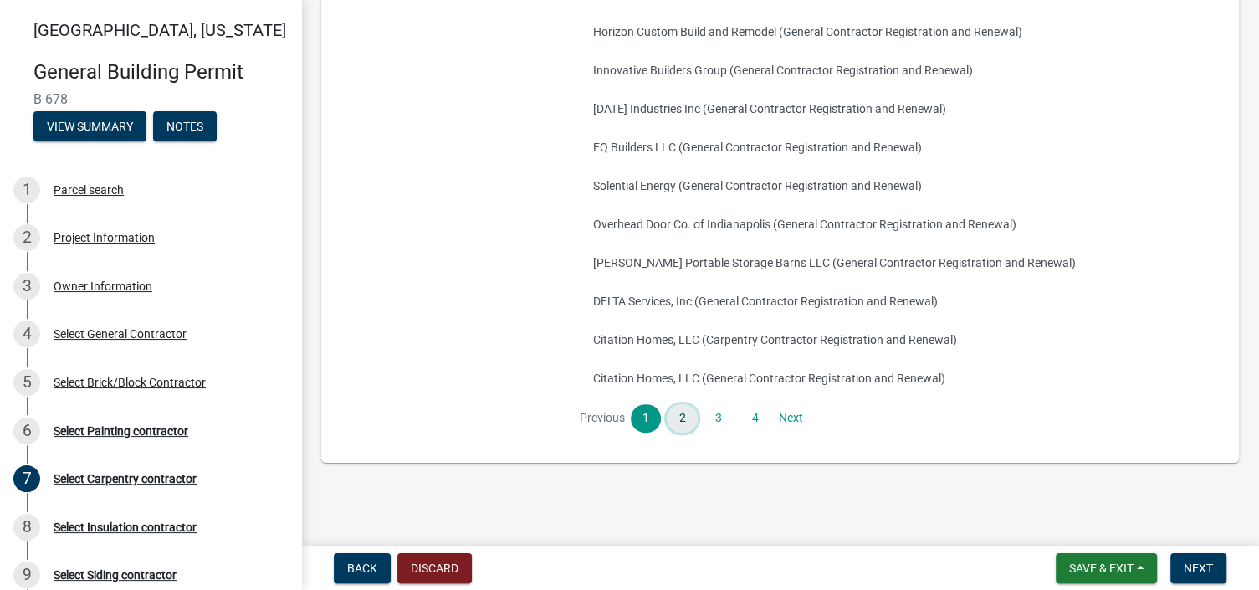
click at [684, 419] on link "2" at bounding box center [682, 418] width 30 height 28
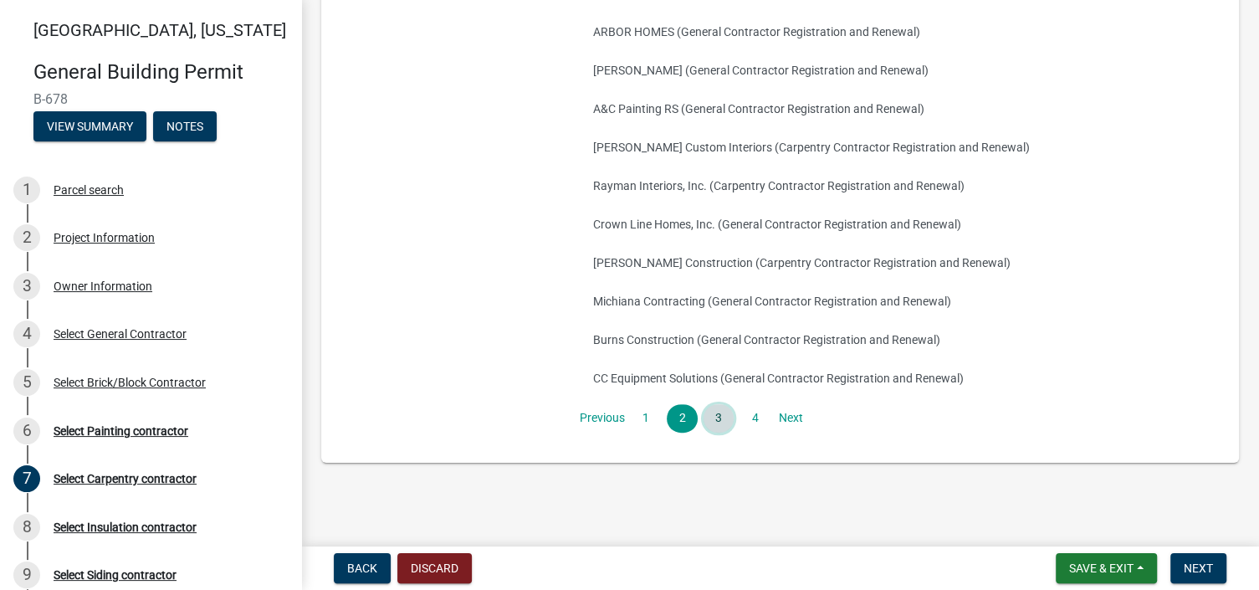
click at [709, 415] on link "3" at bounding box center [719, 418] width 30 height 28
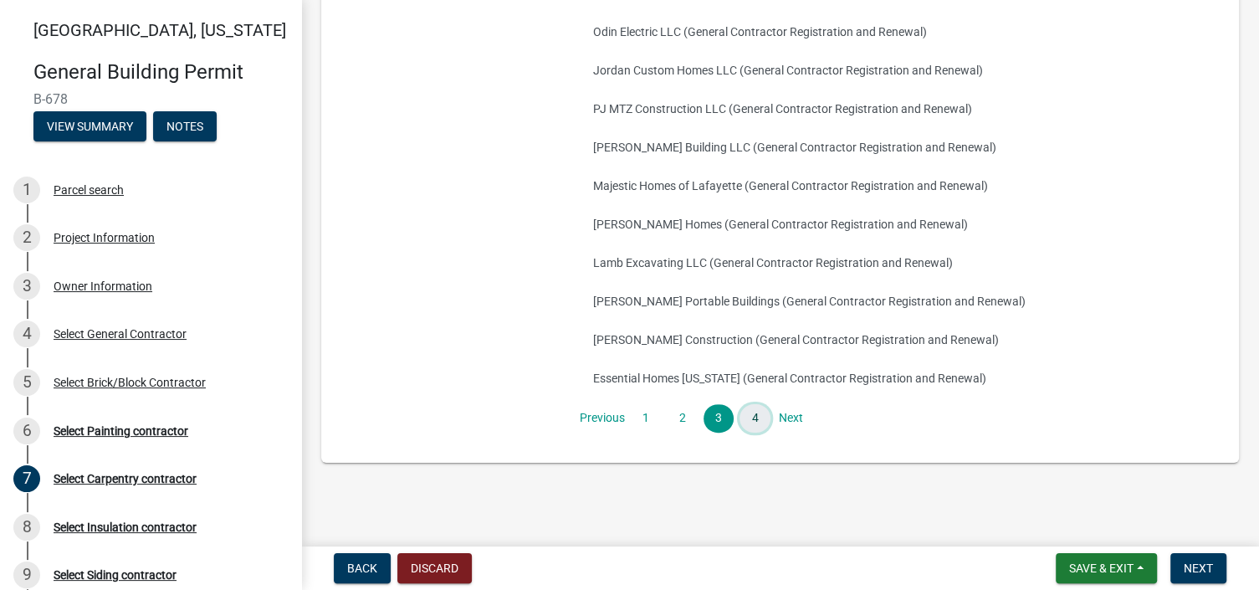
click at [753, 419] on link "4" at bounding box center [755, 418] width 30 height 28
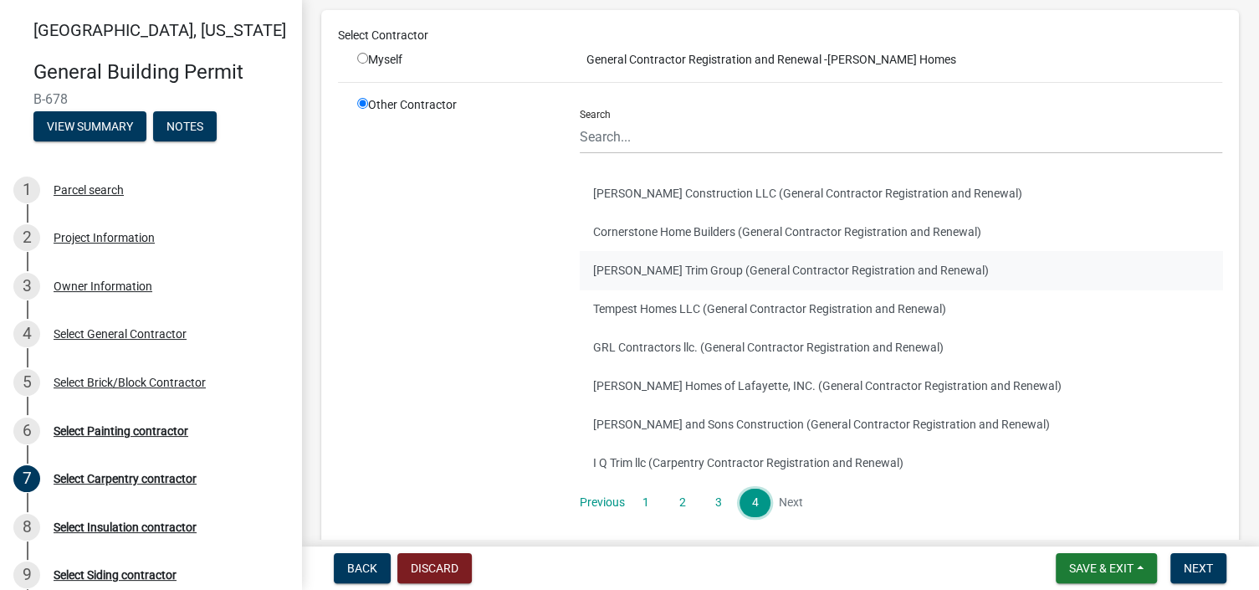
scroll to position [168, 0]
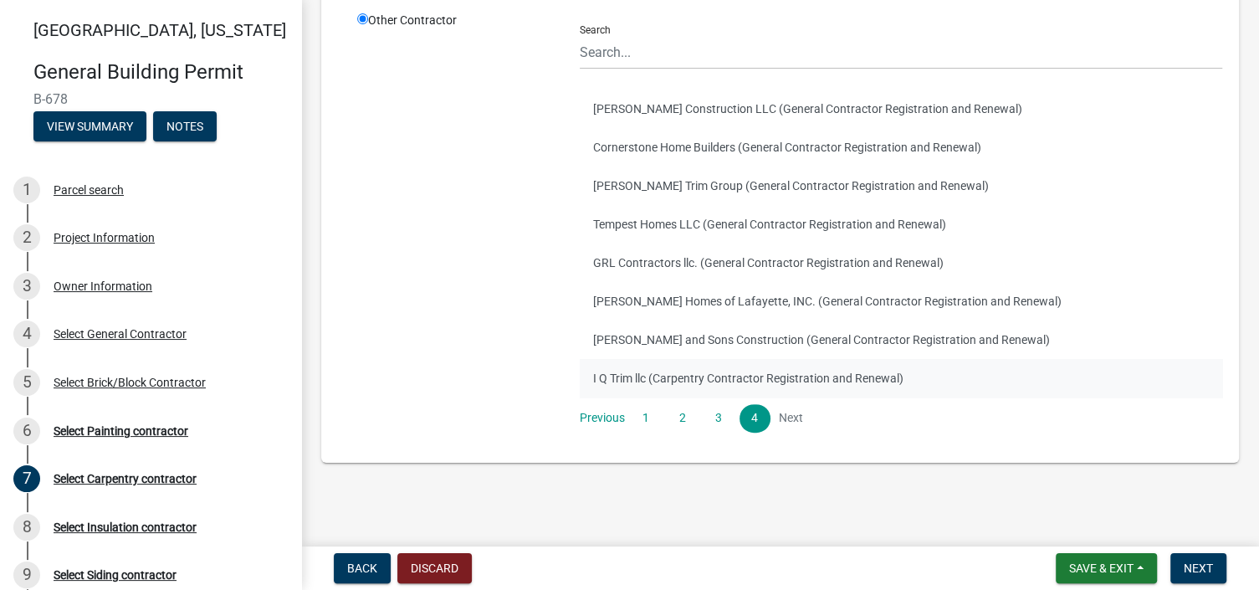
click at [730, 378] on button "I Q Trim llc (Carpentry Contractor Registration and Renewal)" at bounding box center [901, 378] width 643 height 38
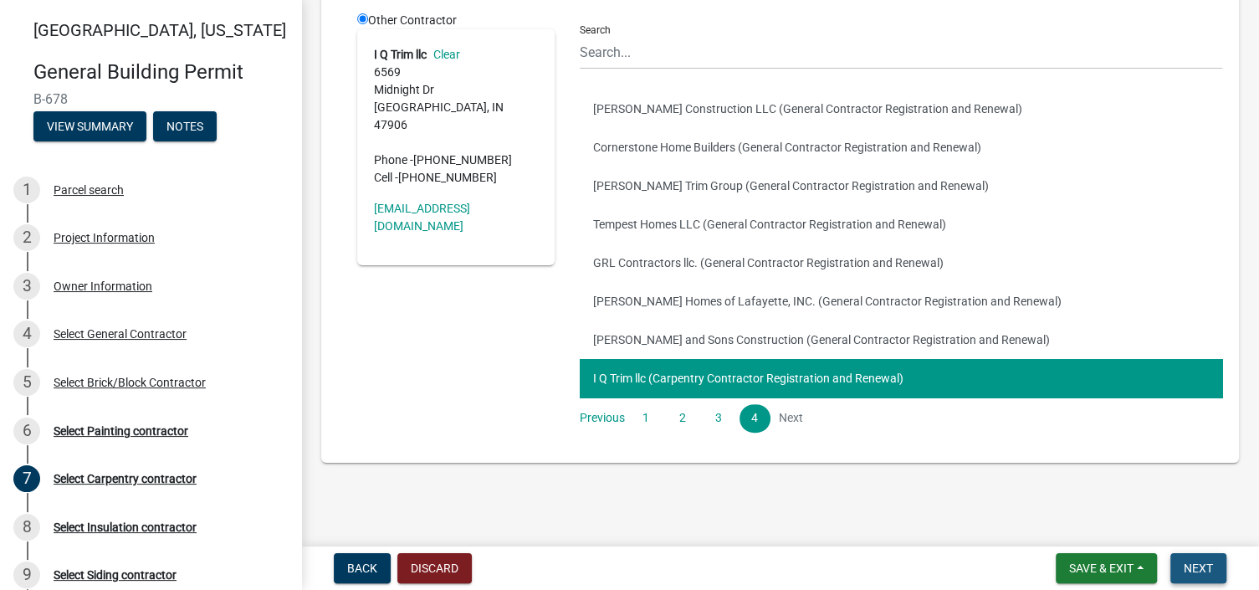
click at [1192, 568] on span "Next" at bounding box center [1198, 567] width 29 height 13
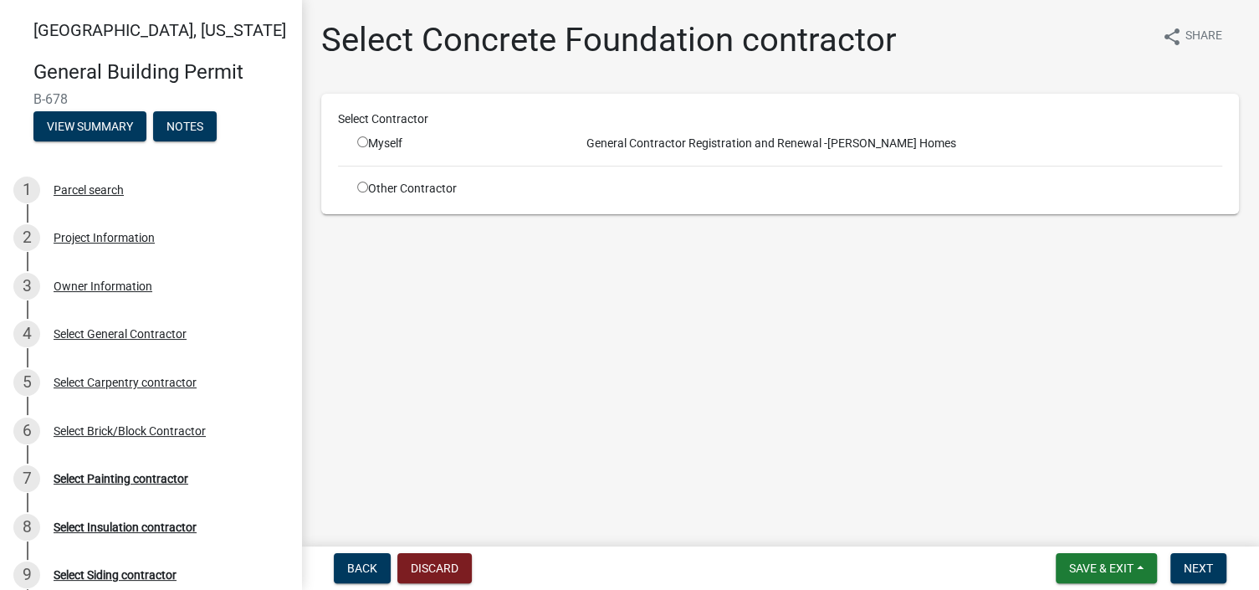
click at [359, 184] on input "radio" at bounding box center [362, 187] width 11 height 11
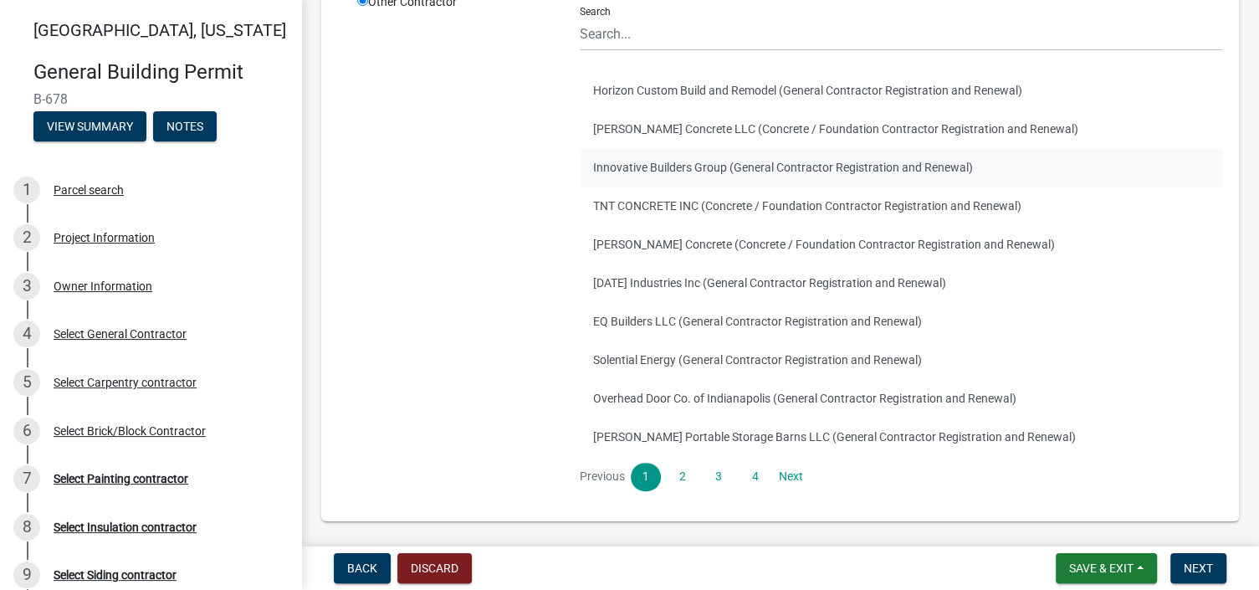
scroll to position [245, 0]
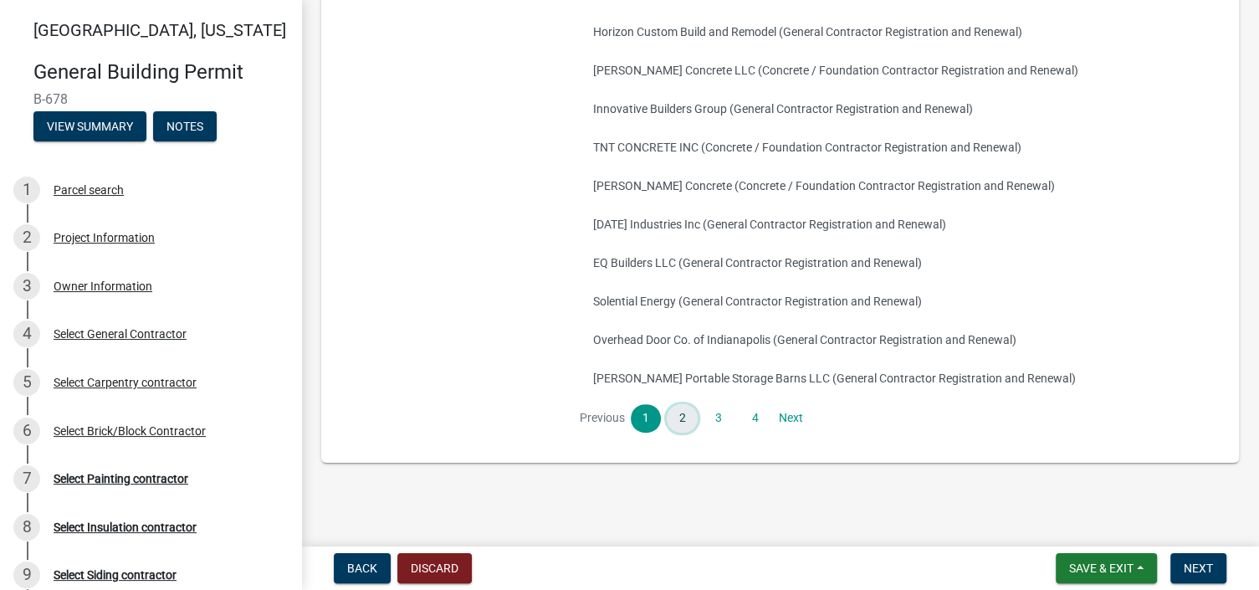
click at [681, 417] on link "2" at bounding box center [682, 418] width 30 height 28
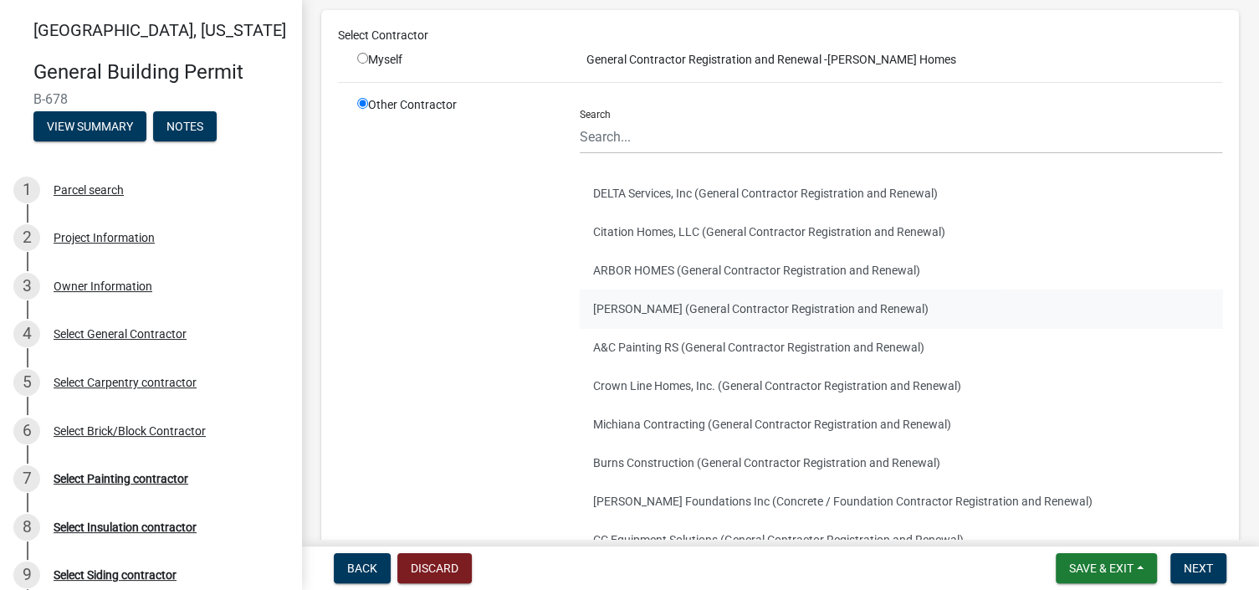
scroll to position [167, 0]
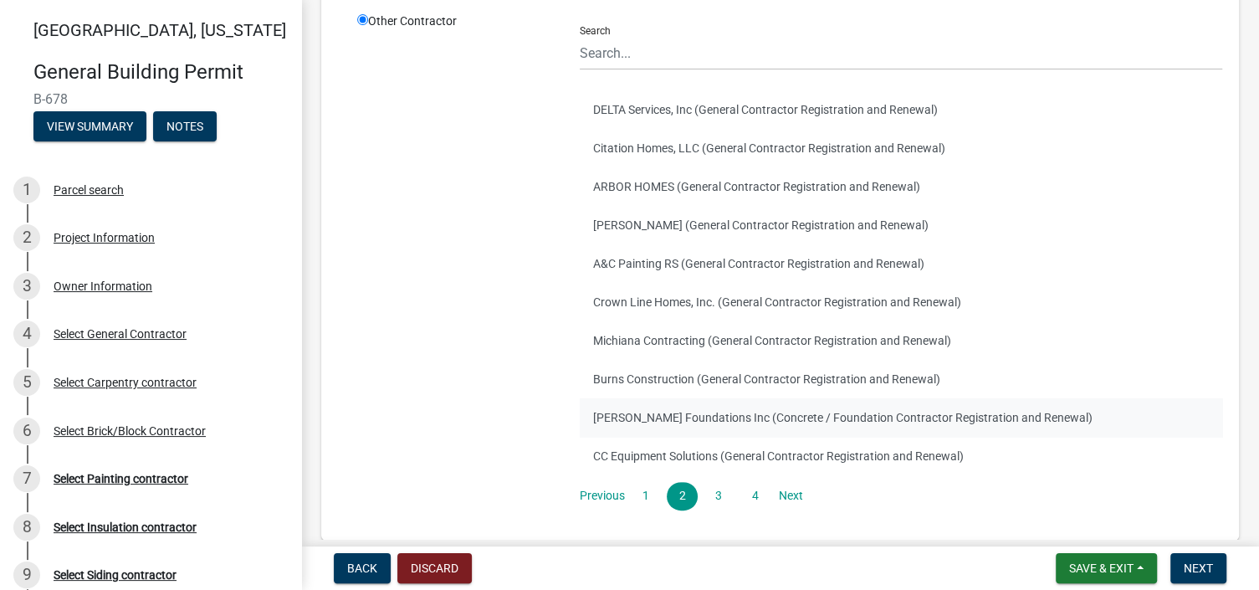
click at [677, 414] on button "[PERSON_NAME] Foundations Inc (Concrete / Foundation Contractor Registration an…" at bounding box center [901, 417] width 643 height 38
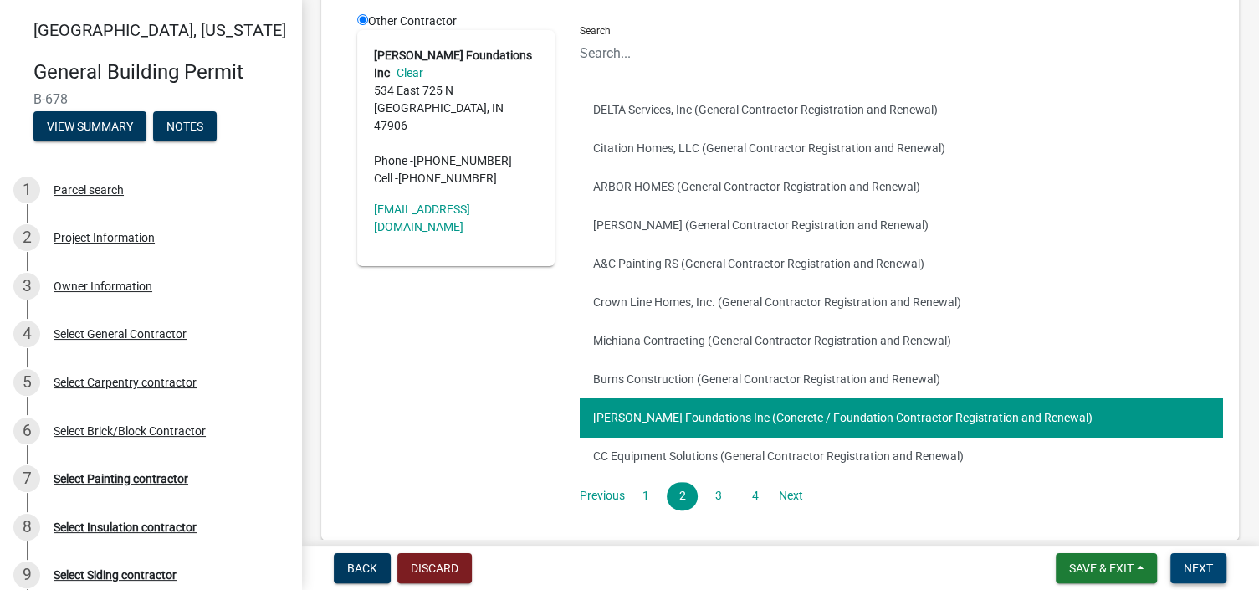
click at [1203, 563] on span "Next" at bounding box center [1198, 567] width 29 height 13
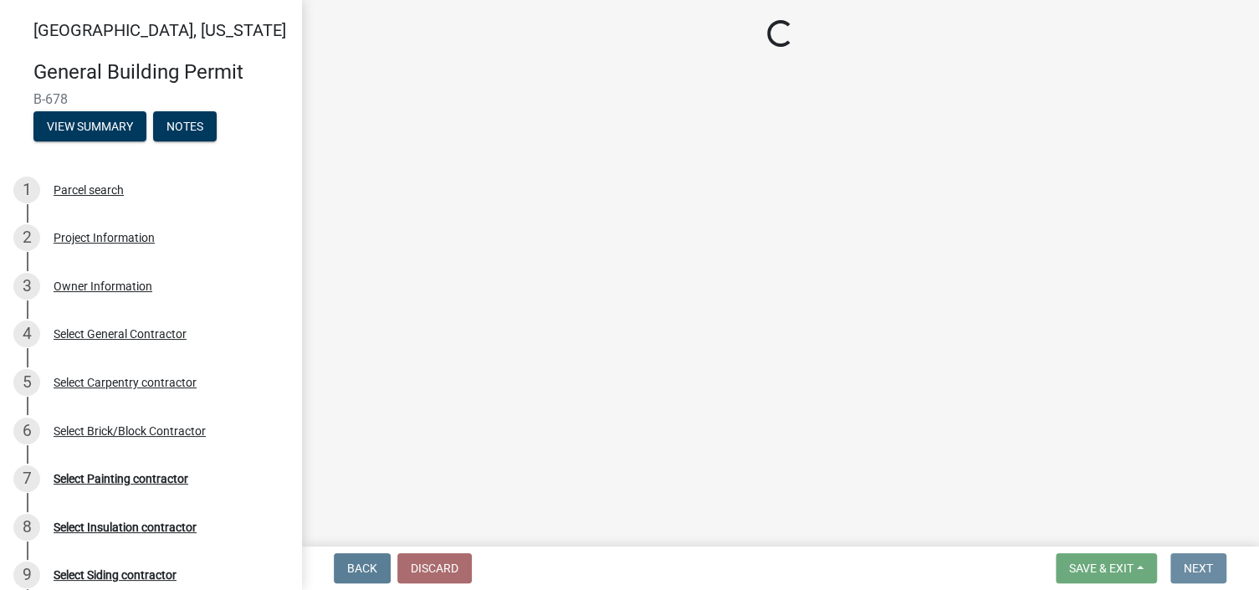
scroll to position [0, 0]
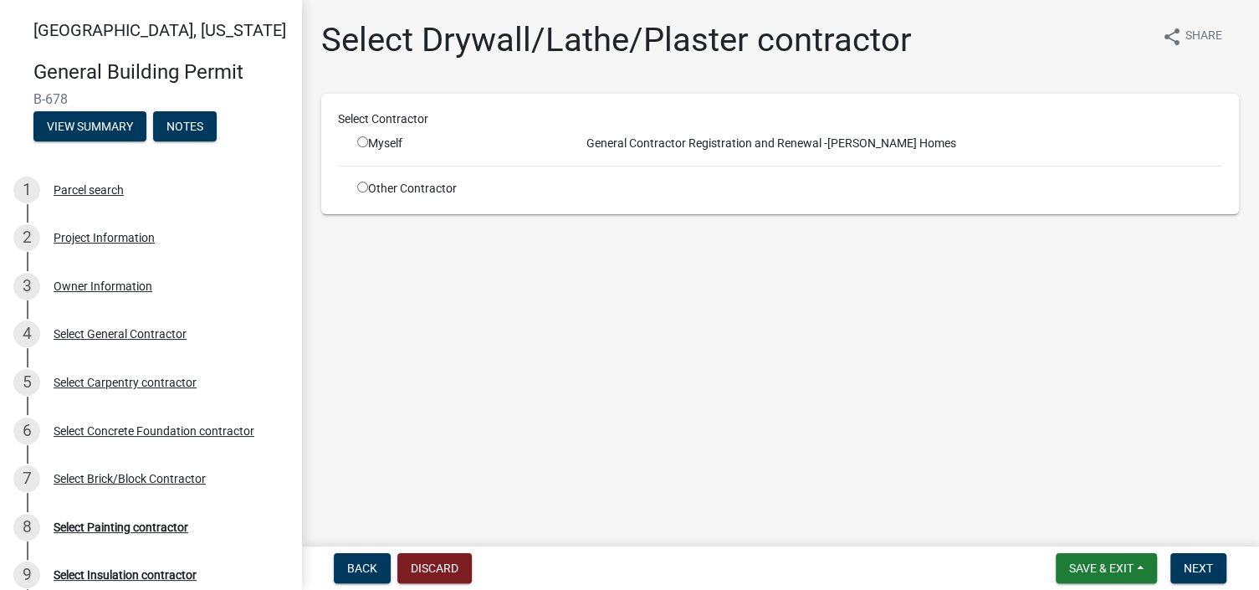
click at [359, 187] on input "radio" at bounding box center [362, 187] width 11 height 11
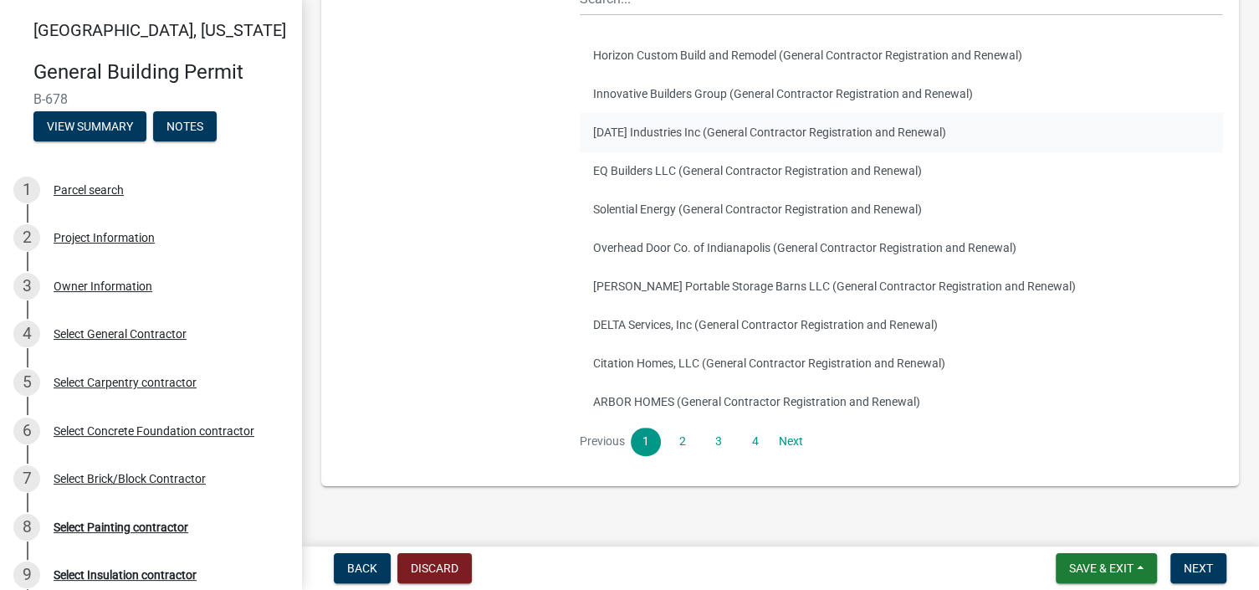
scroll to position [245, 0]
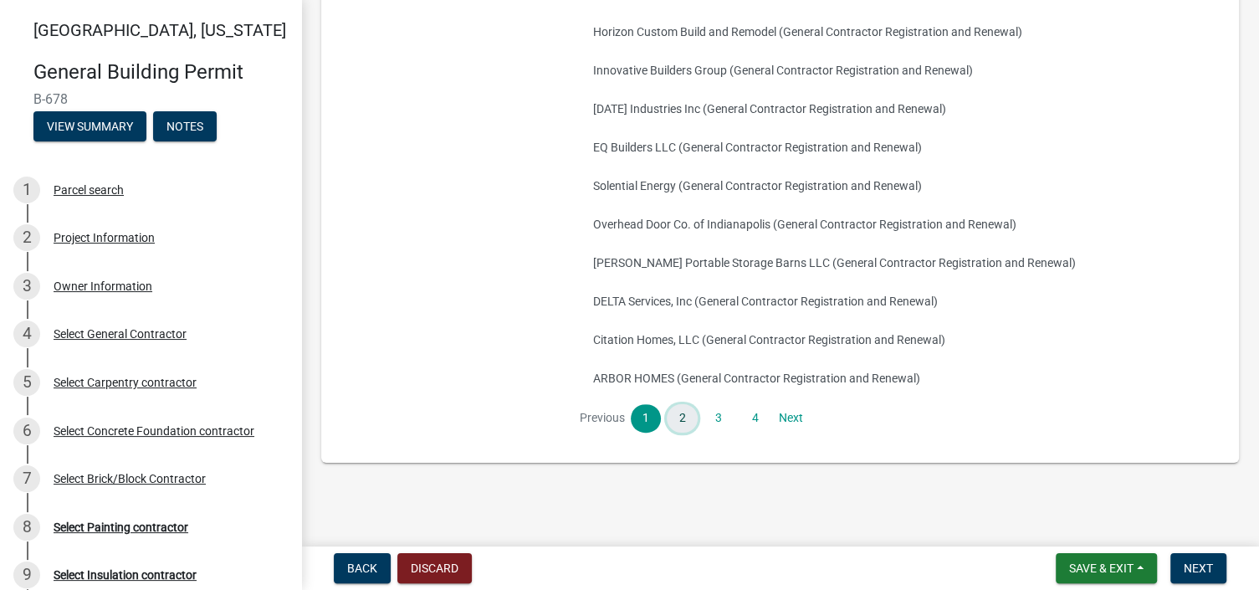
click at [679, 409] on link "2" at bounding box center [682, 418] width 30 height 28
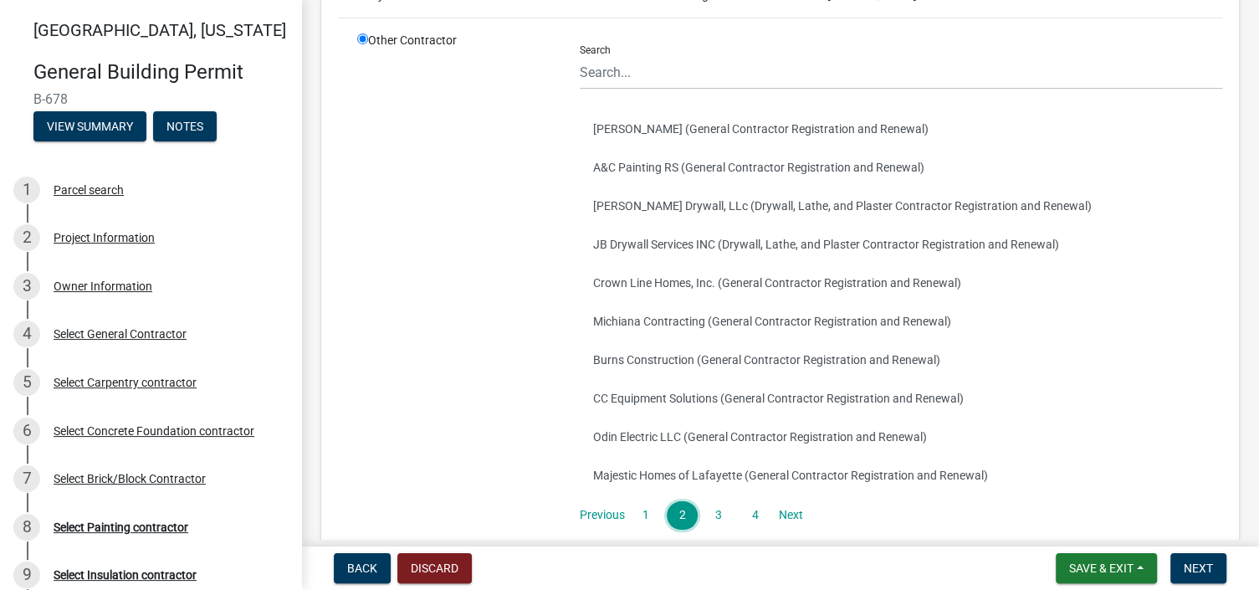
scroll to position [167, 0]
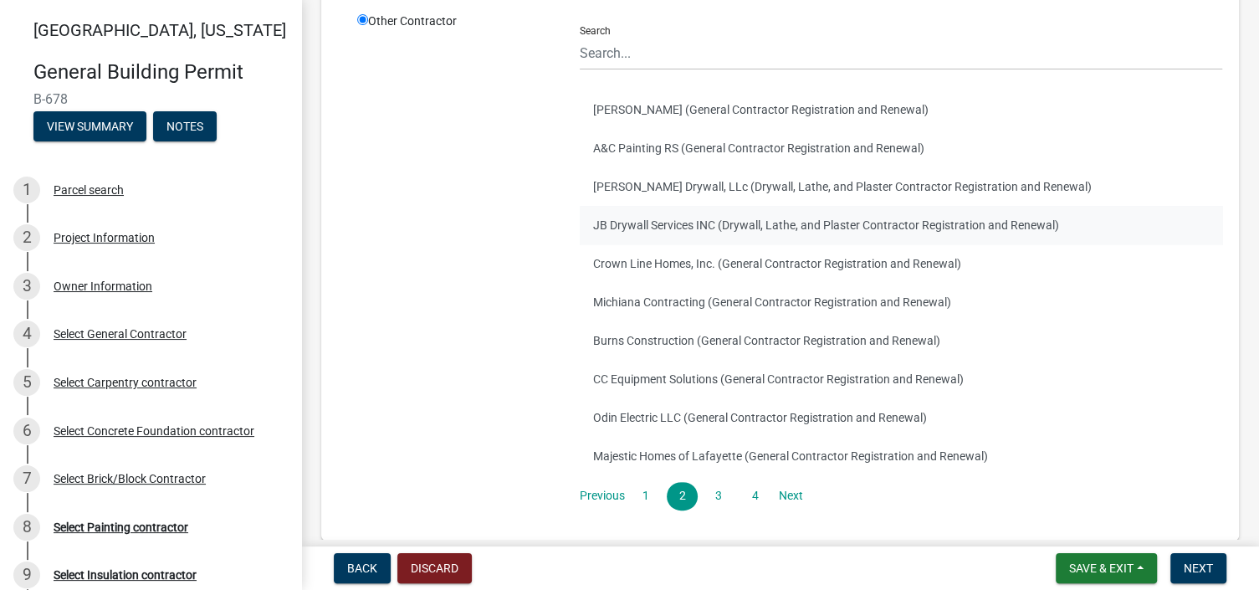
click at [644, 221] on button "JB Drywall Services INC (Drywall, Lathe, and Plaster Contractor Registration an…" at bounding box center [901, 225] width 643 height 38
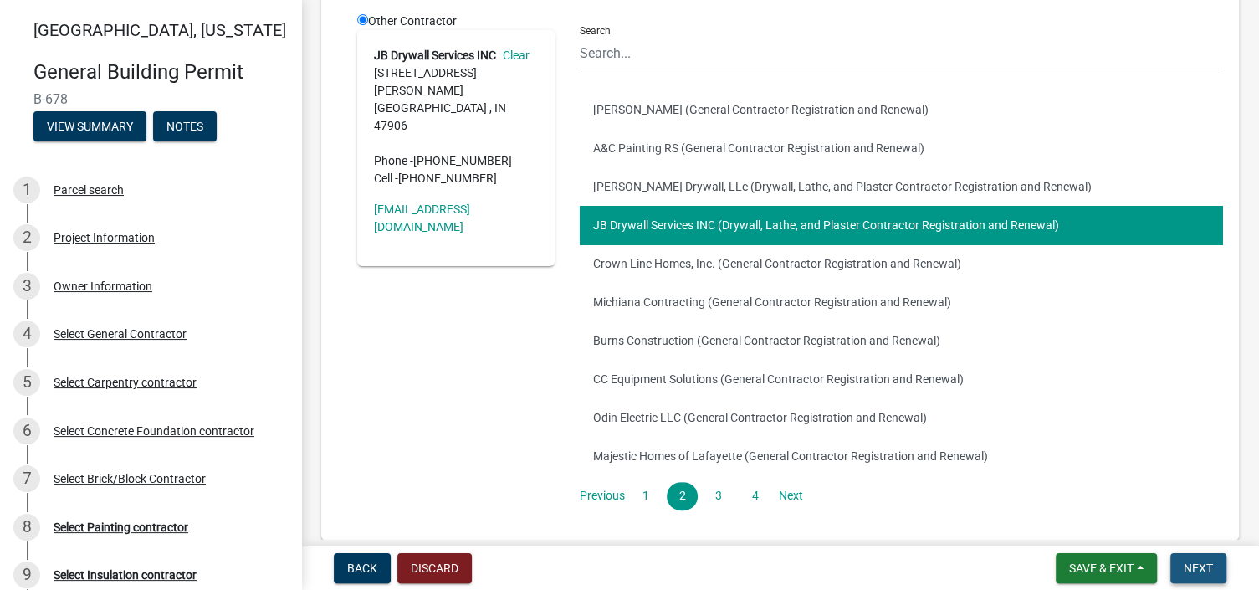
click at [1209, 565] on span "Next" at bounding box center [1198, 567] width 29 height 13
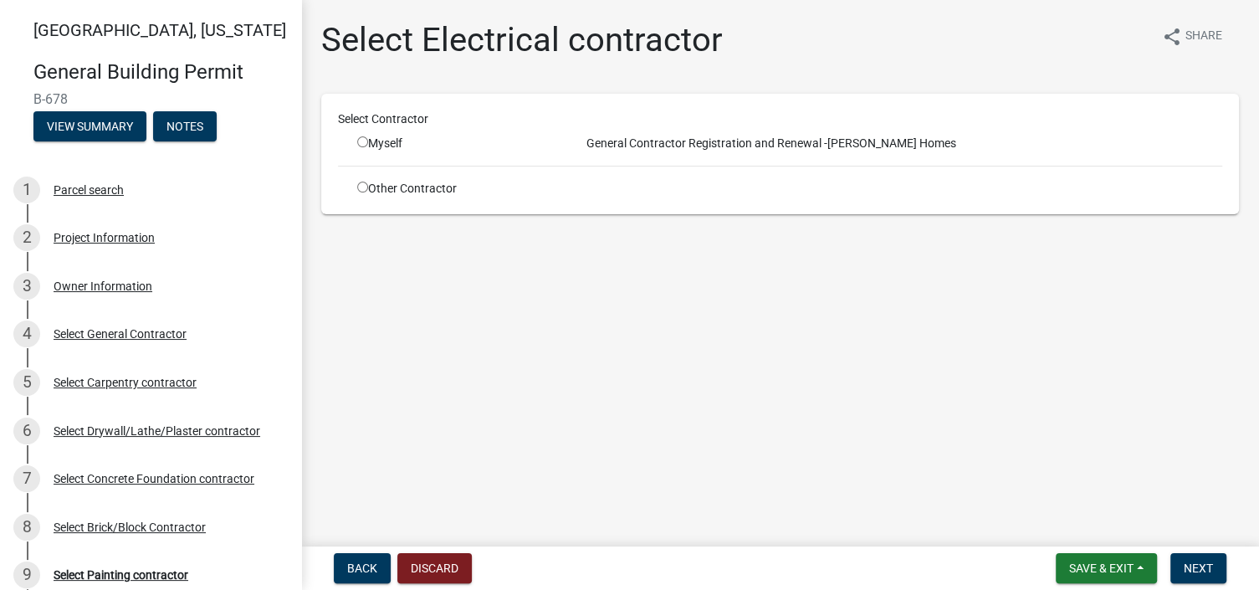
click at [362, 187] on input "radio" at bounding box center [362, 187] width 11 height 11
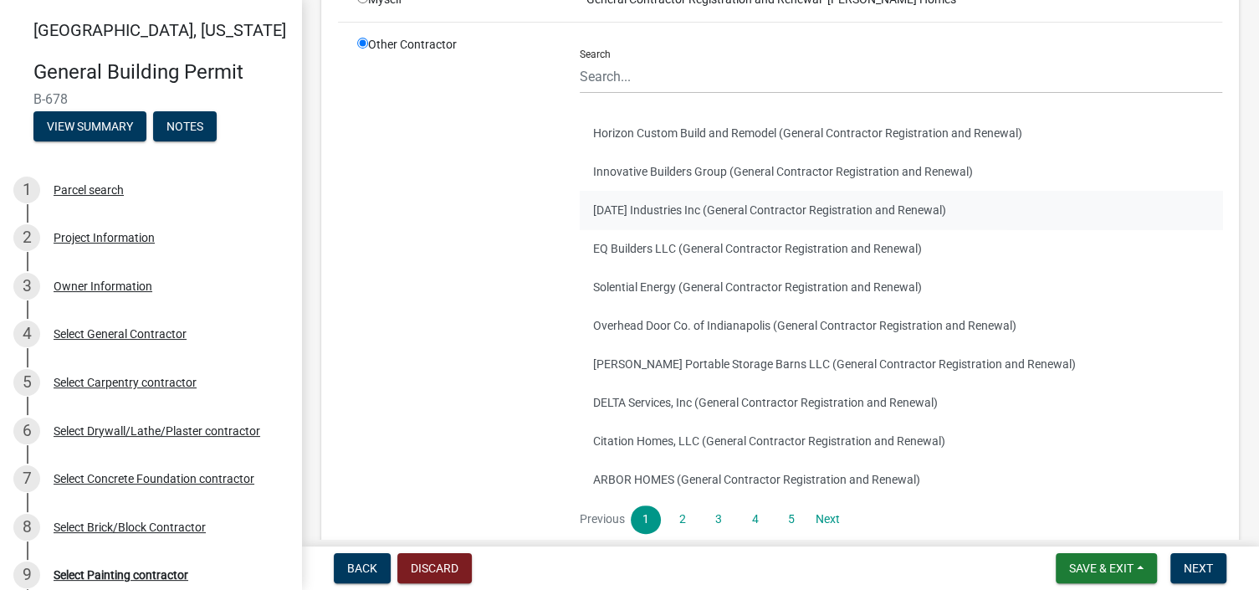
scroll to position [167, 0]
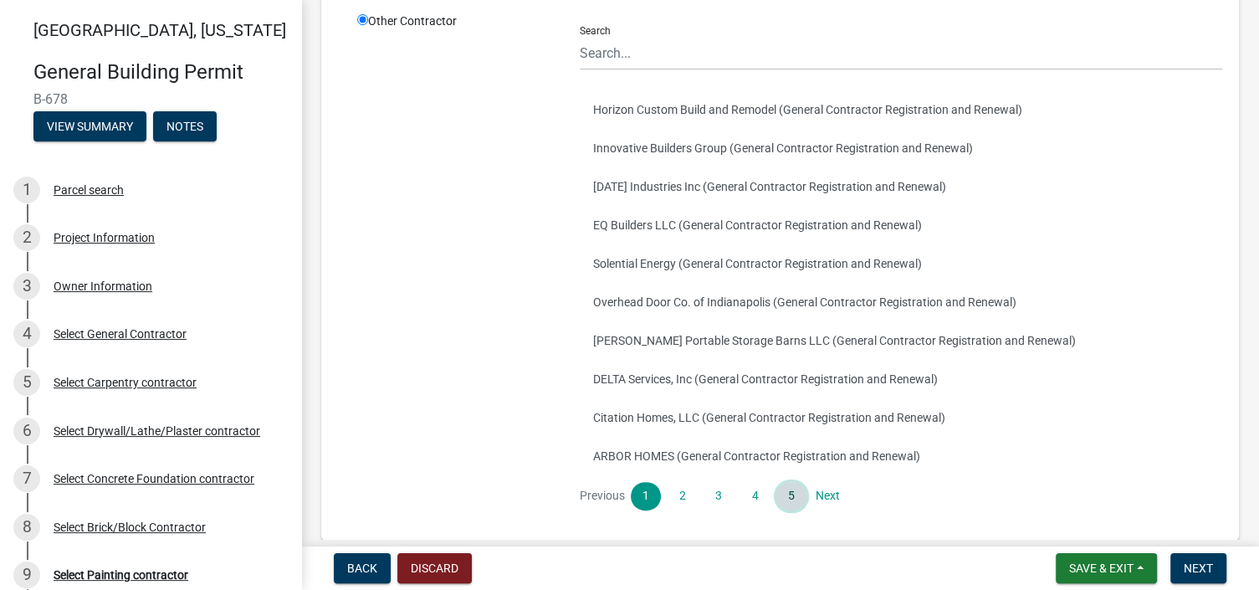
click at [779, 489] on link "5" at bounding box center [791, 496] width 30 height 28
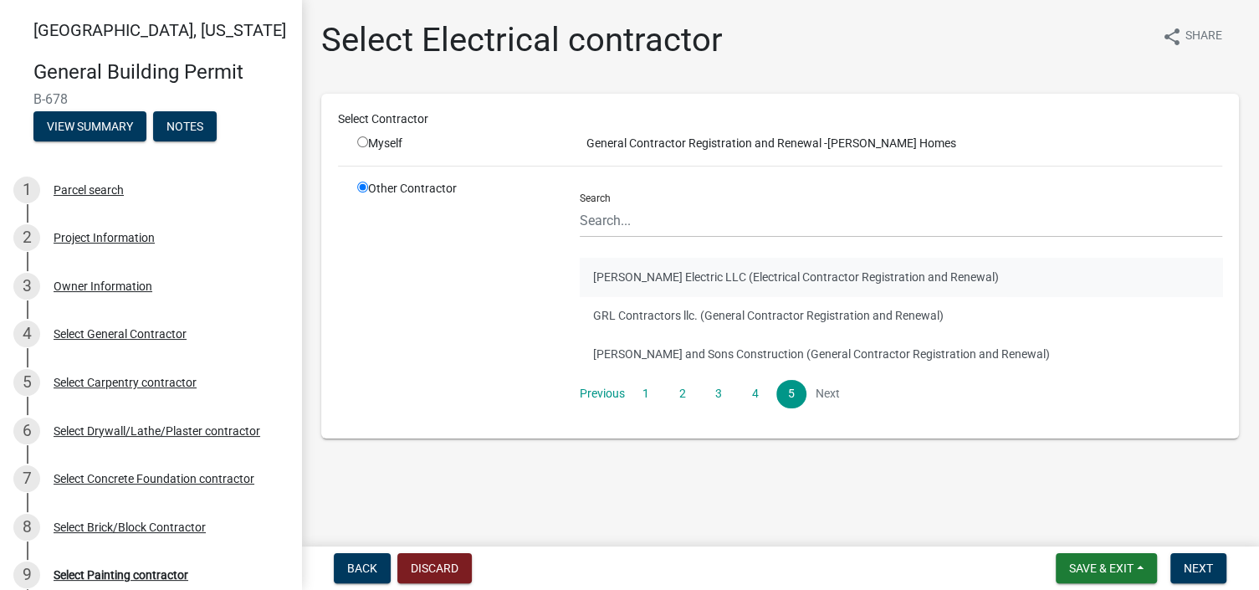
click at [664, 279] on button "[PERSON_NAME] Electric LLC (Electrical Contractor Registration and Renewal)" at bounding box center [901, 277] width 643 height 38
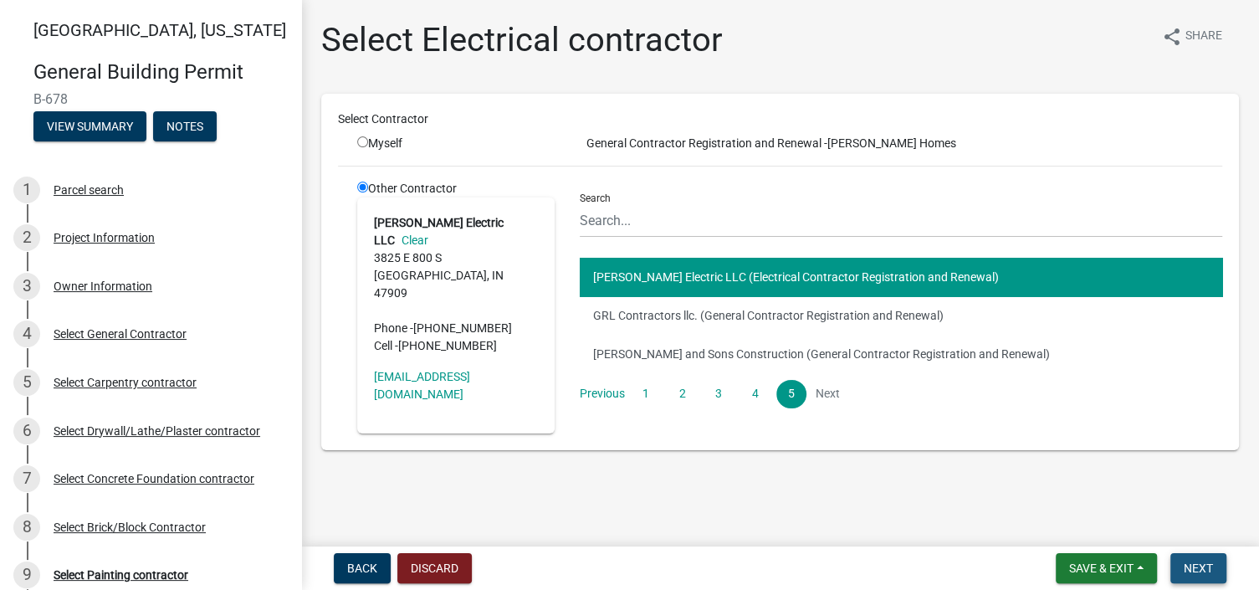
click at [1207, 566] on span "Next" at bounding box center [1198, 567] width 29 height 13
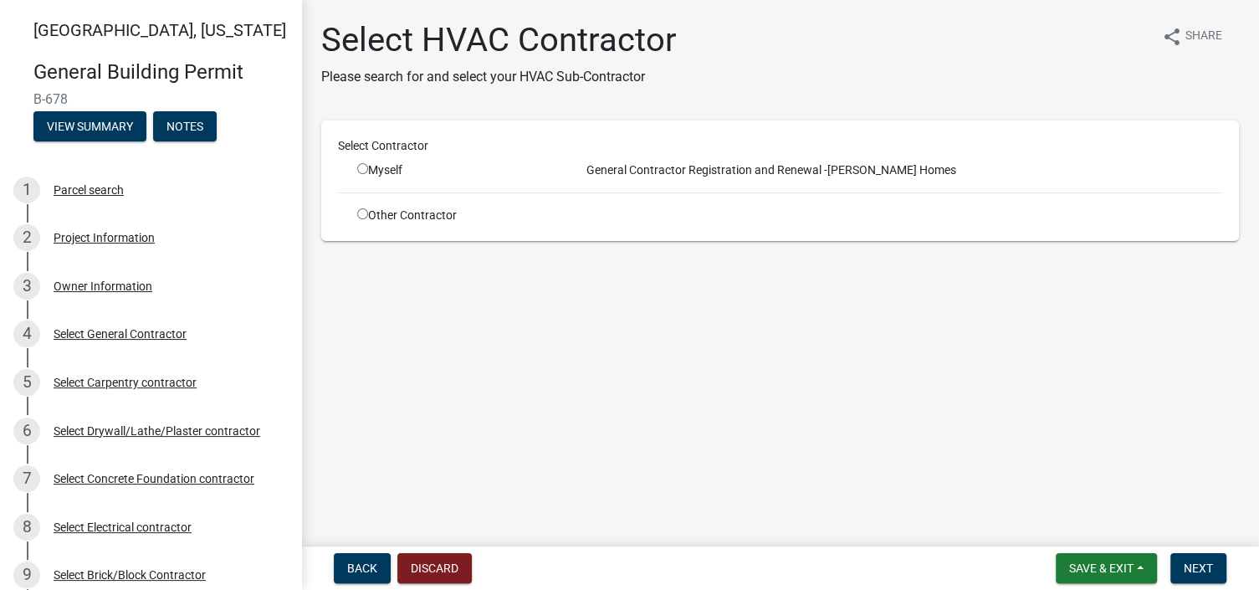
click at [365, 211] on input "radio" at bounding box center [362, 213] width 11 height 11
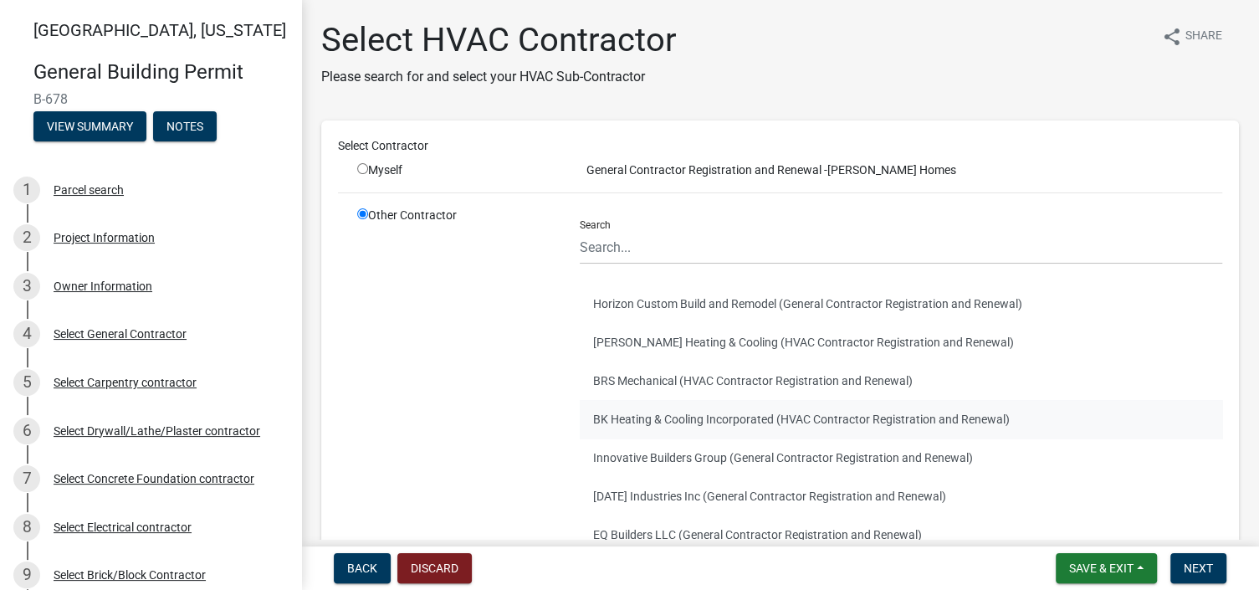
click at [640, 417] on button "BK Heating & Cooling Incorporated (HVAC Contractor Registration and Renewal)" at bounding box center [901, 419] width 643 height 38
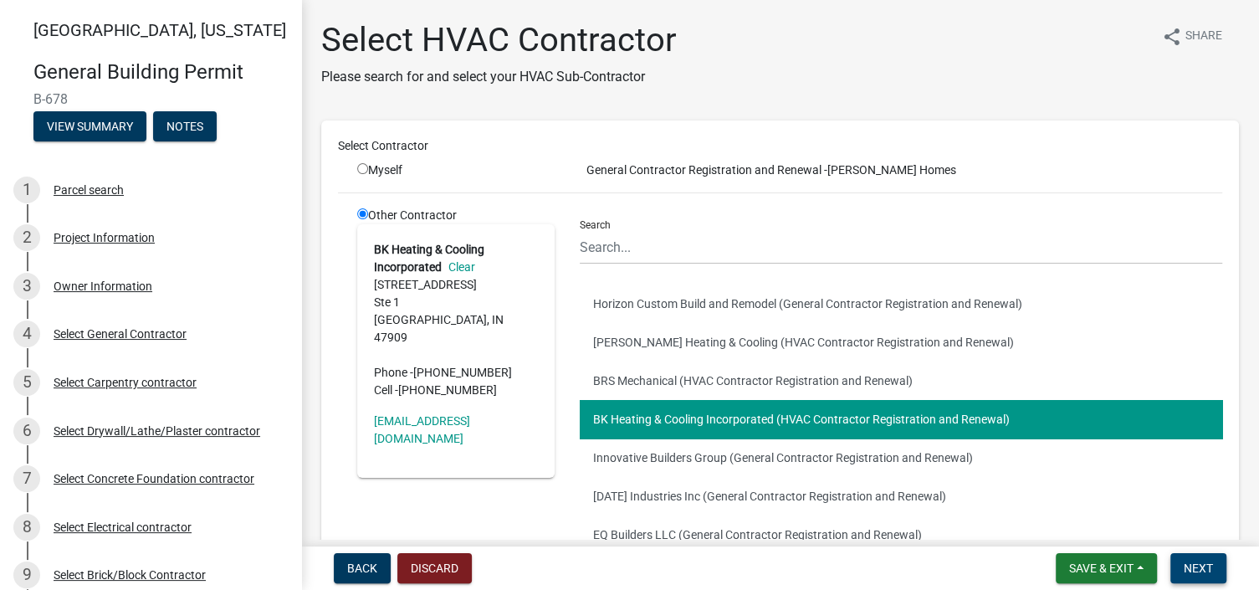
click at [1195, 569] on span "Next" at bounding box center [1198, 567] width 29 height 13
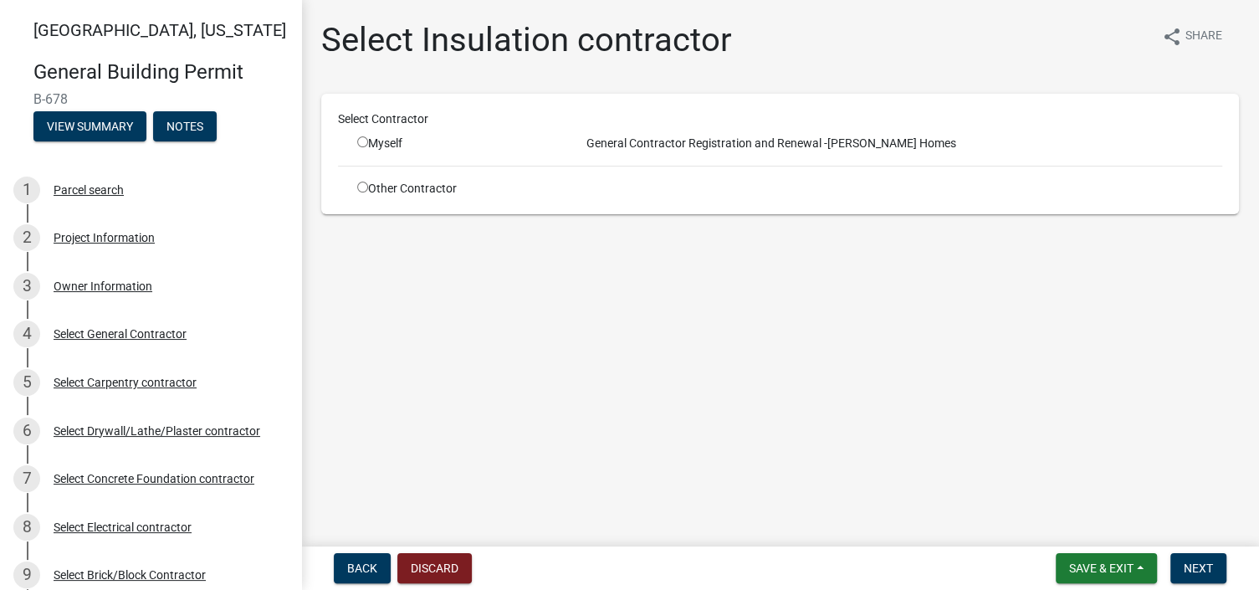
click at [361, 185] on input "radio" at bounding box center [362, 187] width 11 height 11
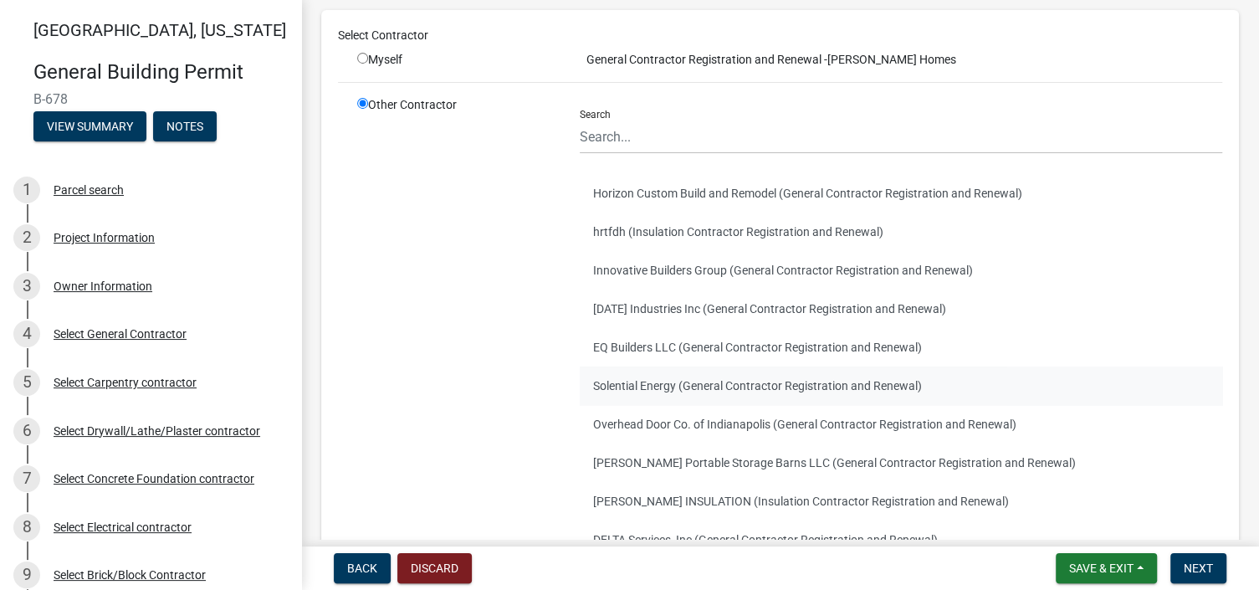
scroll to position [167, 0]
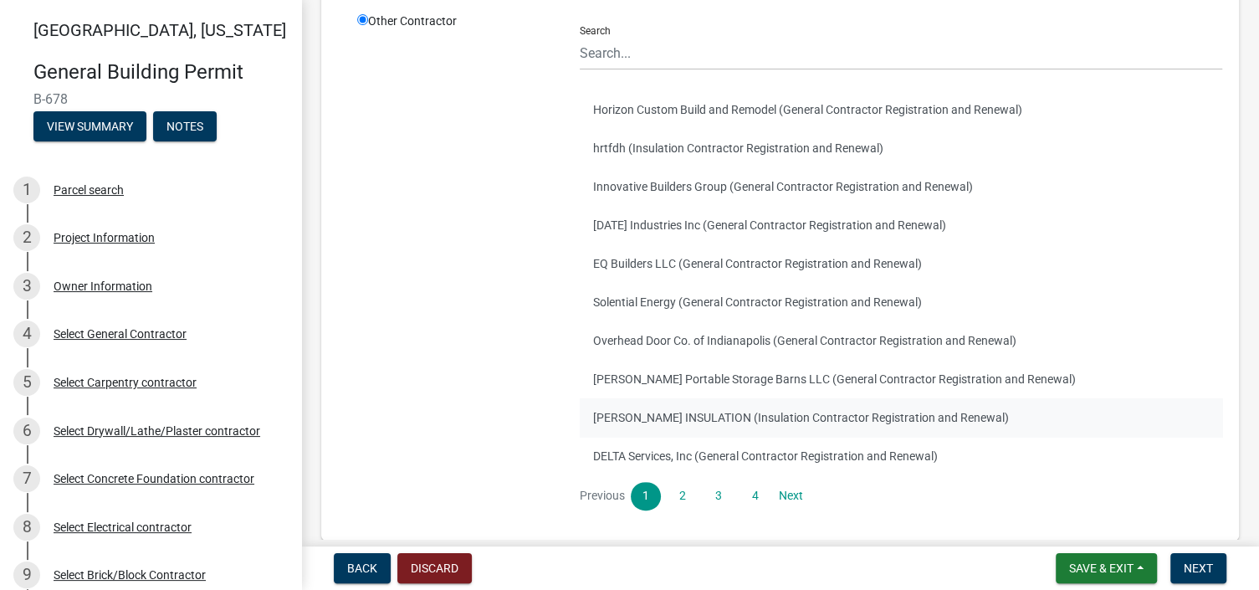
click at [634, 414] on button "[PERSON_NAME] INSULATION (Insulation Contractor Registration and Renewal)" at bounding box center [901, 417] width 643 height 38
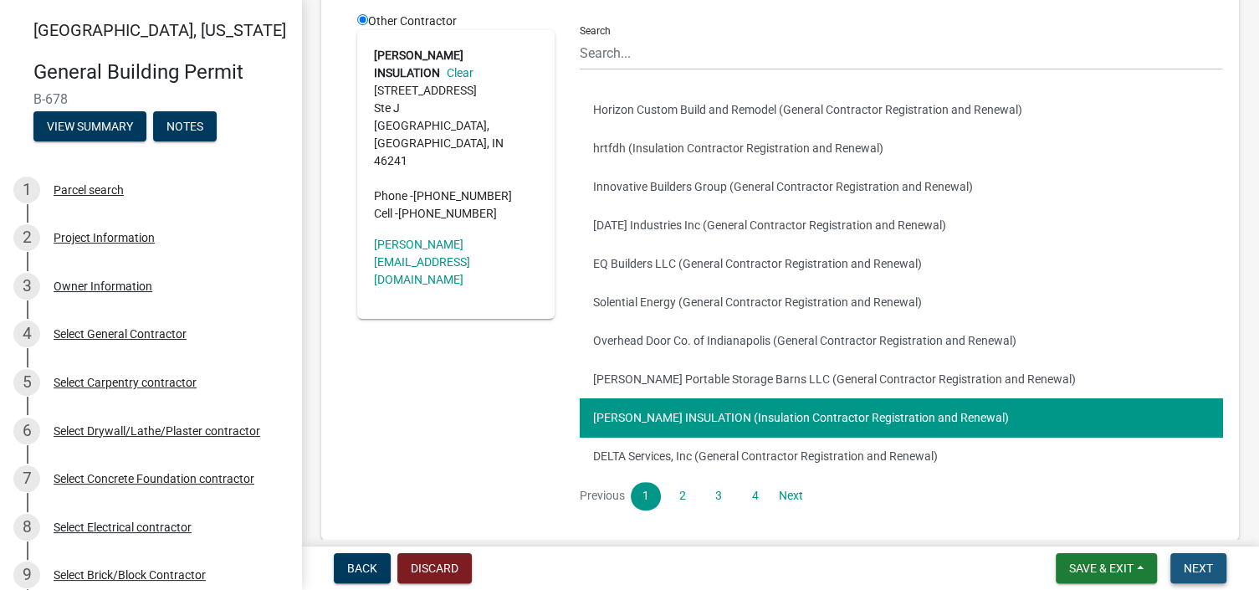
click at [1201, 565] on span "Next" at bounding box center [1198, 567] width 29 height 13
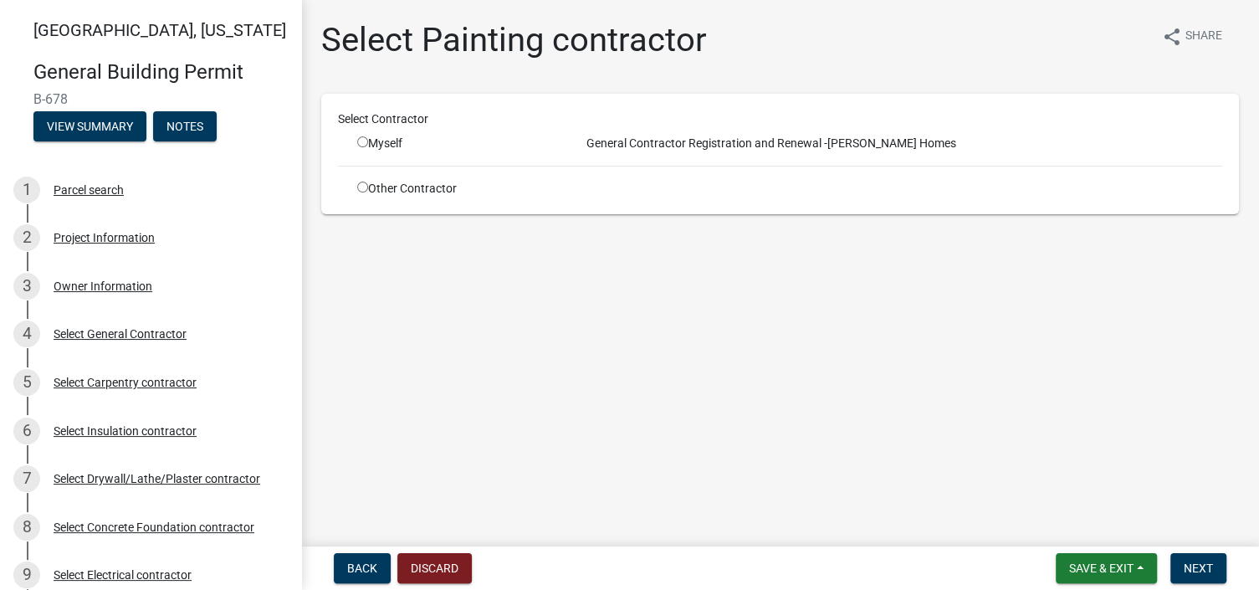
click at [359, 183] on input "radio" at bounding box center [362, 187] width 11 height 11
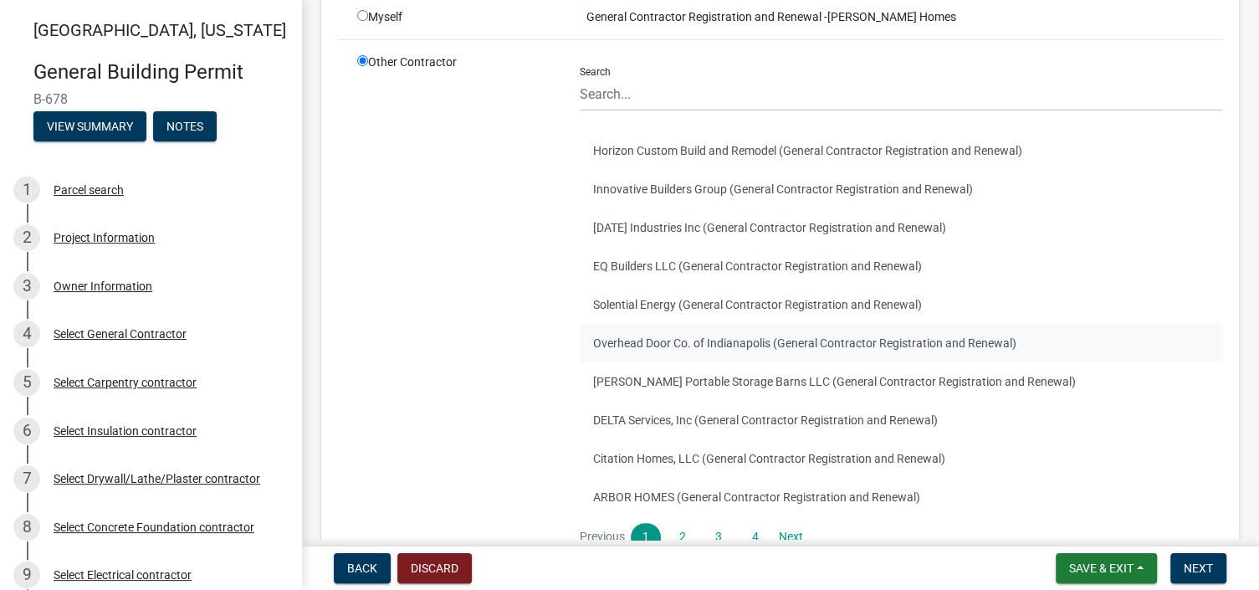
scroll to position [167, 0]
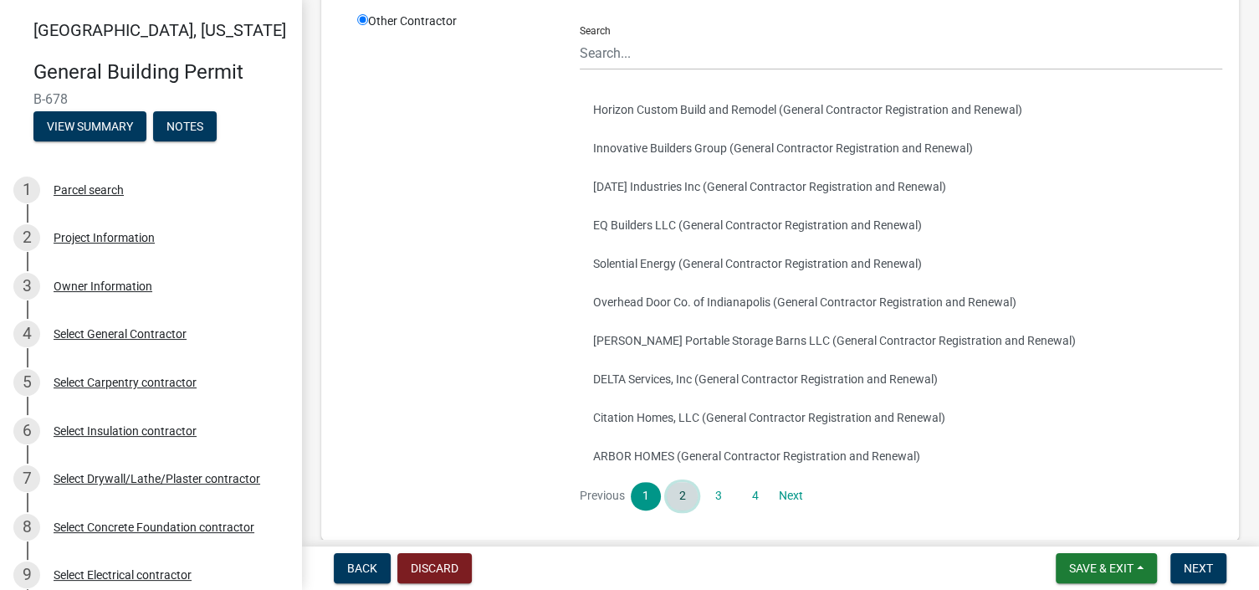
click at [679, 492] on link "2" at bounding box center [682, 496] width 30 height 28
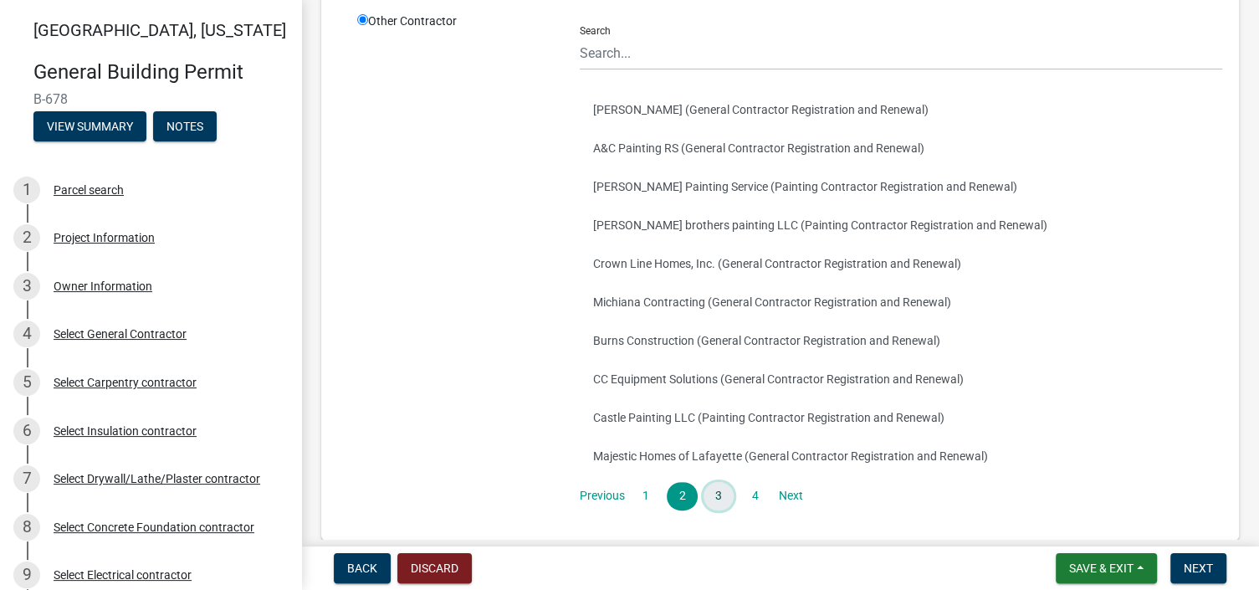
click at [715, 495] on link "3" at bounding box center [719, 496] width 30 height 28
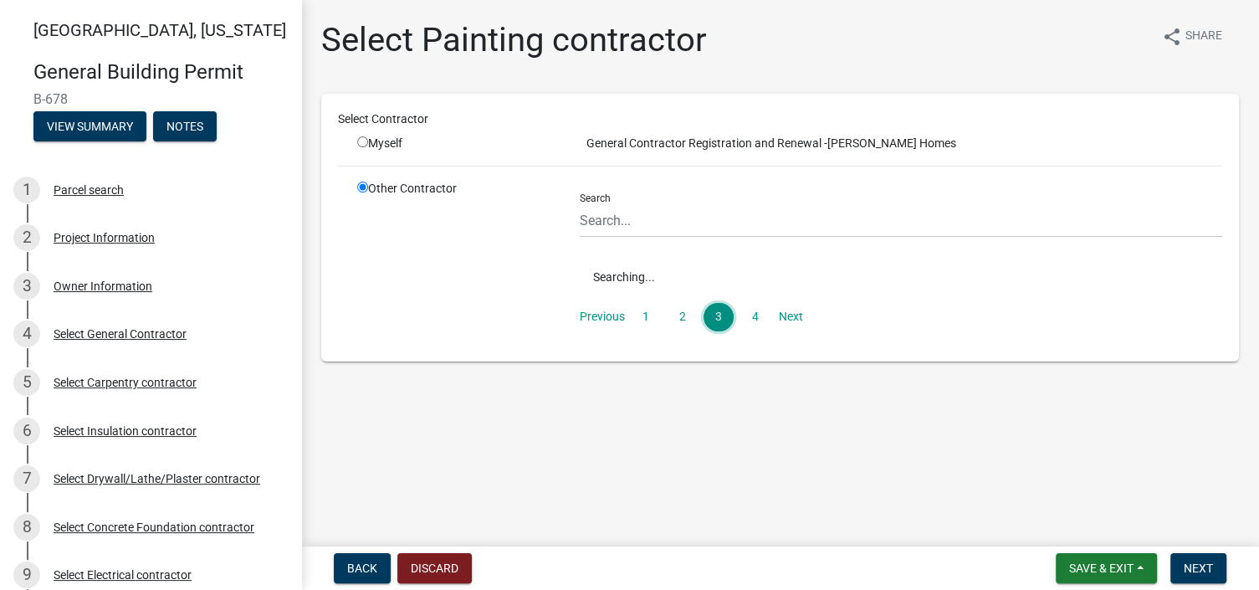
scroll to position [0, 0]
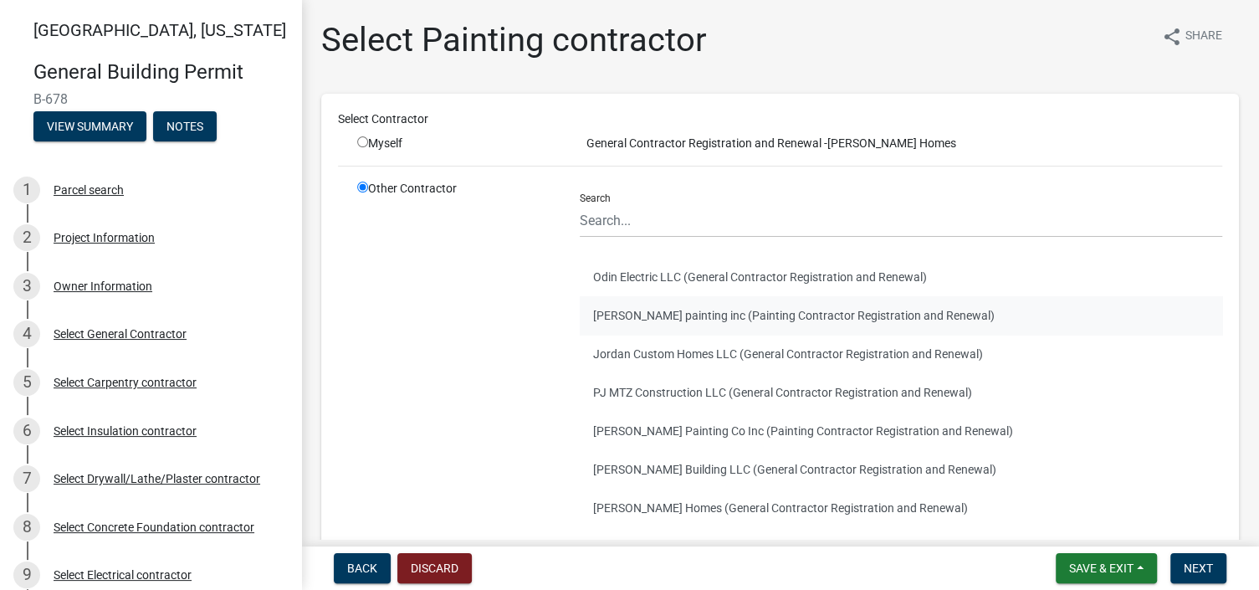
click at [717, 313] on button "[PERSON_NAME] painting inc (Painting Contractor Registration and Renewal)" at bounding box center [901, 315] width 643 height 38
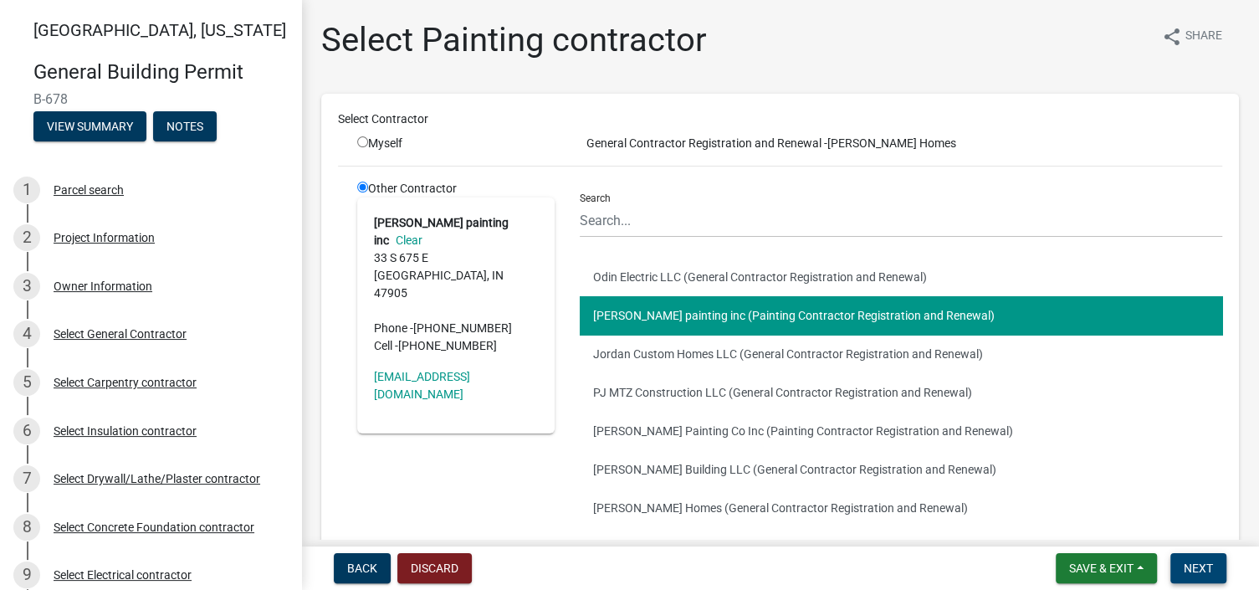
click at [1194, 560] on button "Next" at bounding box center [1198, 568] width 56 height 30
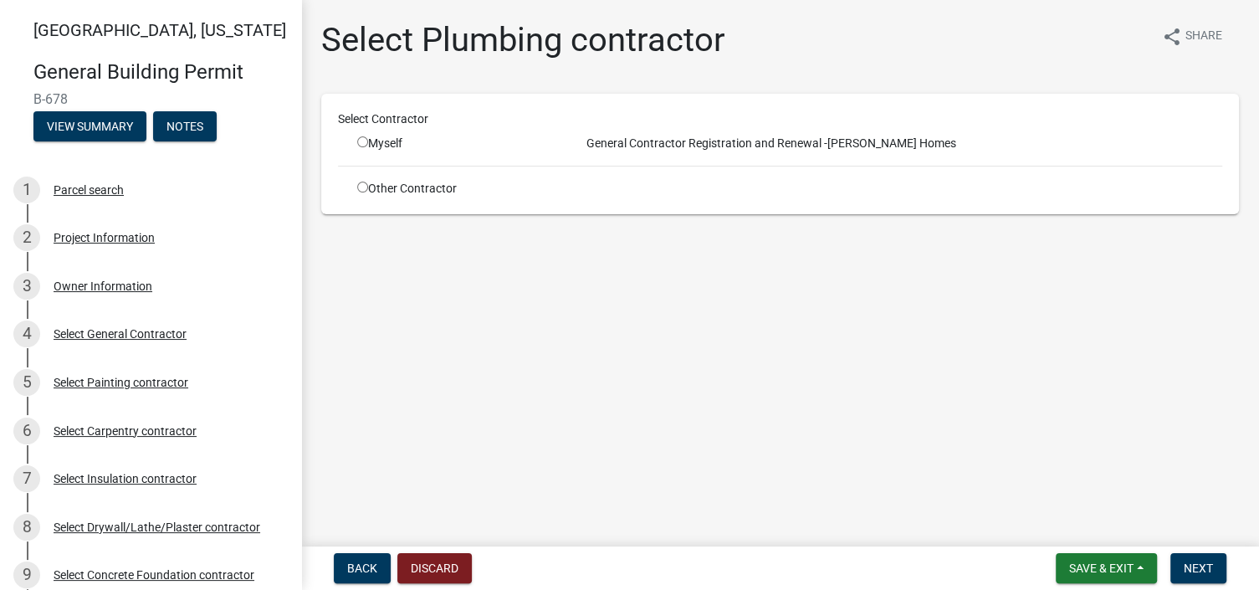
click at [365, 187] on input "radio" at bounding box center [362, 187] width 11 height 11
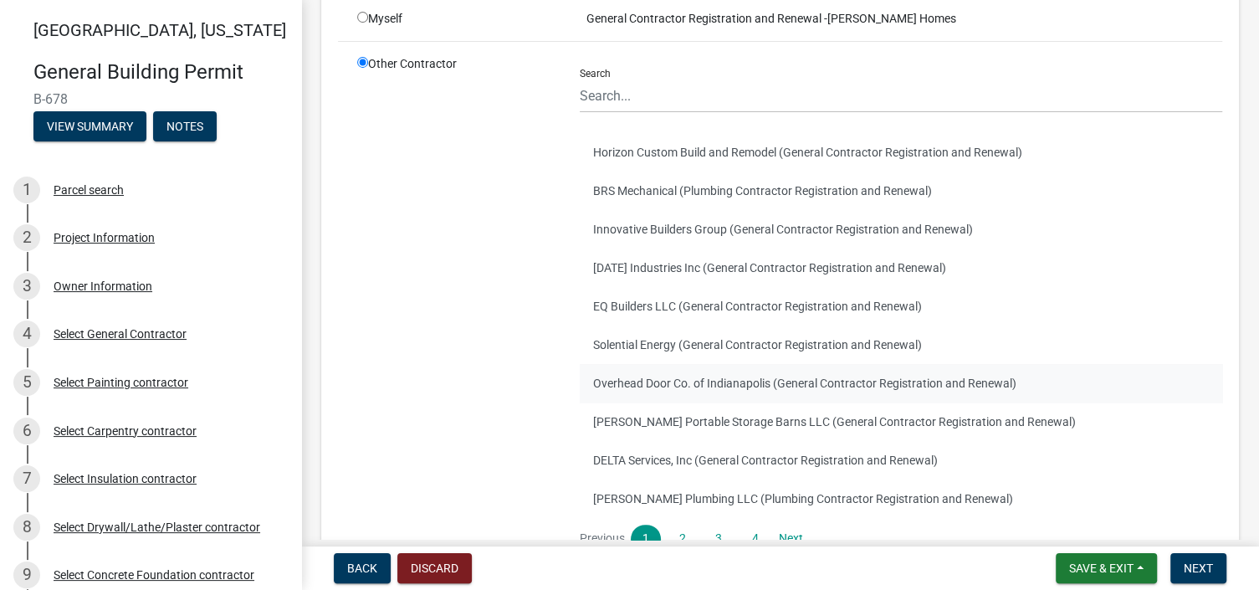
scroll to position [167, 0]
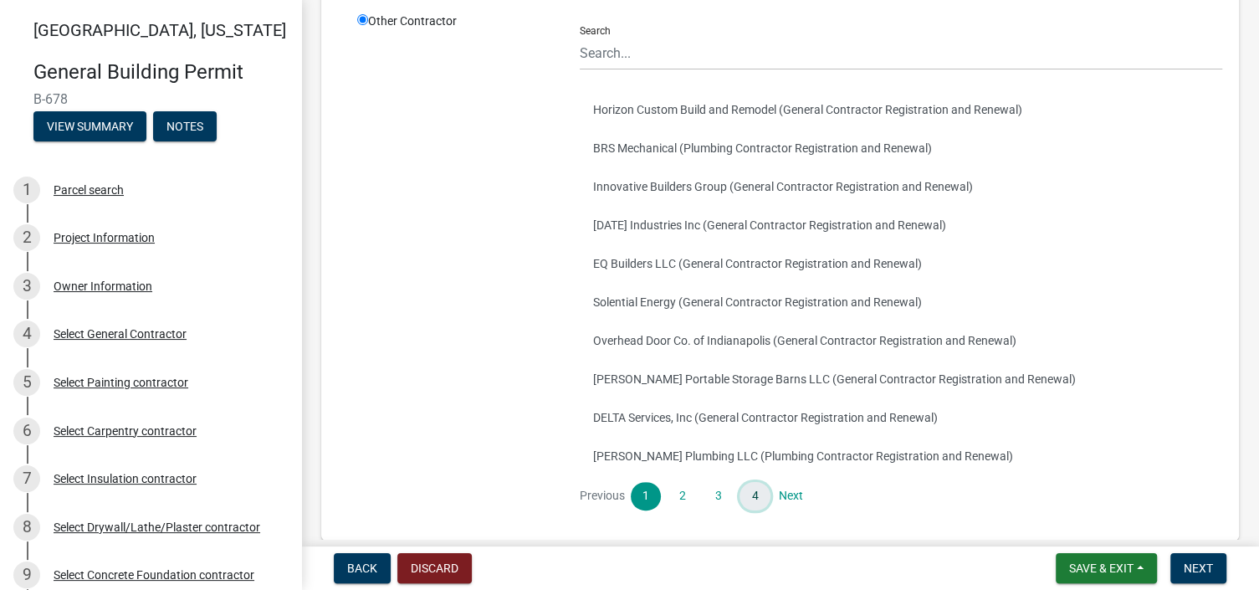
click at [744, 495] on link "4" at bounding box center [755, 496] width 30 height 28
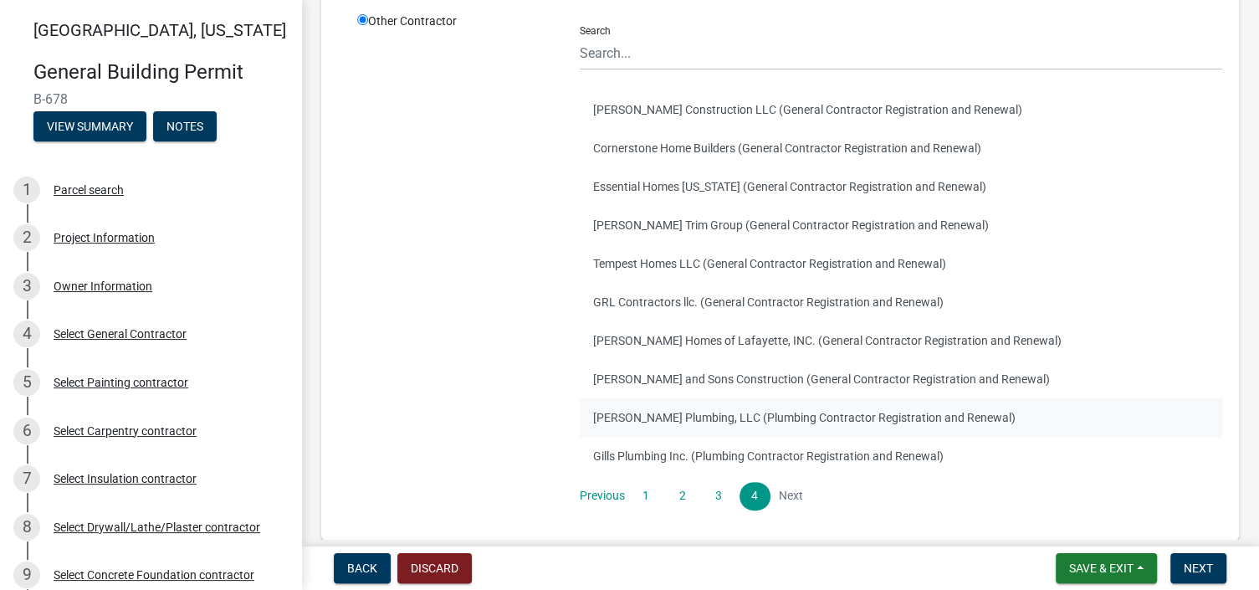
click at [721, 414] on button "[PERSON_NAME] Plumbing, LLC (Plumbing Contractor Registration and Renewal)" at bounding box center [901, 417] width 643 height 38
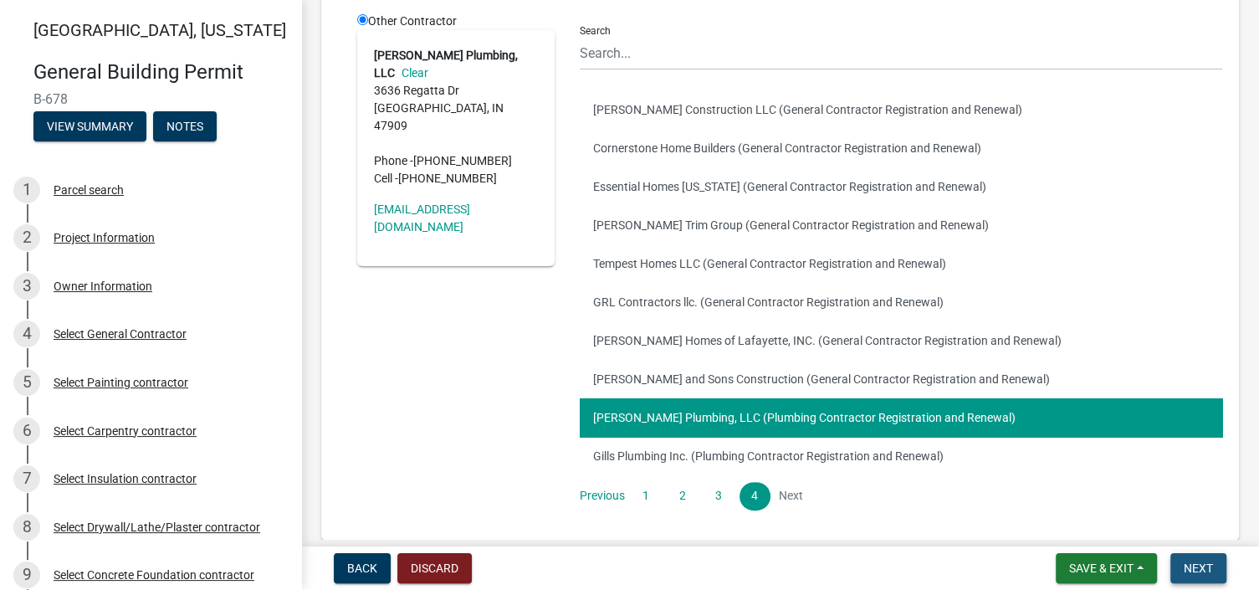
click at [1200, 566] on span "Next" at bounding box center [1198, 567] width 29 height 13
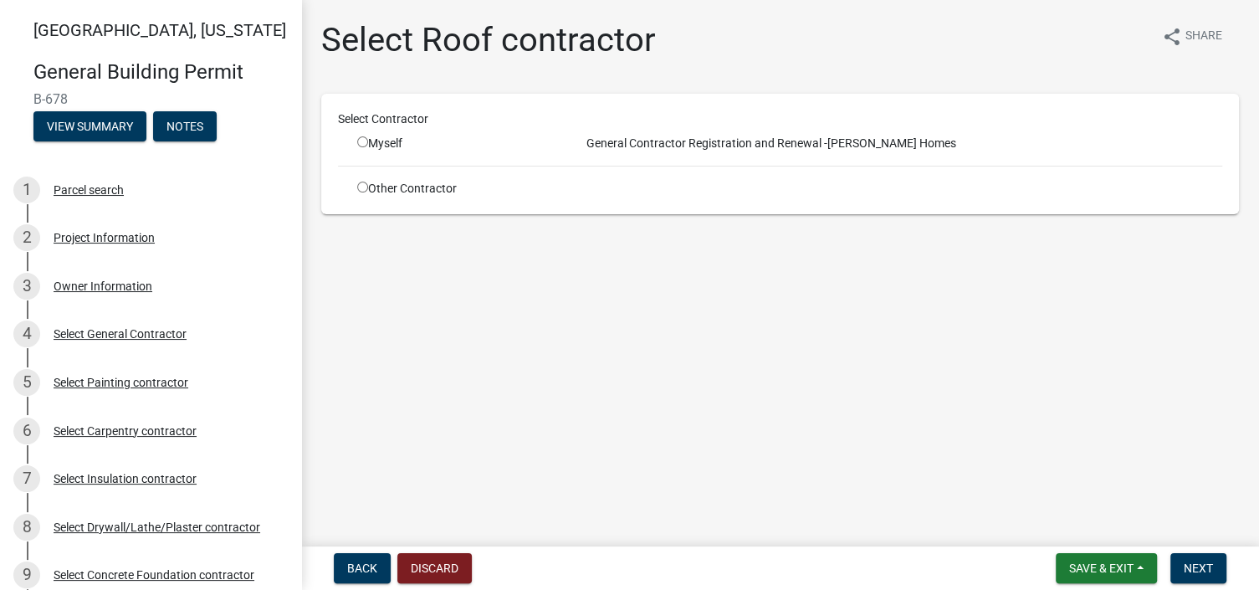
click at [361, 185] on input "radio" at bounding box center [362, 187] width 11 height 11
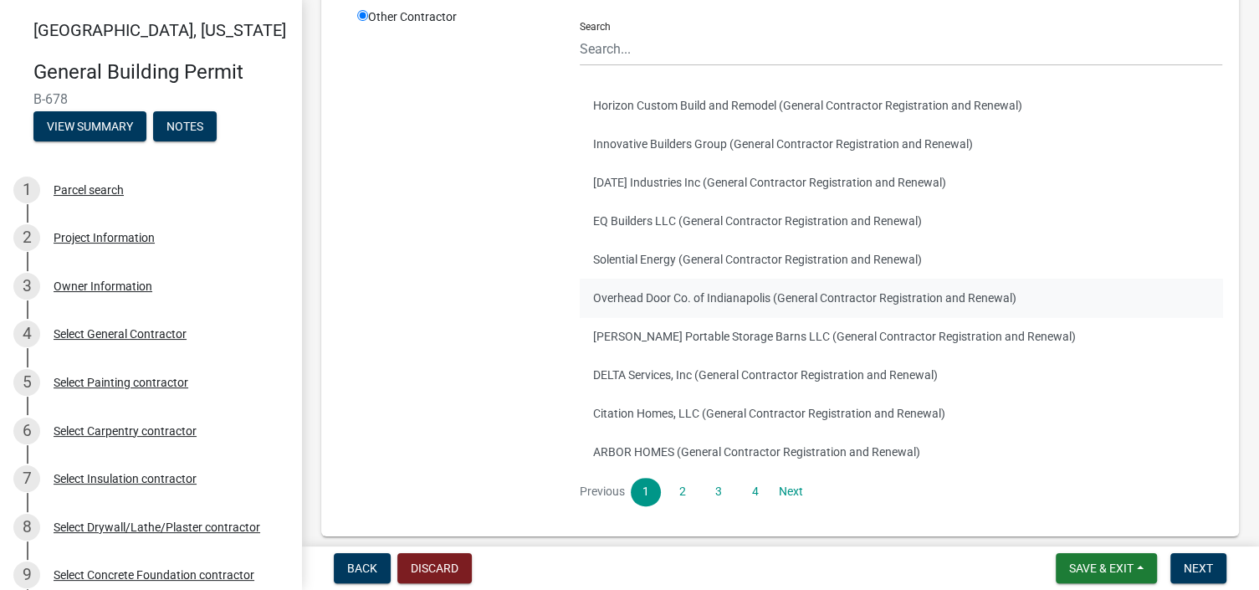
scroll to position [245, 0]
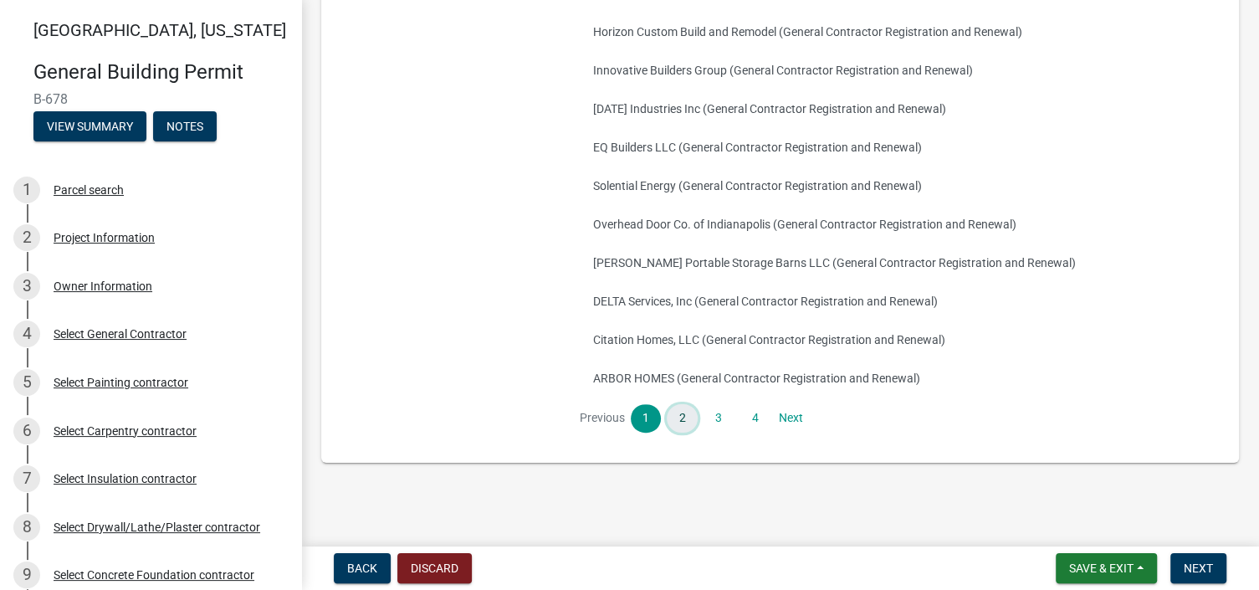
click at [673, 417] on link "2" at bounding box center [682, 418] width 30 height 28
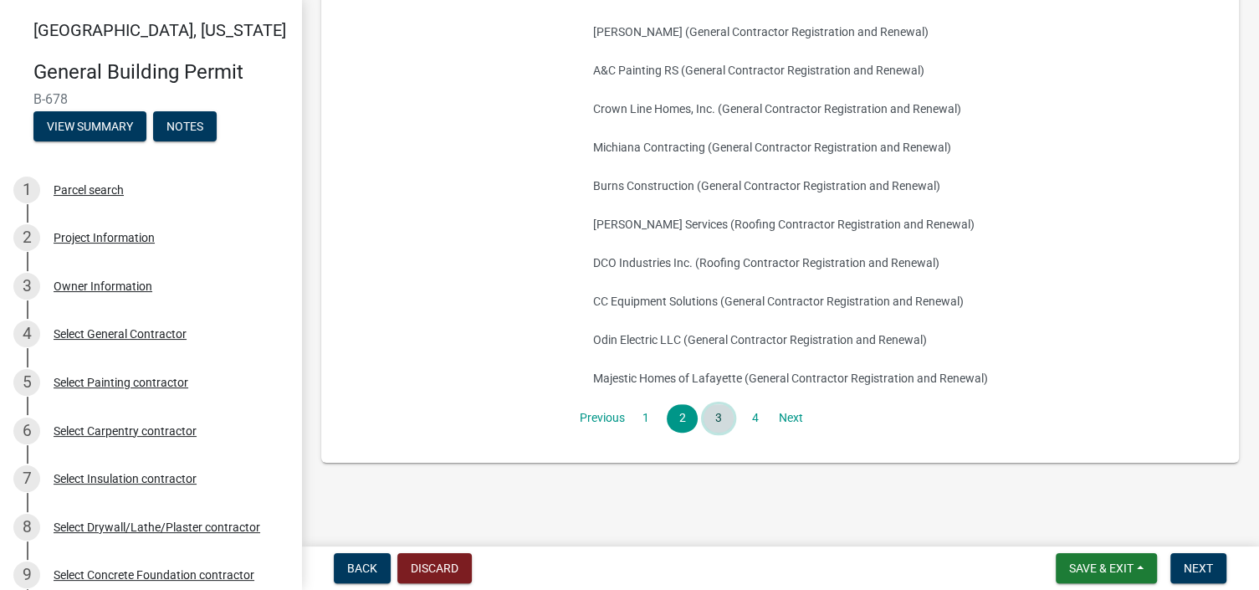
click at [719, 419] on link "3" at bounding box center [719, 418] width 30 height 28
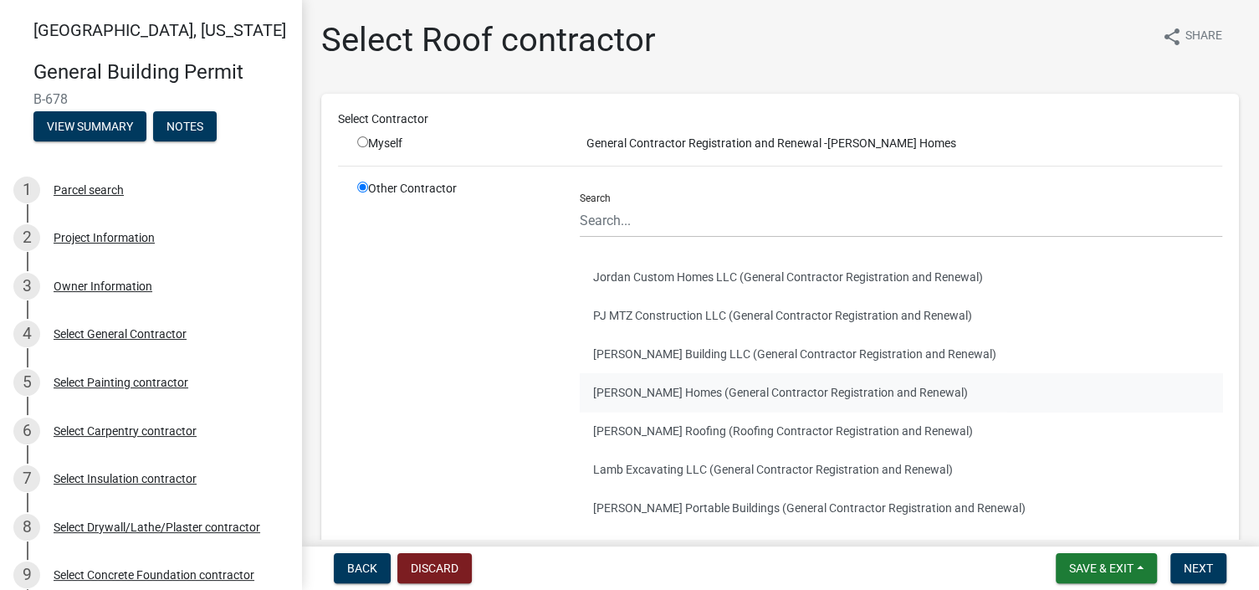
scroll to position [84, 0]
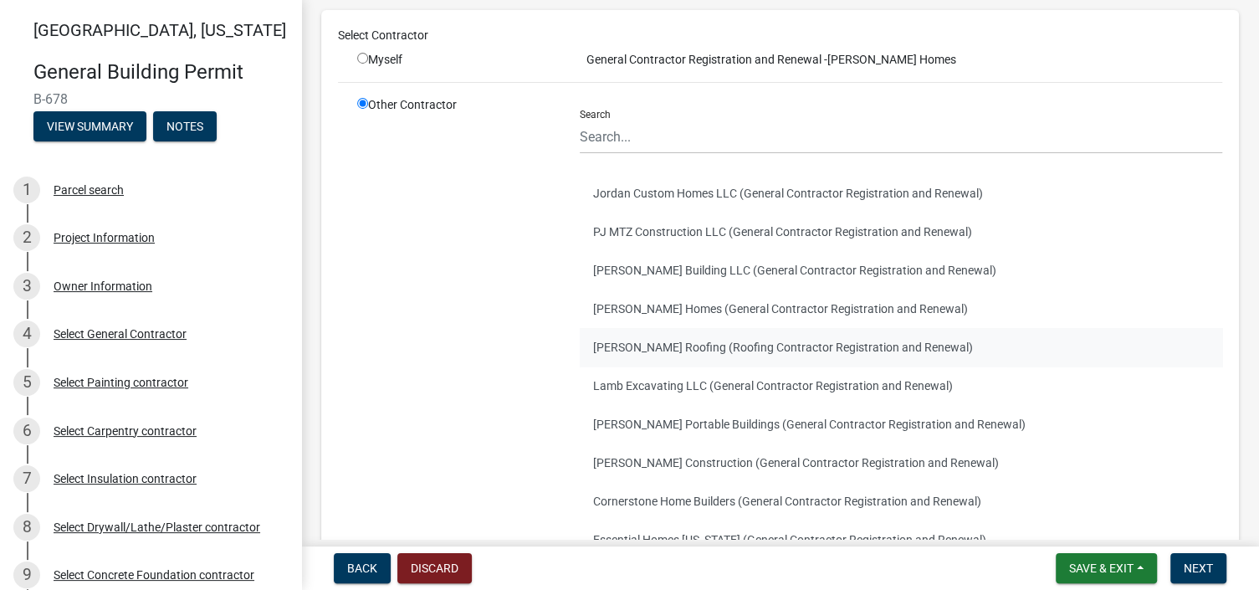
click at [690, 346] on button "[PERSON_NAME] Roofing (Roofing Contractor Registration and Renewal)" at bounding box center [901, 347] width 643 height 38
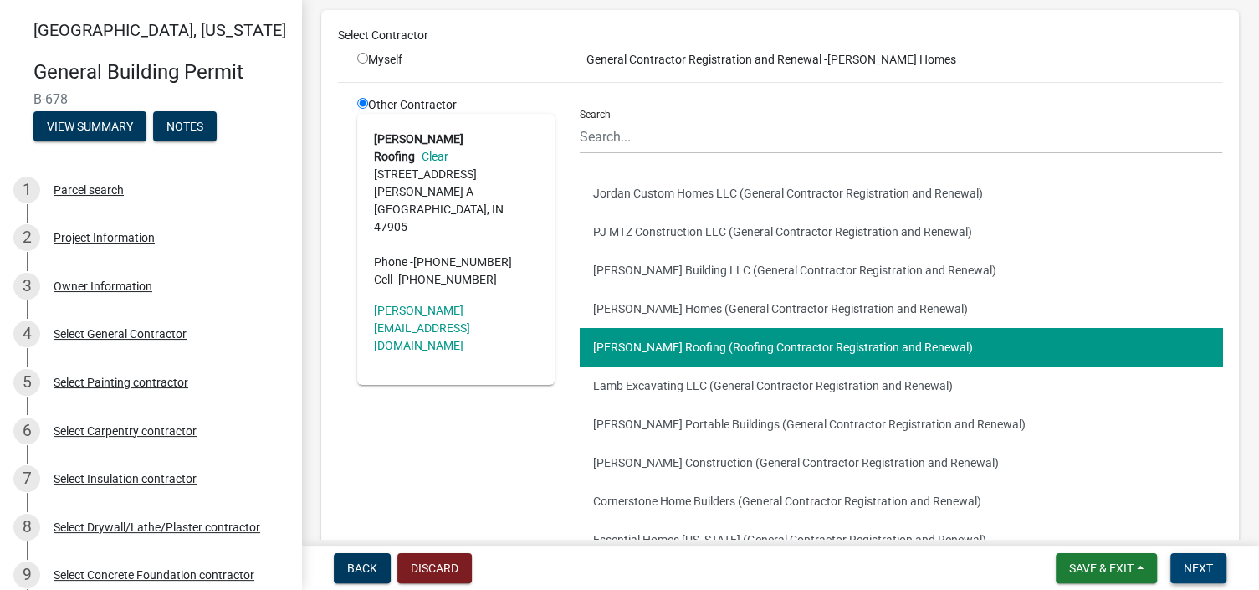
click at [1179, 563] on button "Next" at bounding box center [1198, 568] width 56 height 30
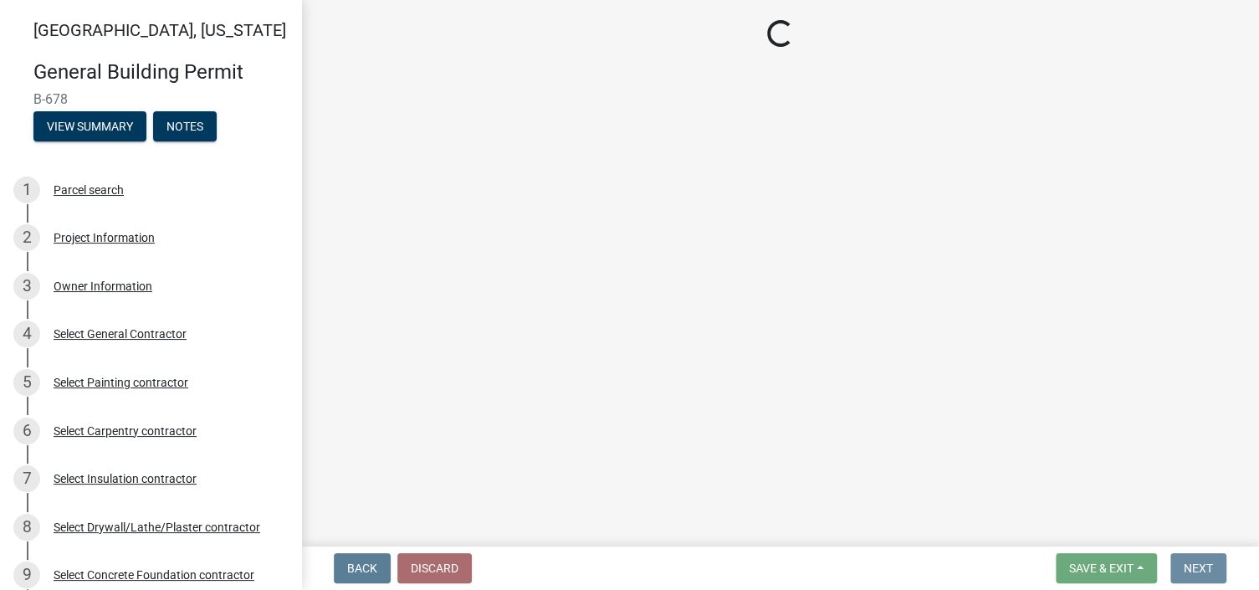
scroll to position [0, 0]
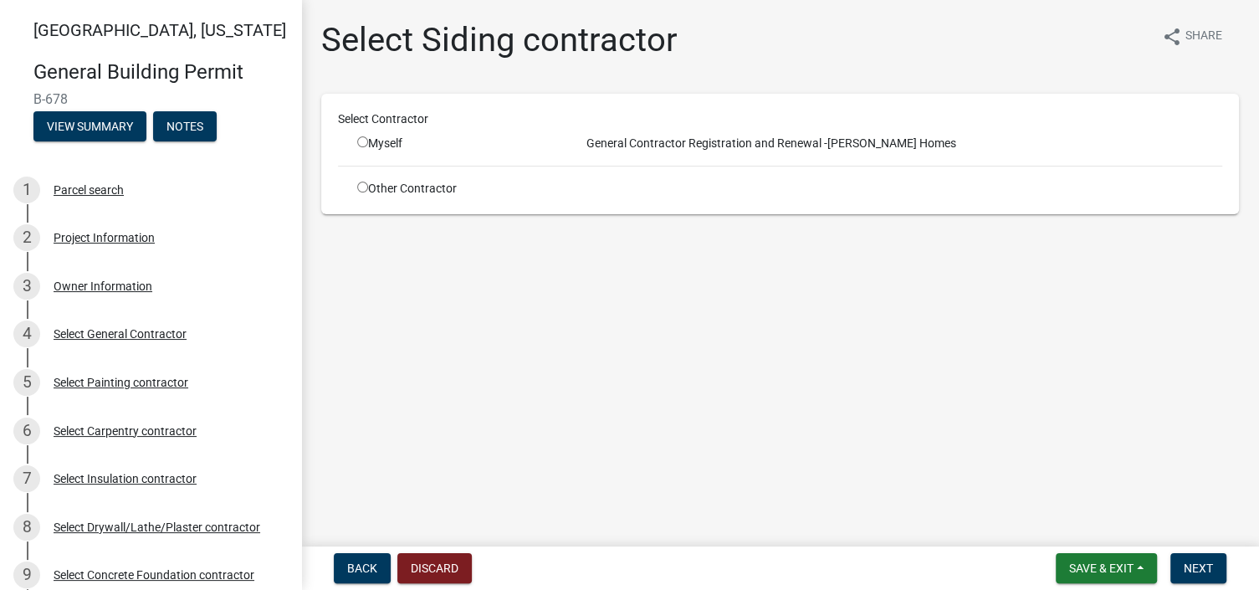
click at [364, 188] on input "radio" at bounding box center [362, 187] width 11 height 11
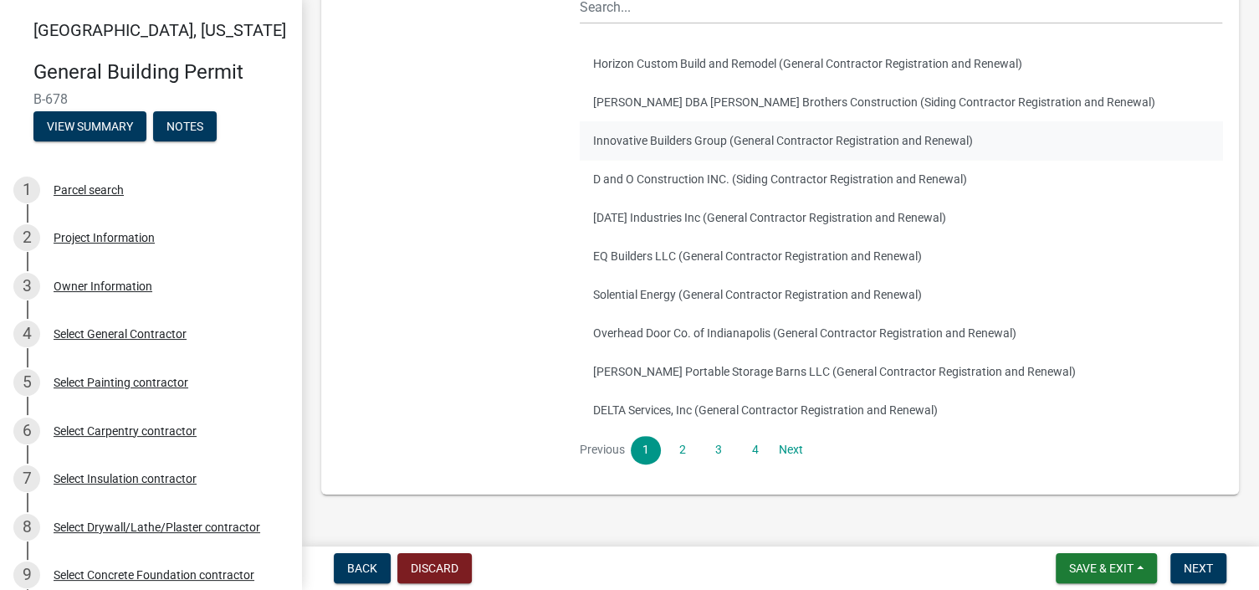
scroll to position [245, 0]
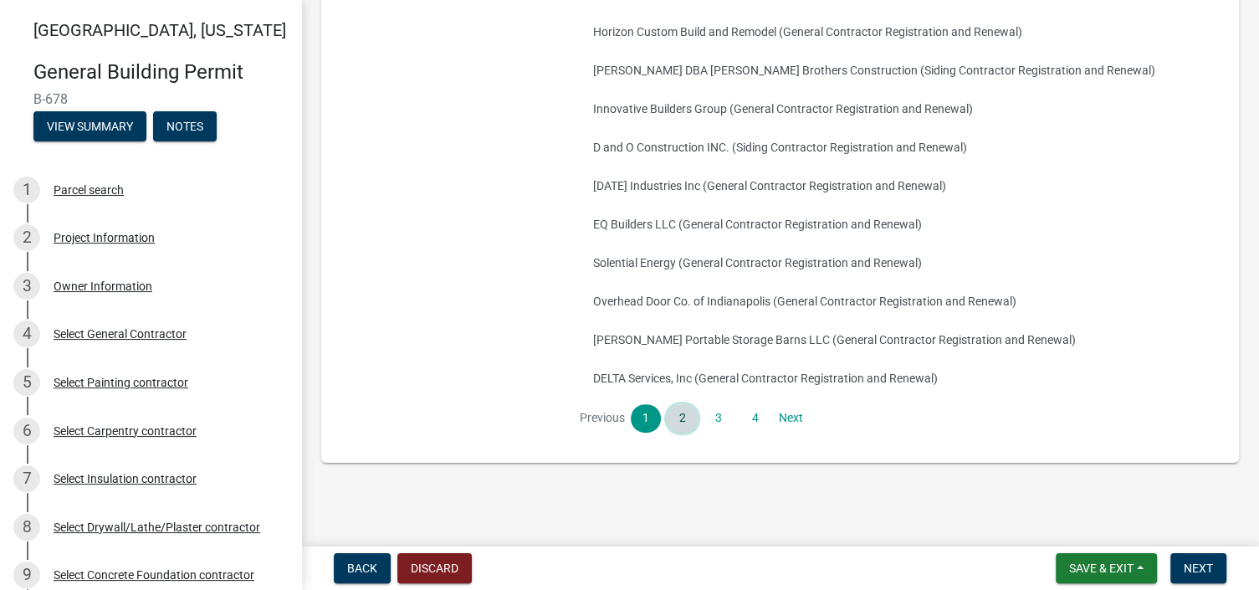
click at [668, 420] on link "2" at bounding box center [682, 418] width 30 height 28
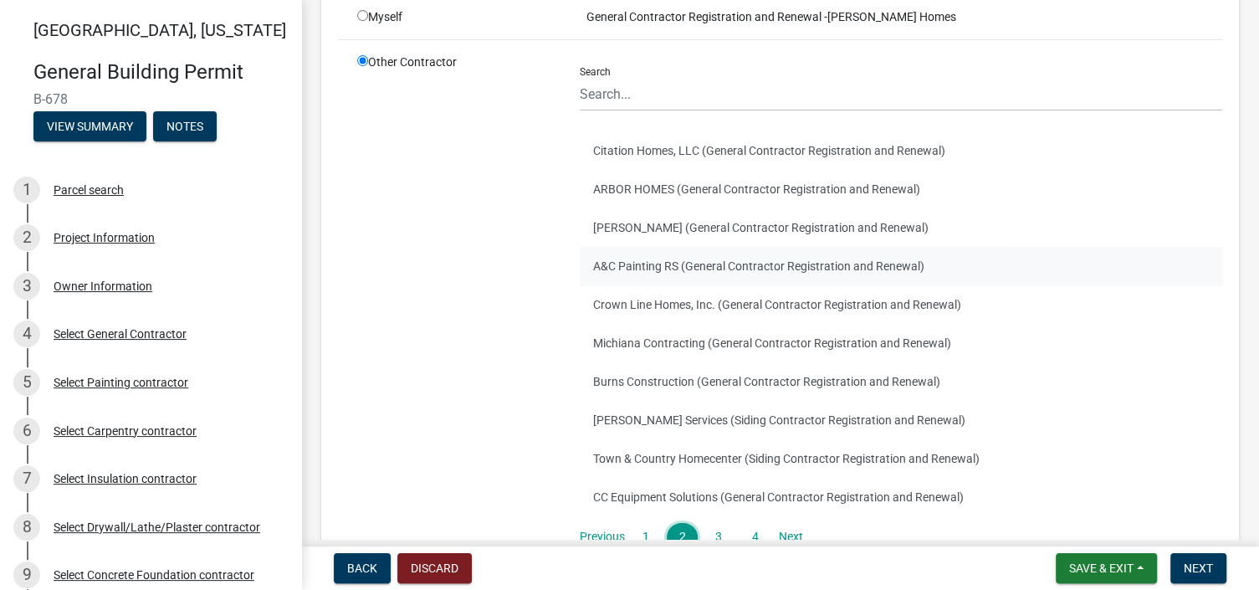
scroll to position [167, 0]
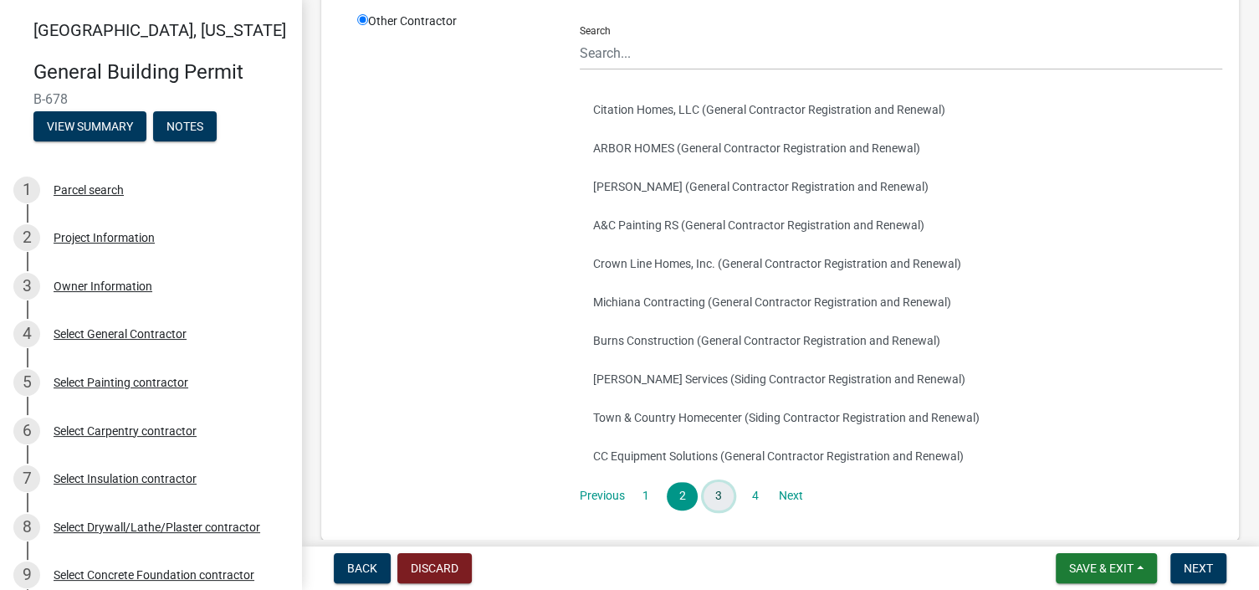
click at [720, 490] on link "3" at bounding box center [719, 496] width 30 height 28
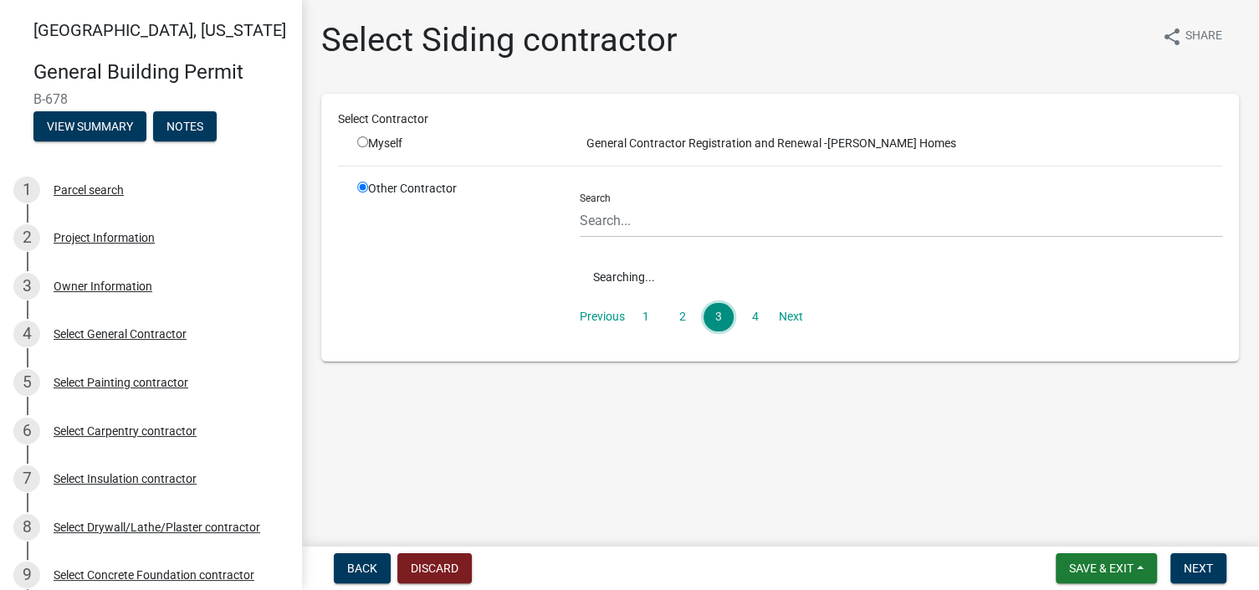
scroll to position [0, 0]
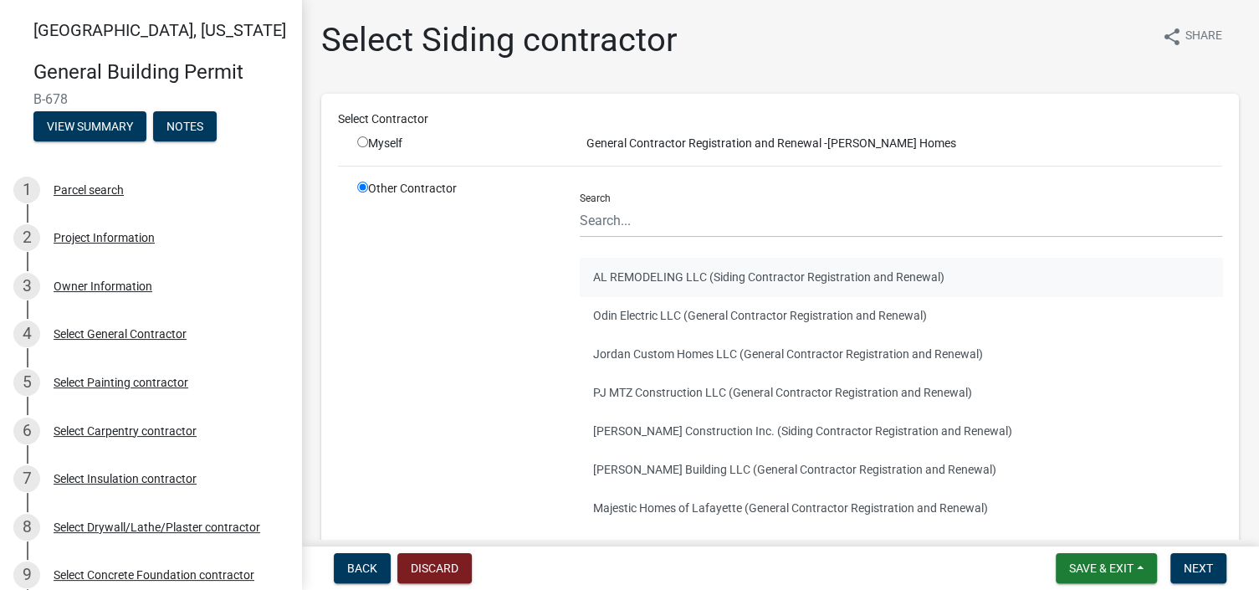
click at [657, 279] on button "AL REMODELING LLC (Siding Contractor Registration and Renewal)" at bounding box center [901, 277] width 643 height 38
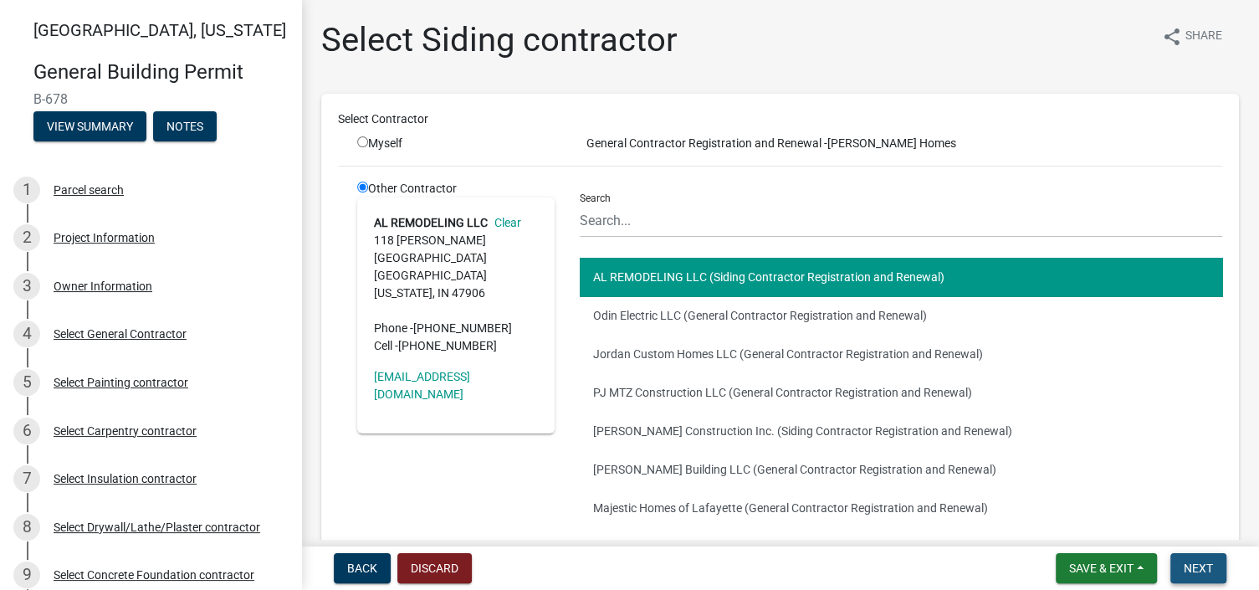
click at [1191, 562] on span "Next" at bounding box center [1198, 567] width 29 height 13
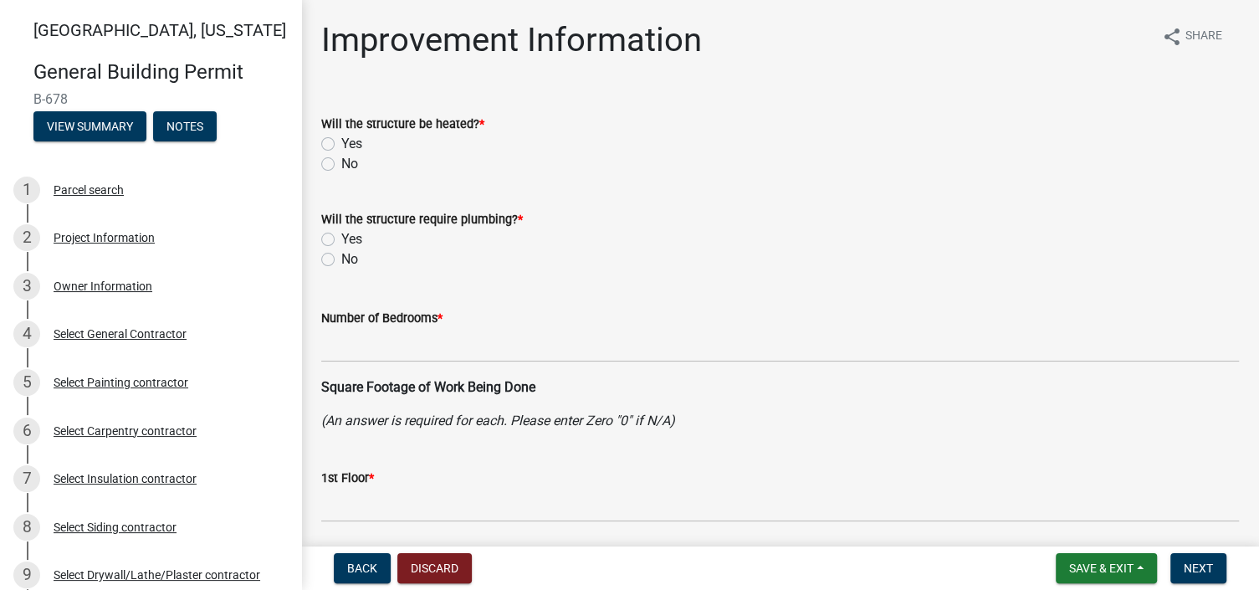
click at [341, 142] on label "Yes" at bounding box center [351, 144] width 21 height 20
click at [341, 142] on input "Yes" at bounding box center [346, 139] width 11 height 11
click at [341, 238] on label "Yes" at bounding box center [351, 239] width 21 height 20
click at [341, 238] on input "Yes" at bounding box center [346, 234] width 11 height 11
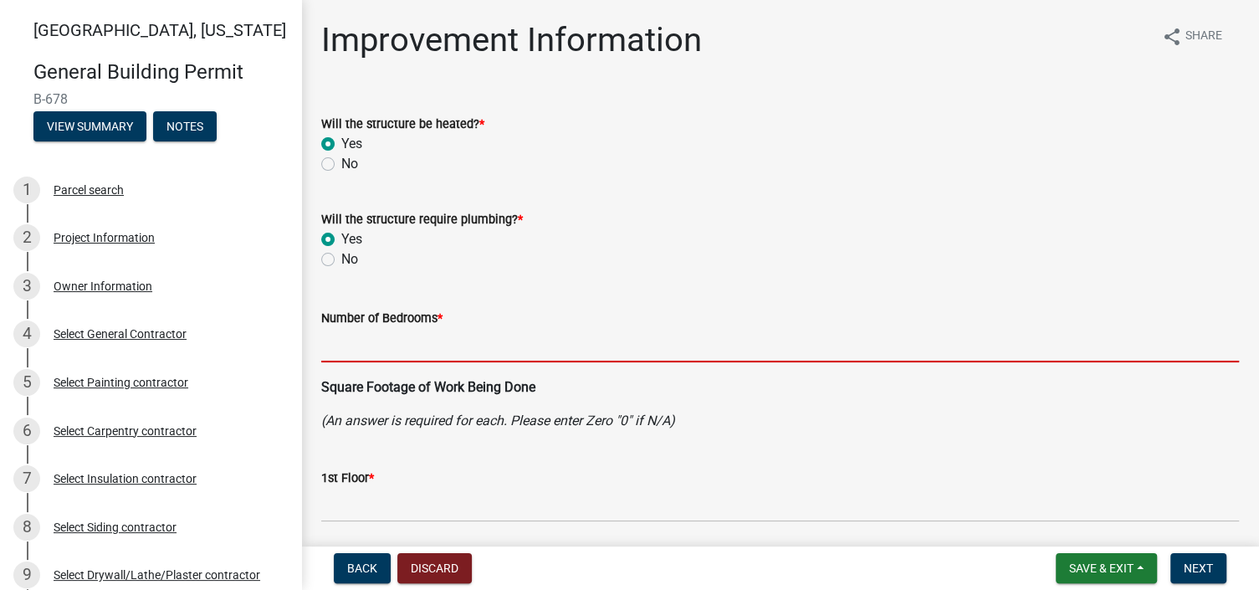
click at [360, 346] on input "text" at bounding box center [780, 345] width 918 height 34
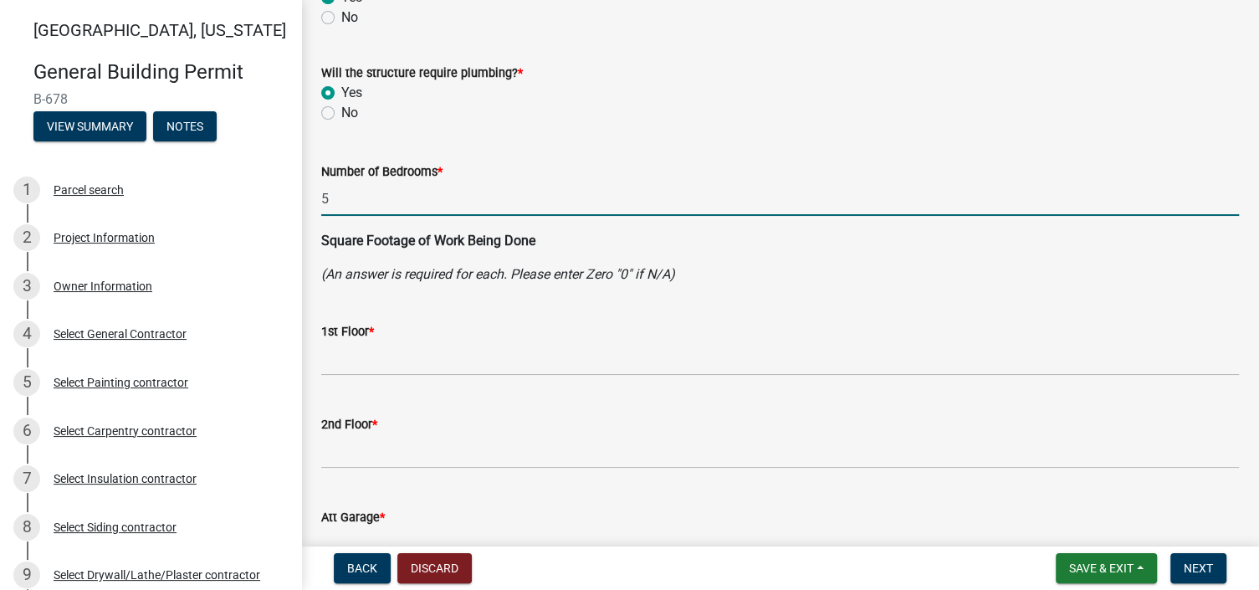
scroll to position [167, 0]
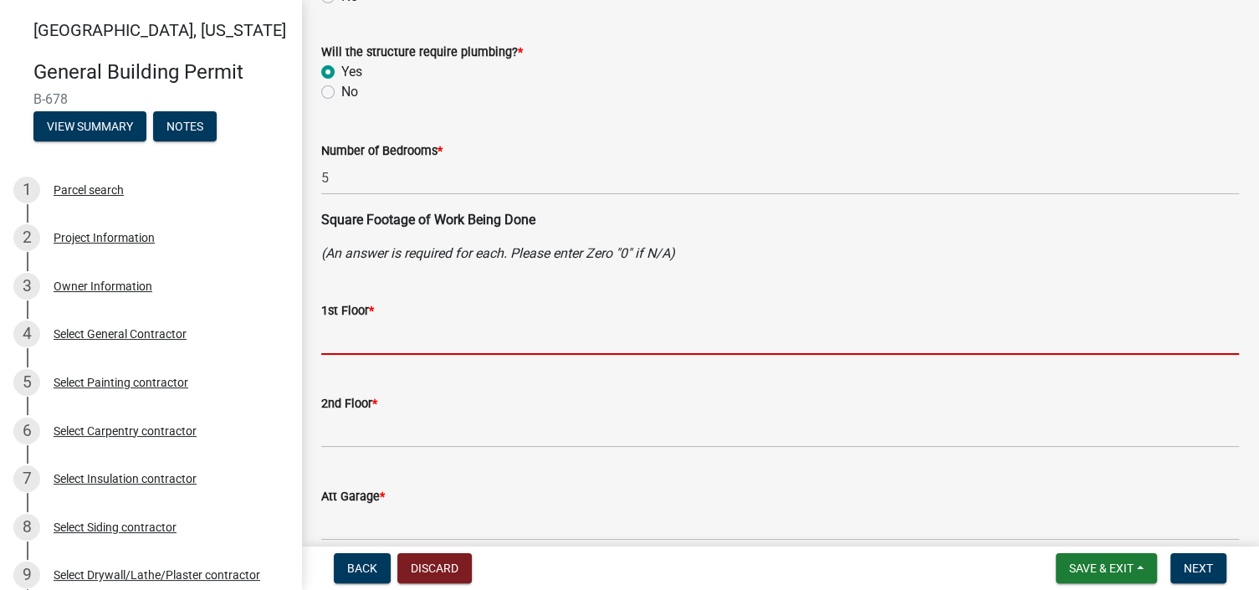
click at [356, 341] on input "text" at bounding box center [780, 337] width 918 height 34
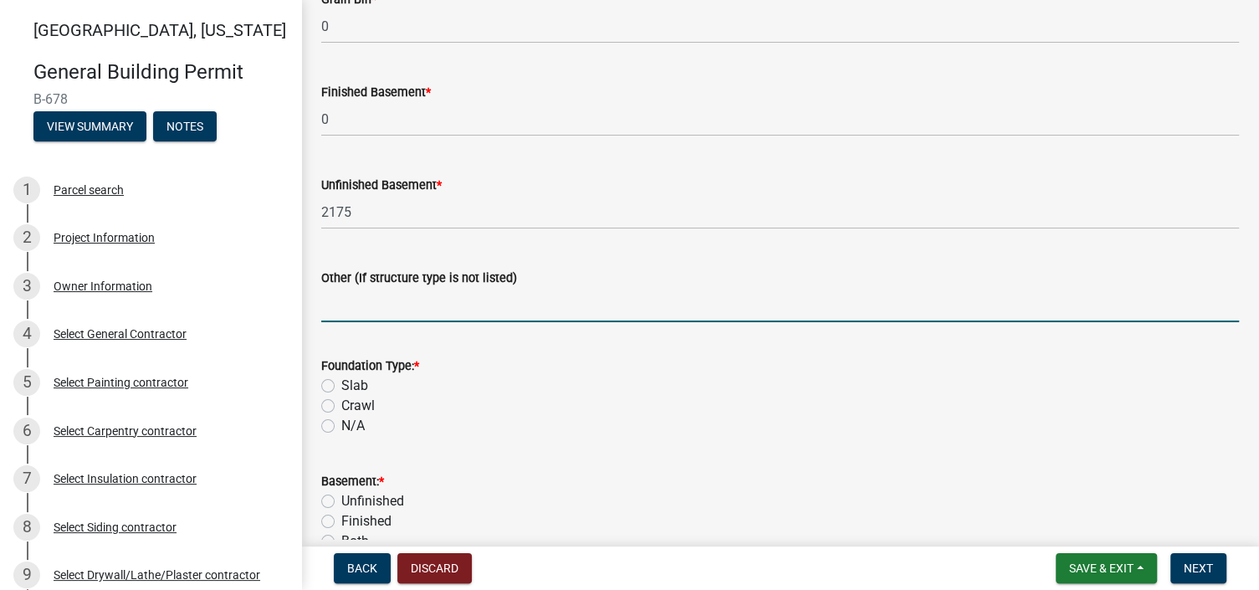
scroll to position [1339, 0]
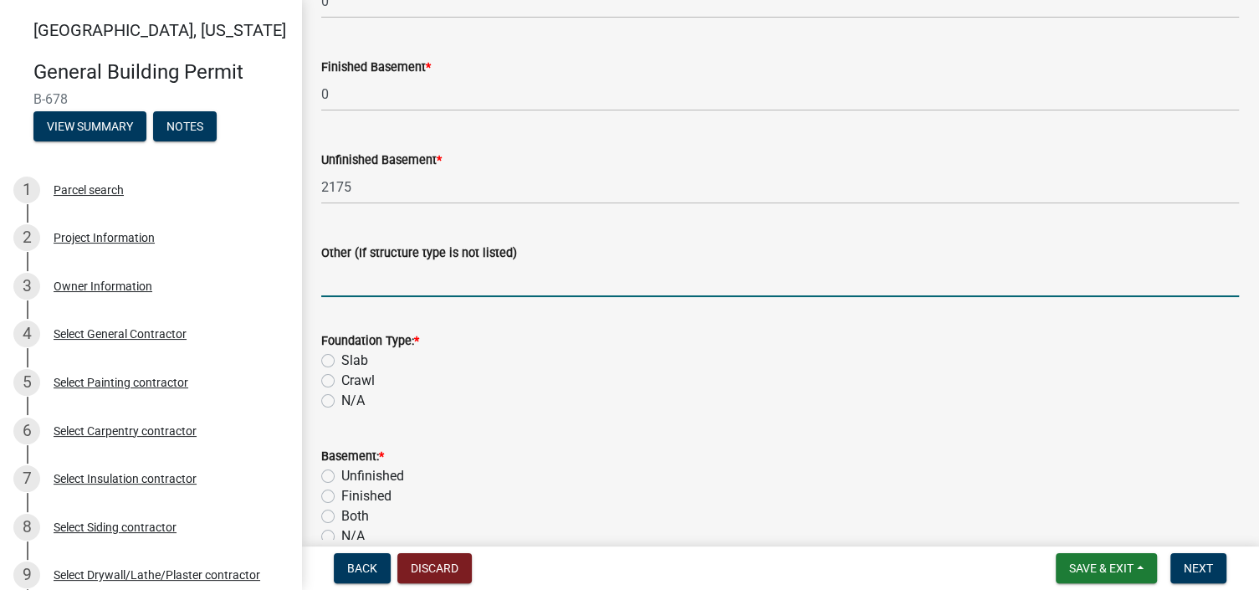
click at [341, 401] on label "N/A" at bounding box center [352, 401] width 23 height 20
click at [341, 401] on input "N/A" at bounding box center [346, 396] width 11 height 11
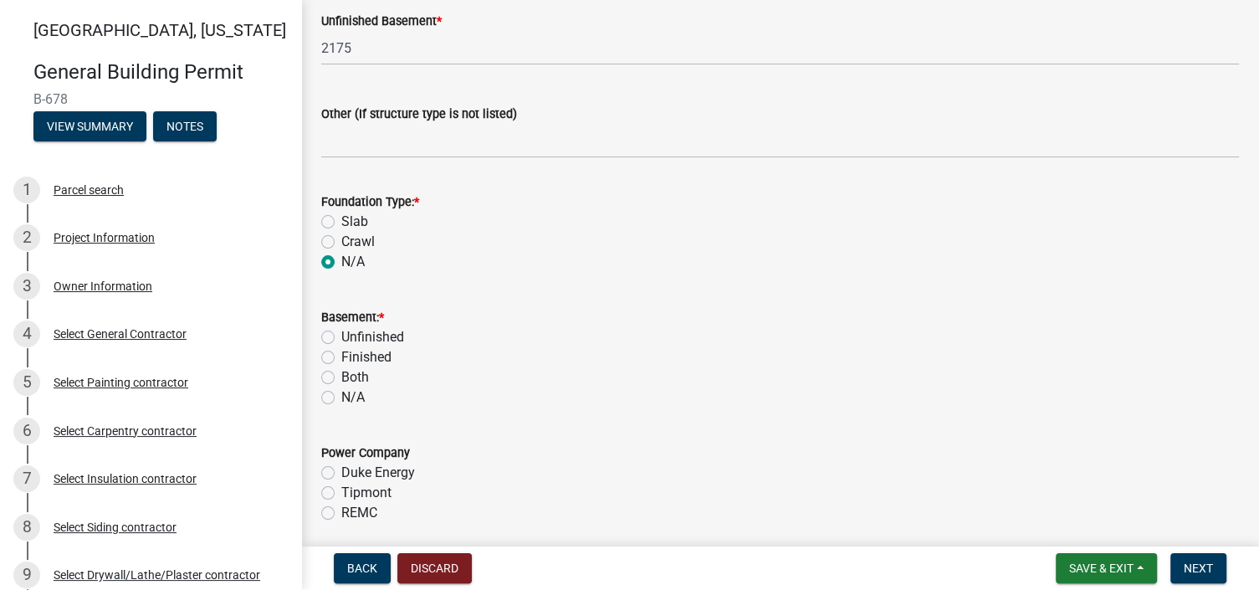
scroll to position [1507, 0]
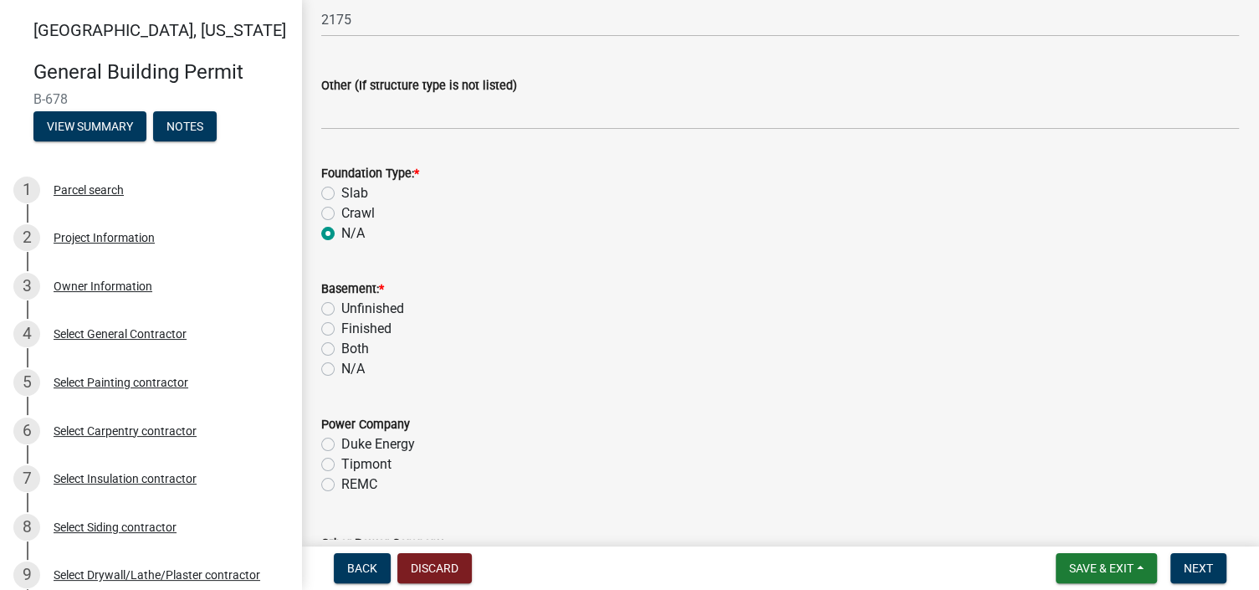
click at [341, 305] on label "Unfinished" at bounding box center [372, 309] width 63 height 20
click at [341, 305] on input "Unfinished" at bounding box center [346, 304] width 11 height 11
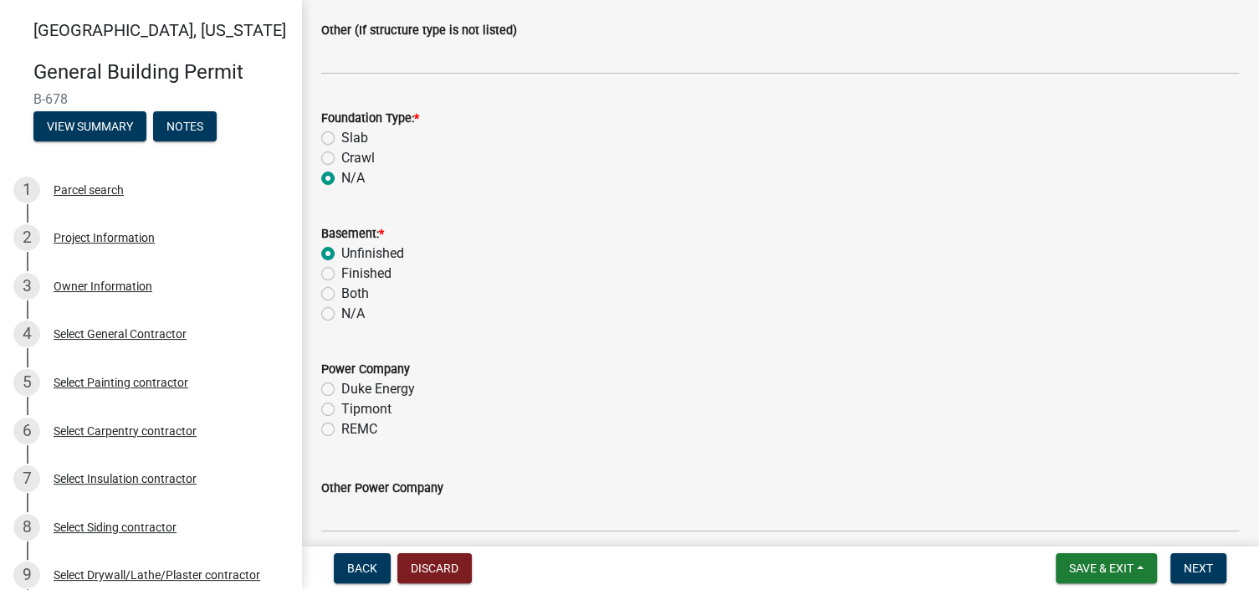
scroll to position [1590, 0]
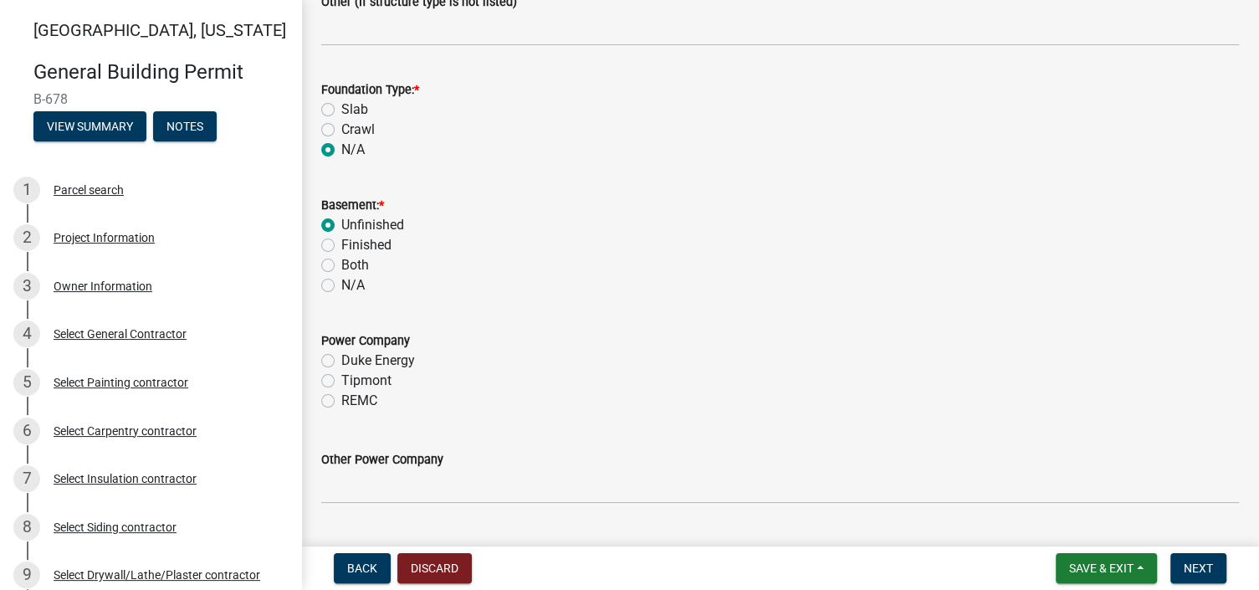
click at [341, 377] on label "Tipmont" at bounding box center [366, 381] width 50 height 20
click at [341, 377] on input "Tipmont" at bounding box center [346, 376] width 11 height 11
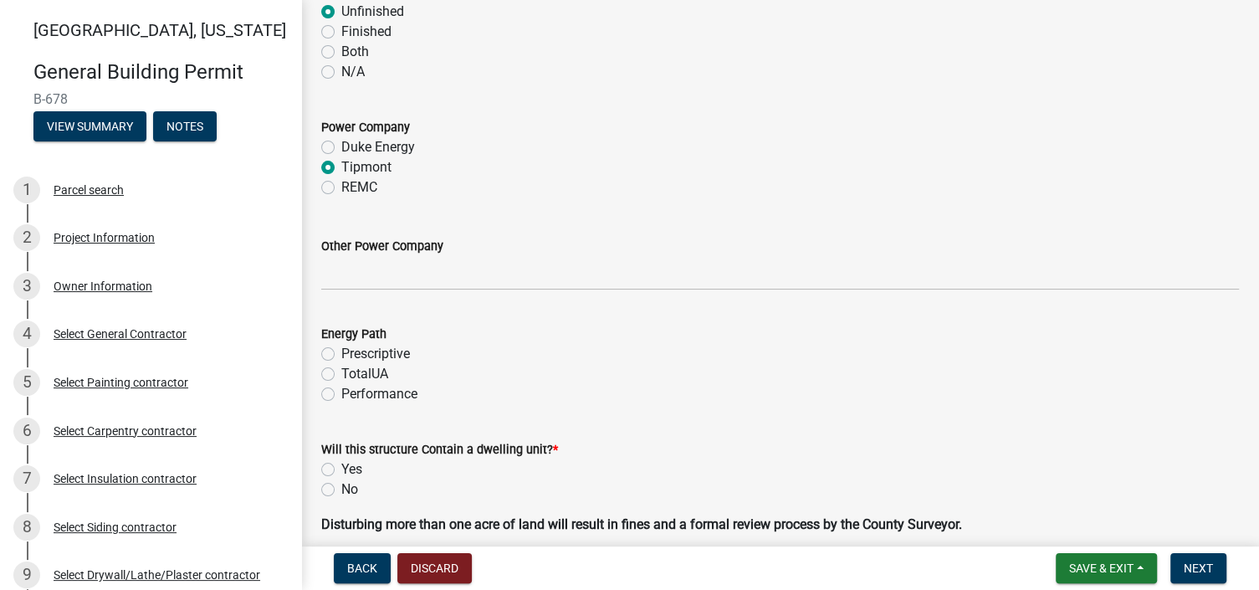
scroll to position [1841, 0]
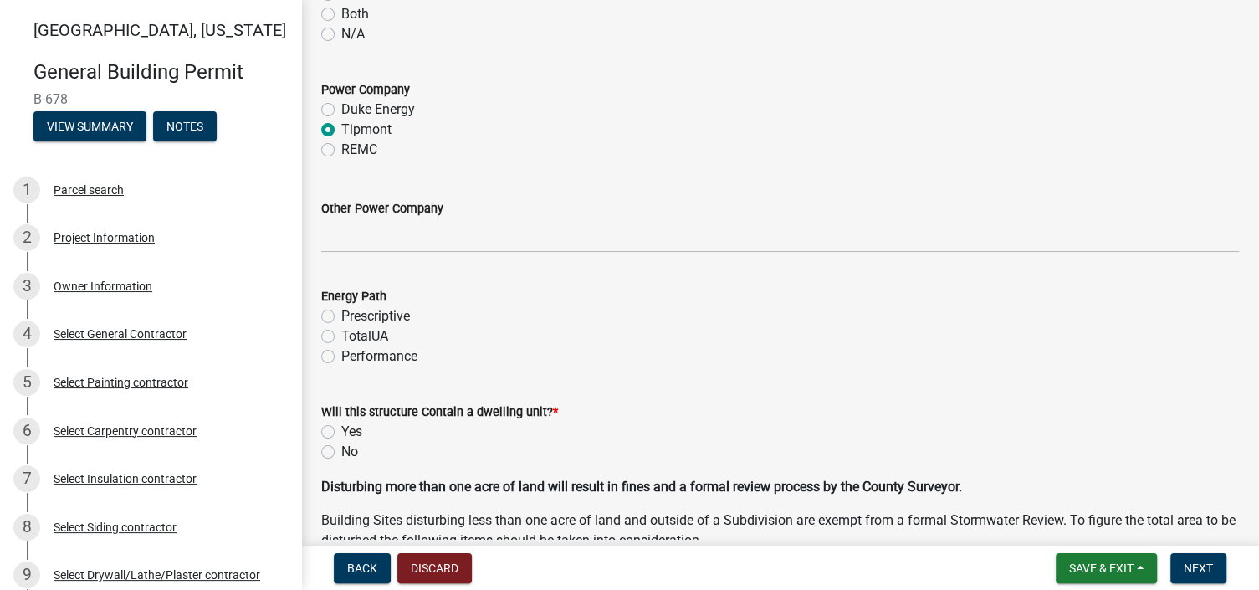
click at [341, 360] on label "Performance" at bounding box center [379, 356] width 76 height 20
click at [341, 357] on input "Performance" at bounding box center [346, 351] width 11 height 11
click at [341, 431] on label "Yes" at bounding box center [351, 432] width 21 height 20
click at [341, 431] on input "Yes" at bounding box center [346, 427] width 11 height 11
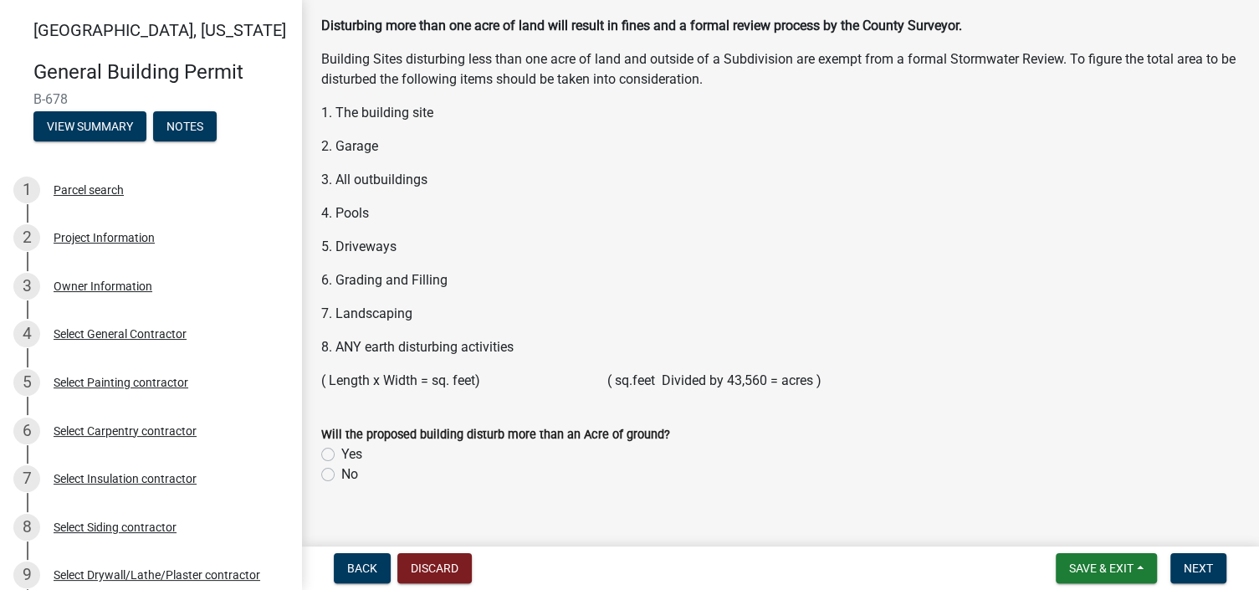
scroll to position [2326, 0]
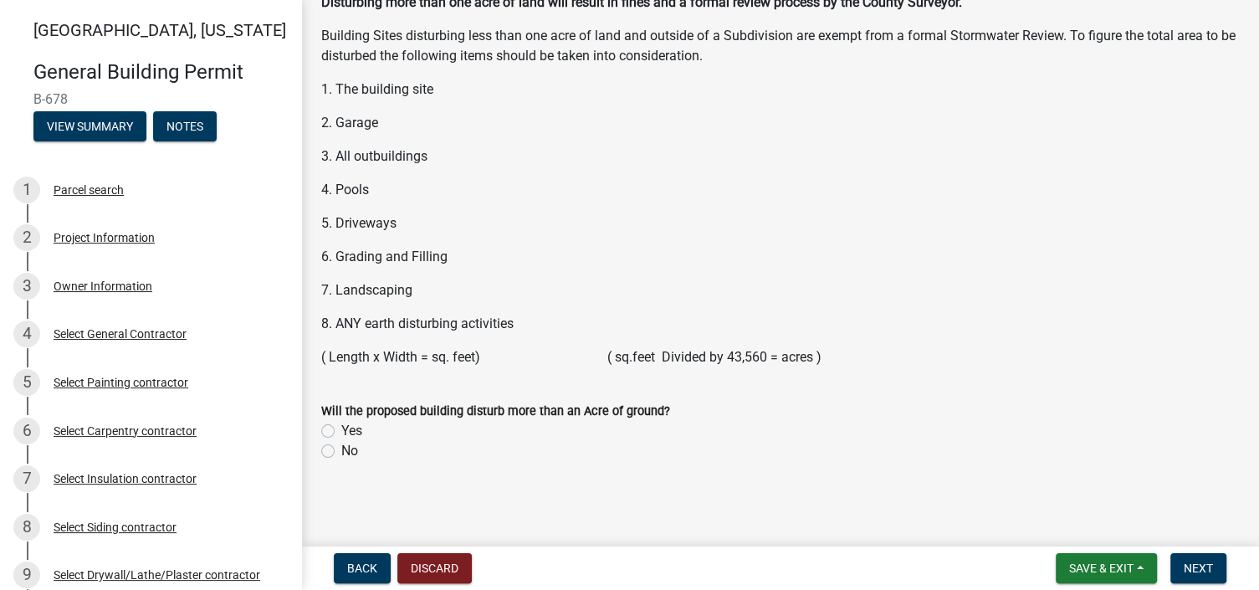
click at [341, 452] on label "No" at bounding box center [349, 451] width 17 height 20
click at [341, 452] on input "No" at bounding box center [346, 446] width 11 height 11
click at [1189, 566] on span "Next" at bounding box center [1198, 567] width 29 height 13
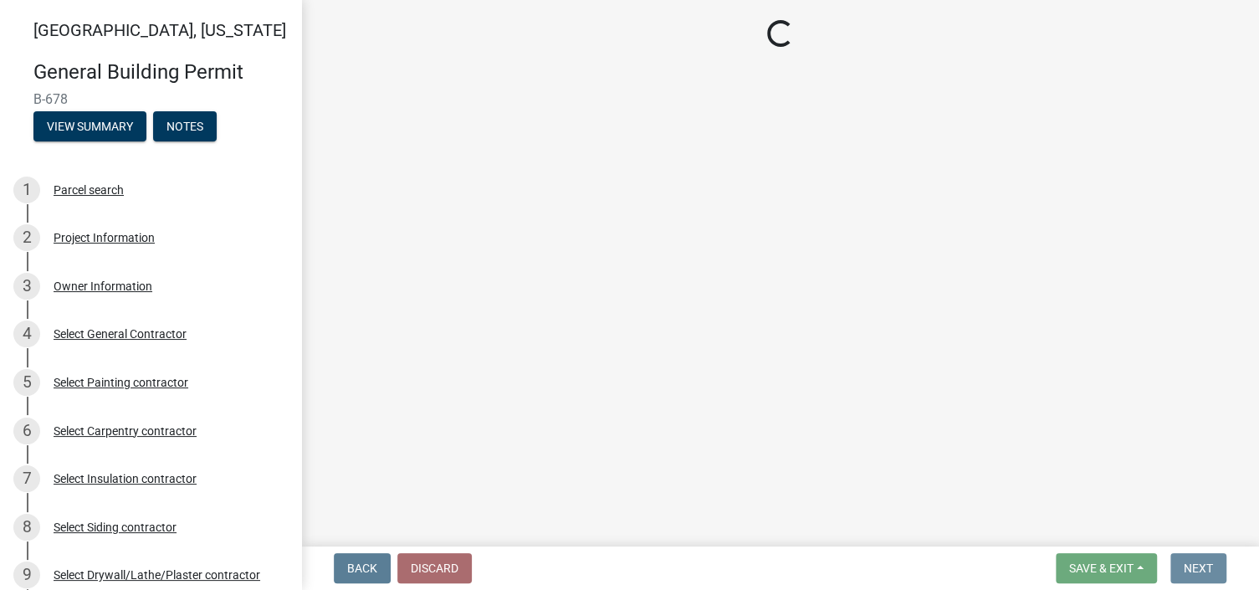
scroll to position [0, 0]
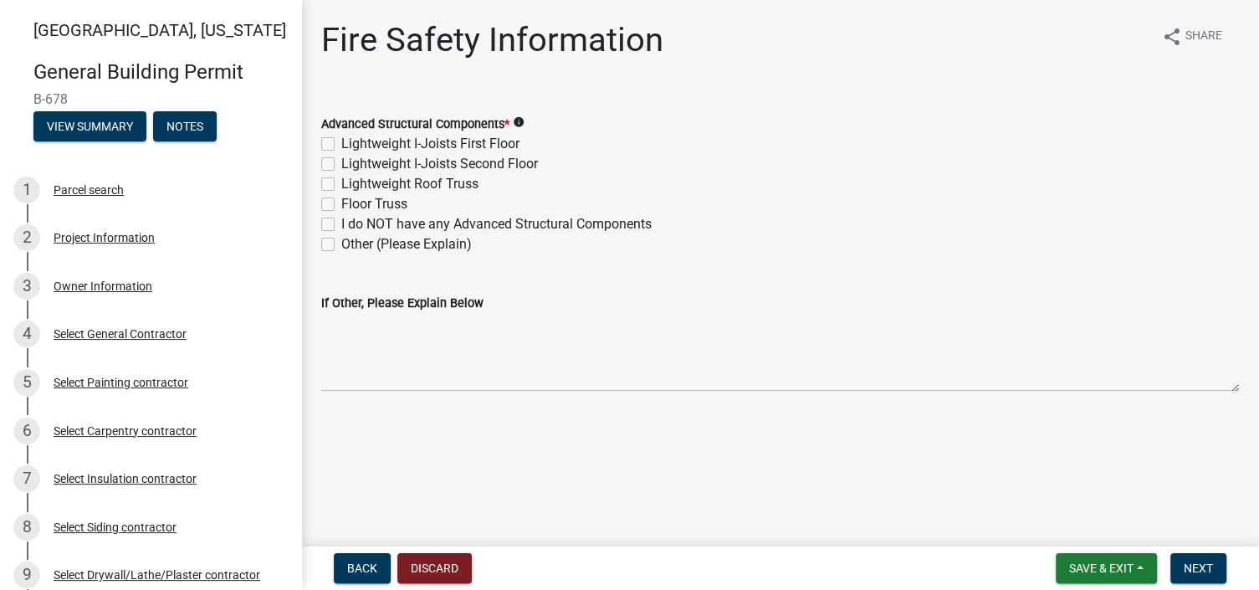
click at [341, 183] on label "Lightweight Roof Truss" at bounding box center [409, 184] width 137 height 20
click at [341, 183] on input "Lightweight Roof Truss" at bounding box center [346, 179] width 11 height 11
click at [341, 207] on label "Floor Truss" at bounding box center [374, 204] width 66 height 20
click at [341, 205] on input "Floor Truss" at bounding box center [346, 199] width 11 height 11
click at [1191, 564] on span "Next" at bounding box center [1198, 567] width 29 height 13
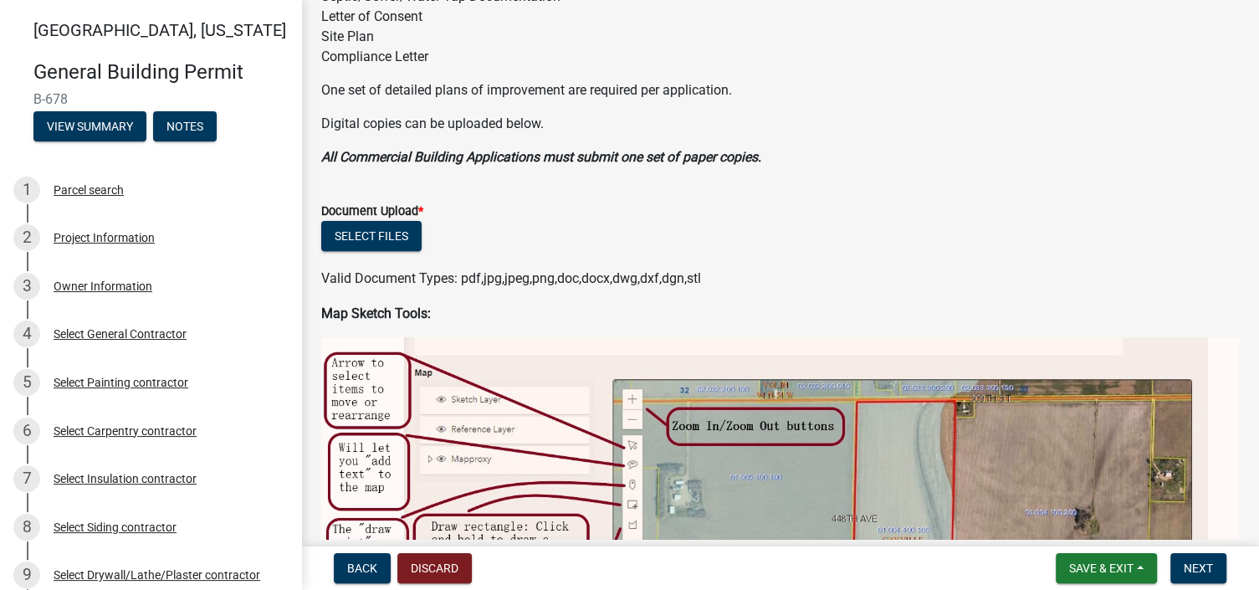
scroll to position [335, 0]
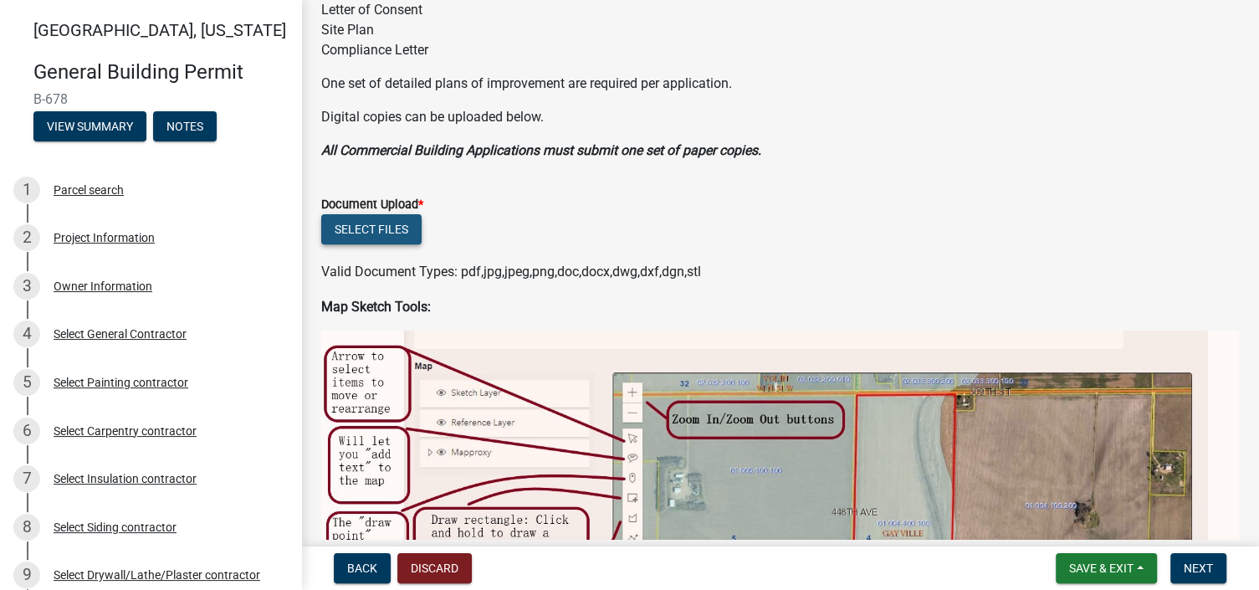
click at [356, 216] on button "Select files" at bounding box center [371, 229] width 100 height 30
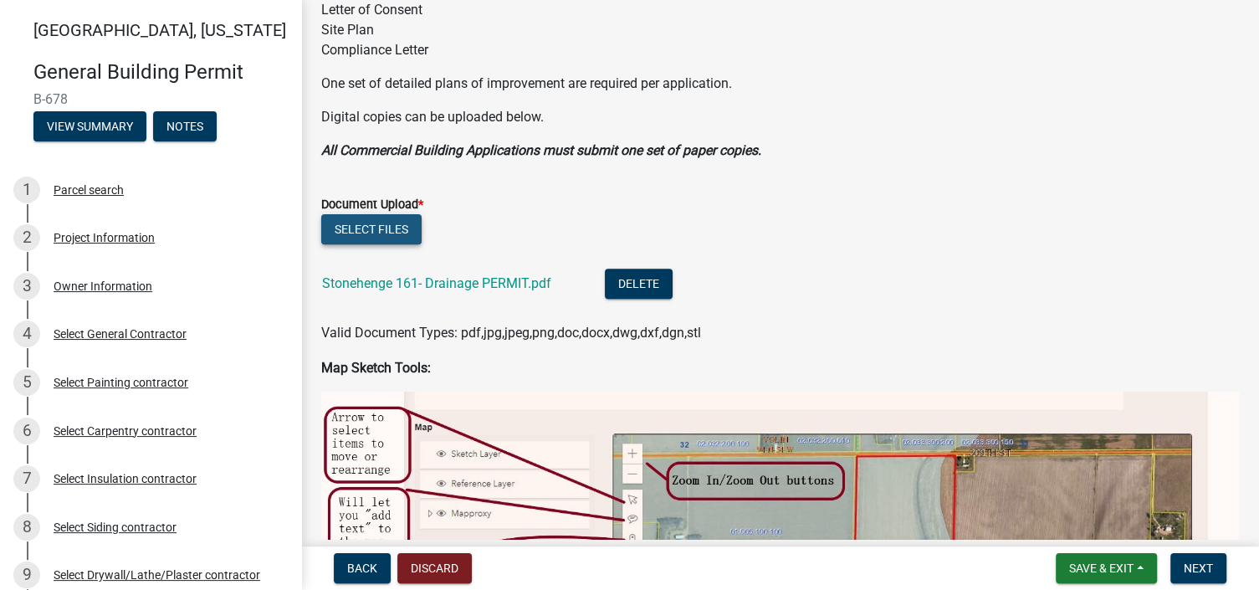
click at [387, 235] on button "Select files" at bounding box center [371, 229] width 100 height 30
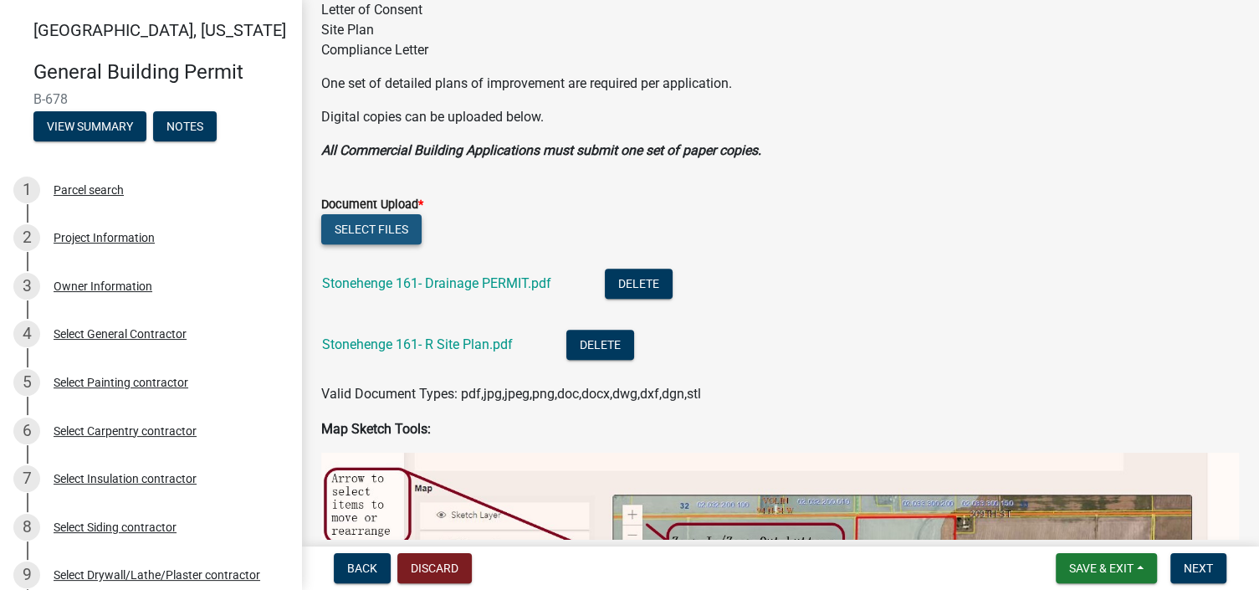
click at [378, 226] on button "Select files" at bounding box center [371, 229] width 100 height 30
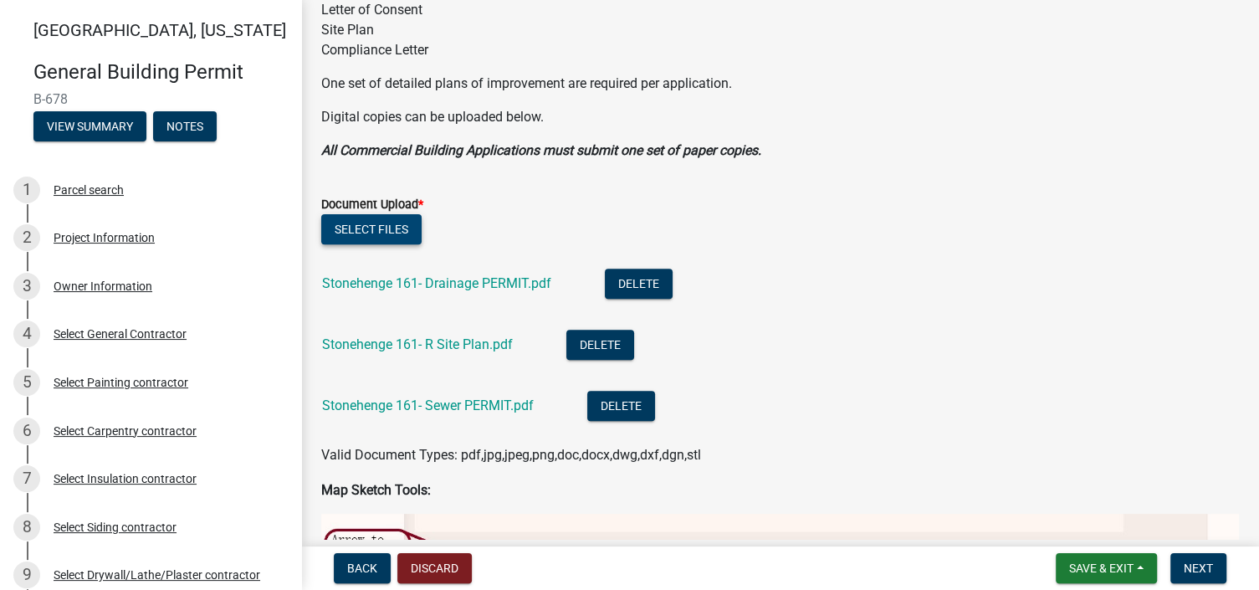
click at [352, 222] on button "Select files" at bounding box center [371, 229] width 100 height 30
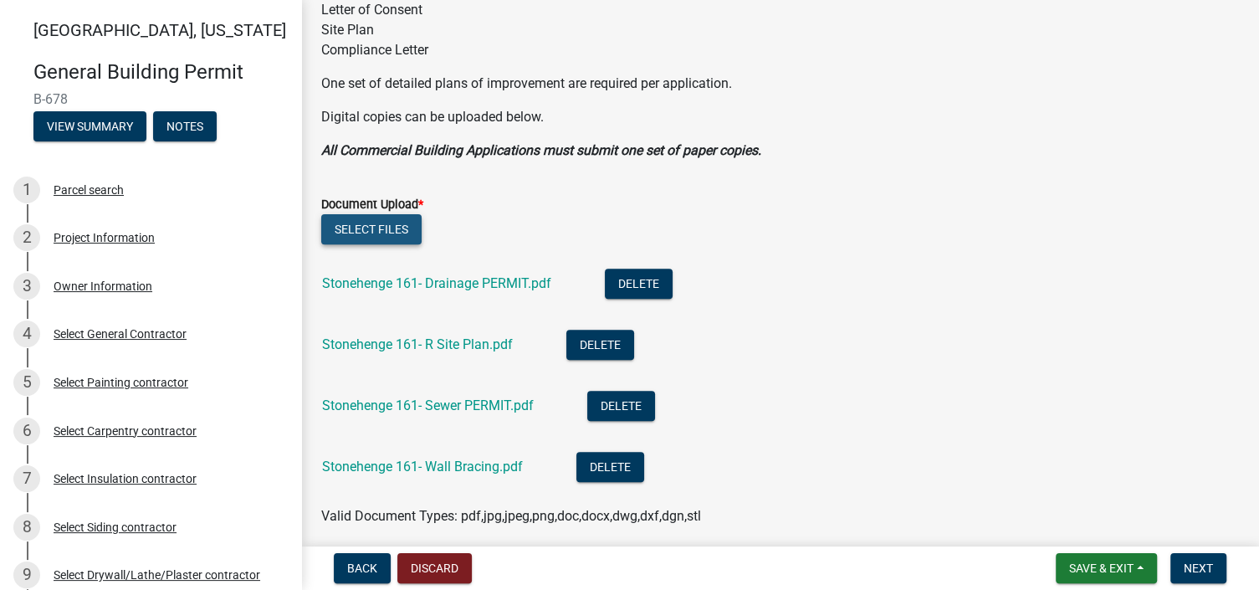
click at [366, 228] on button "Select files" at bounding box center [371, 229] width 100 height 30
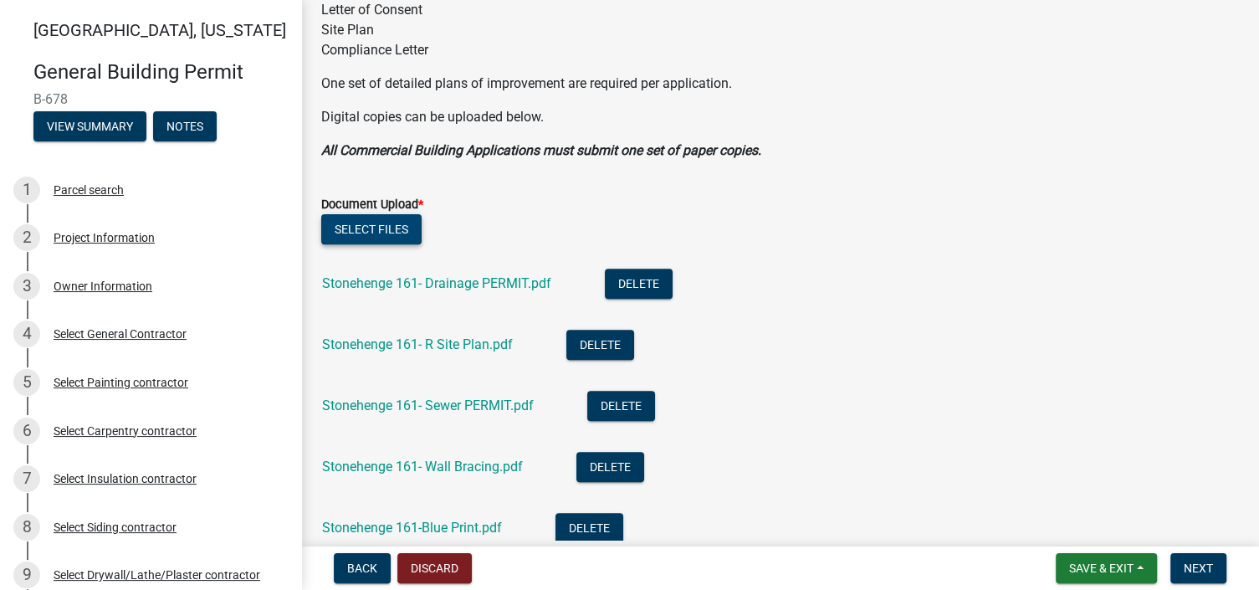
click at [390, 224] on button "Select files" at bounding box center [371, 229] width 100 height 30
click at [371, 222] on button "Select files" at bounding box center [371, 229] width 100 height 30
click at [387, 224] on button "Select files" at bounding box center [371, 229] width 100 height 30
click at [381, 223] on button "Select files" at bounding box center [371, 229] width 100 height 30
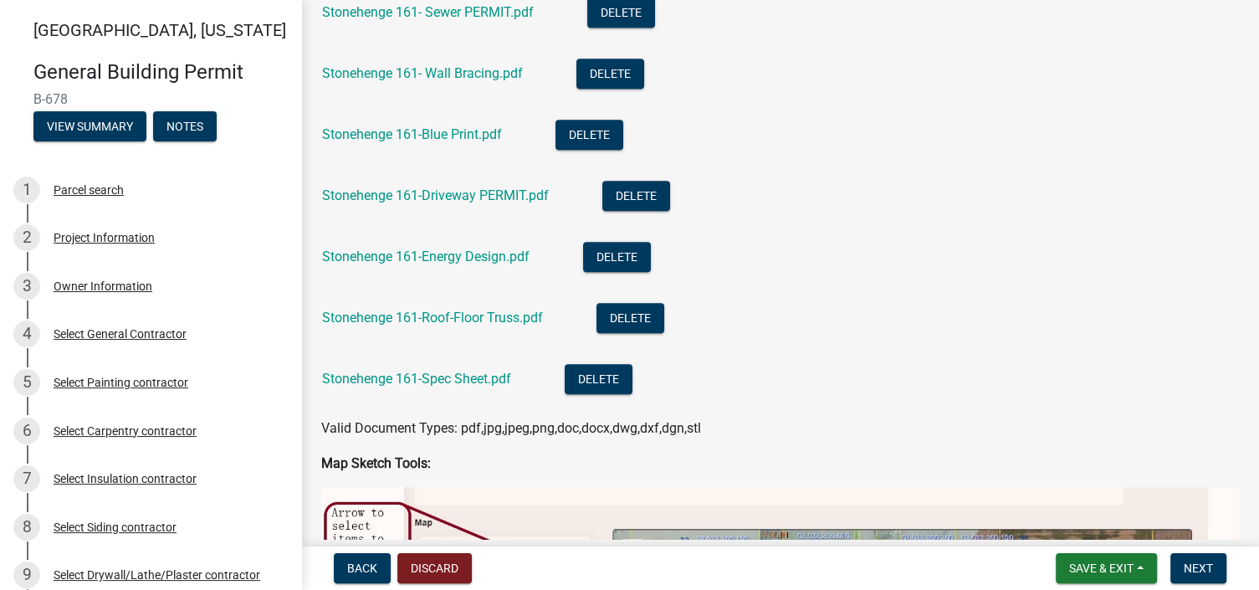
scroll to position [753, 0]
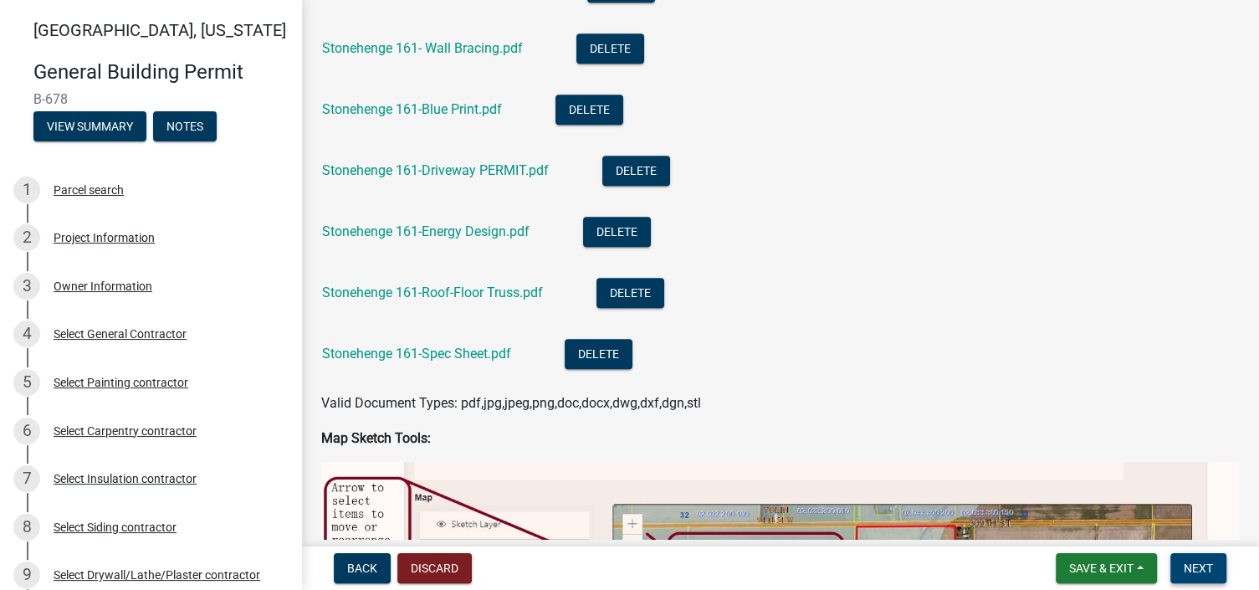
click at [1199, 567] on span "Next" at bounding box center [1198, 567] width 29 height 13
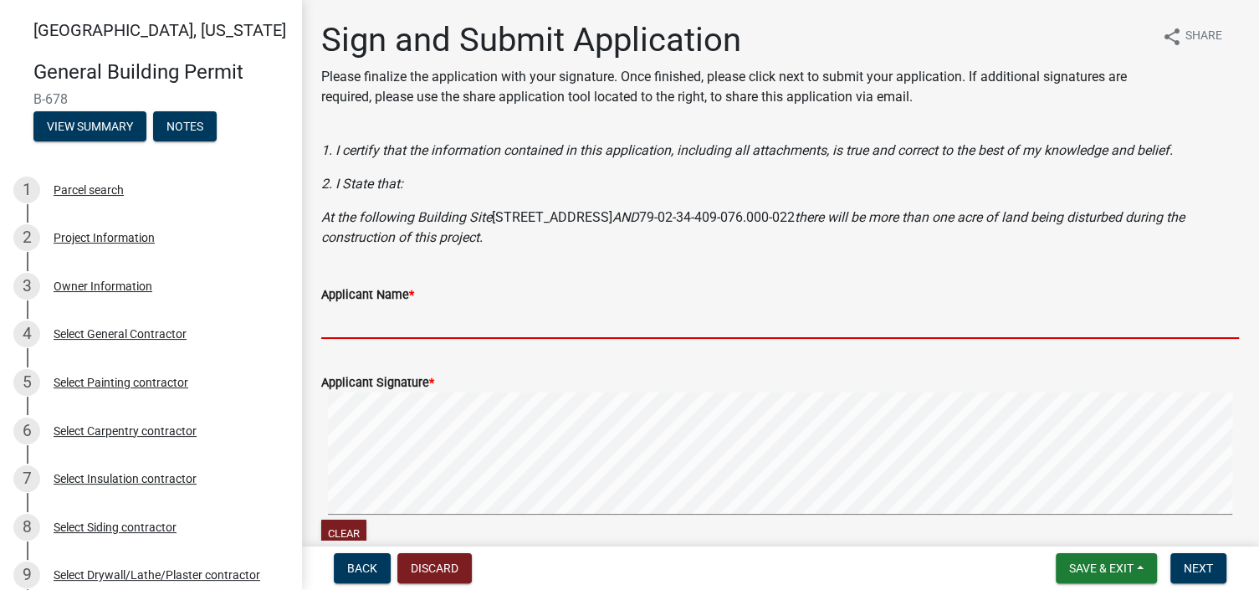
click at [407, 305] on input "Applicant Name *" at bounding box center [780, 322] width 918 height 34
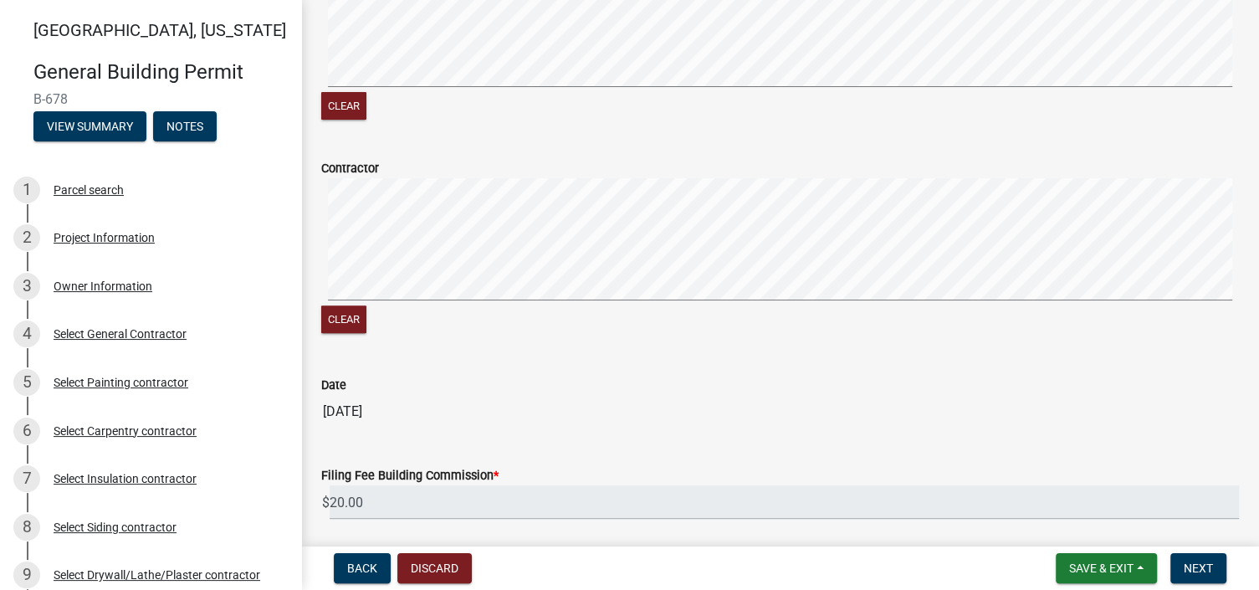
scroll to position [486, 0]
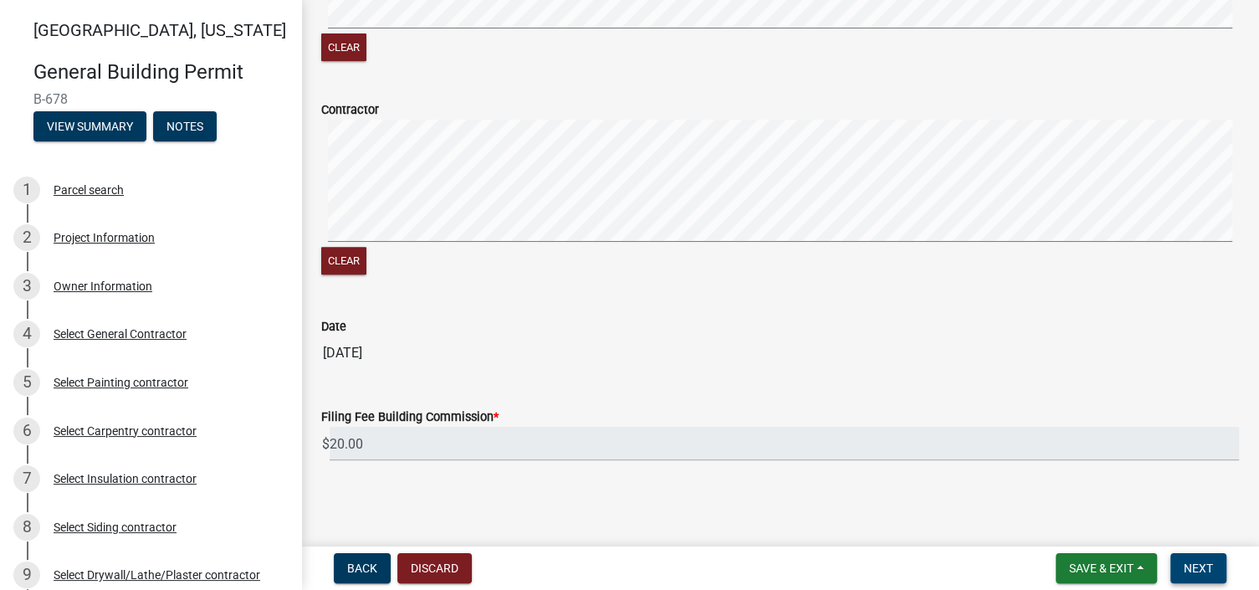
click at [1201, 562] on span "Next" at bounding box center [1198, 567] width 29 height 13
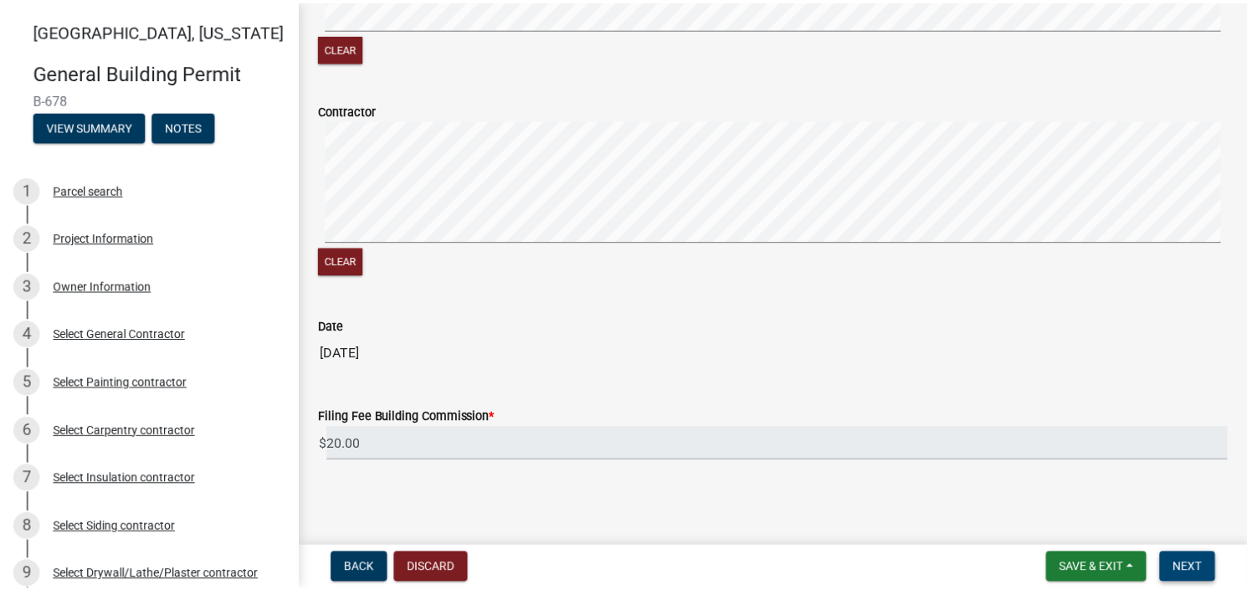
scroll to position [0, 0]
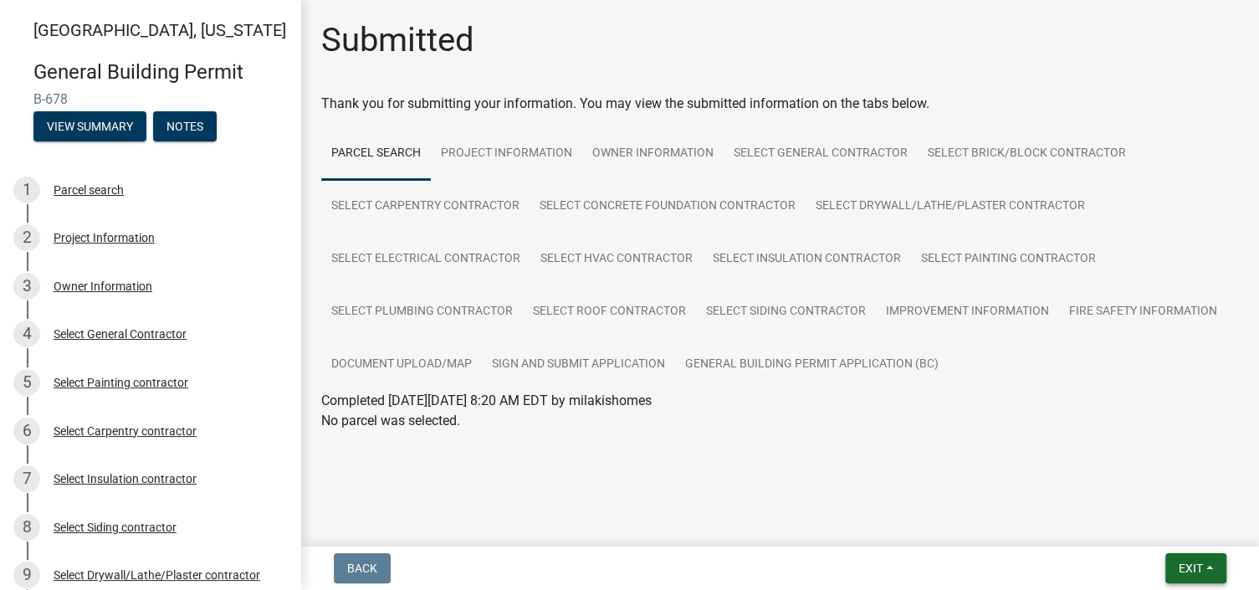
click at [1199, 570] on span "Exit" at bounding box center [1191, 567] width 24 height 13
click at [1153, 523] on button "Save & Exit" at bounding box center [1160, 524] width 134 height 40
